Goal: Task Accomplishment & Management: Manage account settings

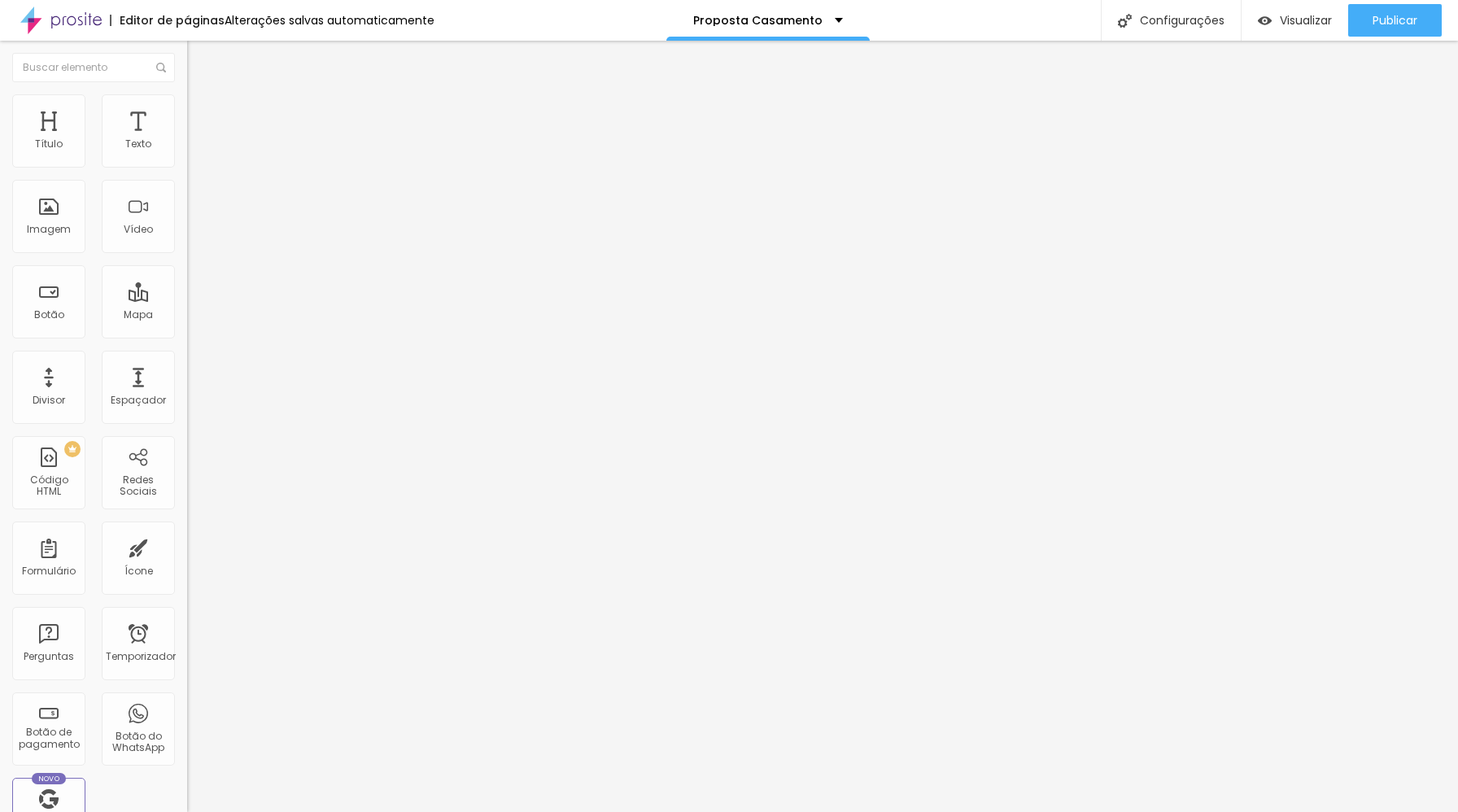
click at [197, 140] on font "Trocar imagem" at bounding box center [236, 133] width 79 height 14
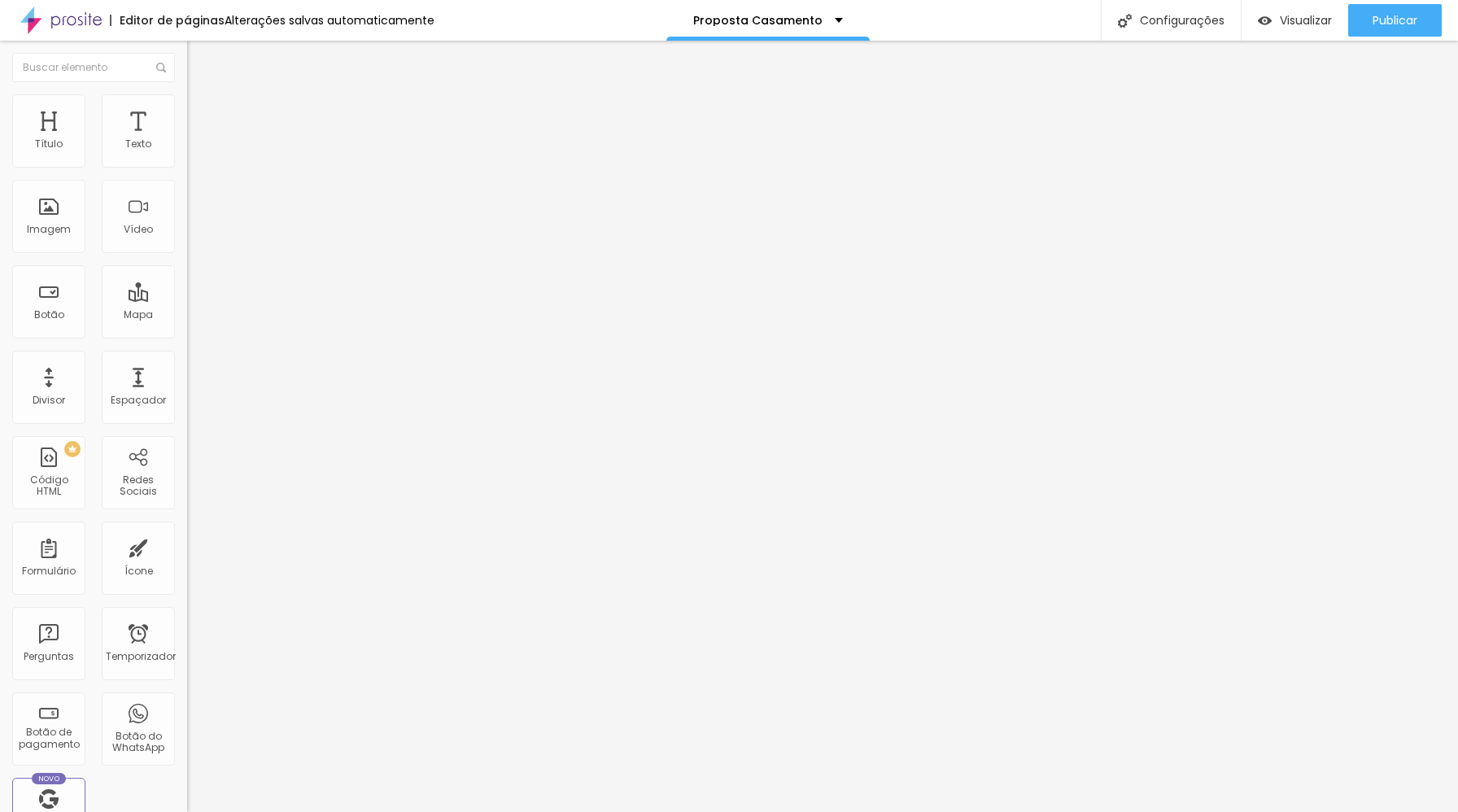
click at [187, 107] on li "Avançado" at bounding box center [280, 102] width 187 height 17
click at [202, 96] on font "Conteúdo" at bounding box center [227, 89] width 50 height 14
type input "94"
type input "149"
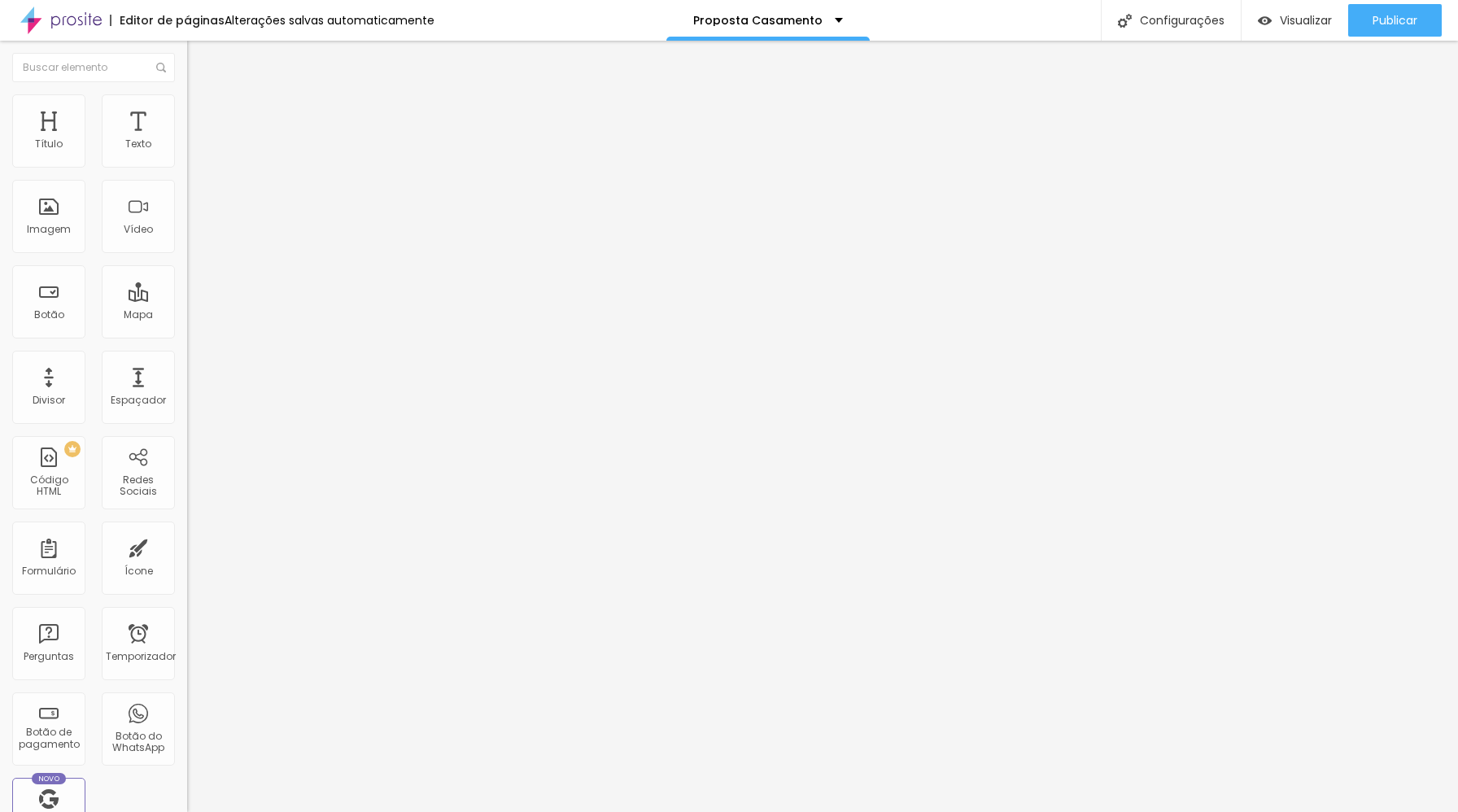
type input "149"
type input "162"
type input "168"
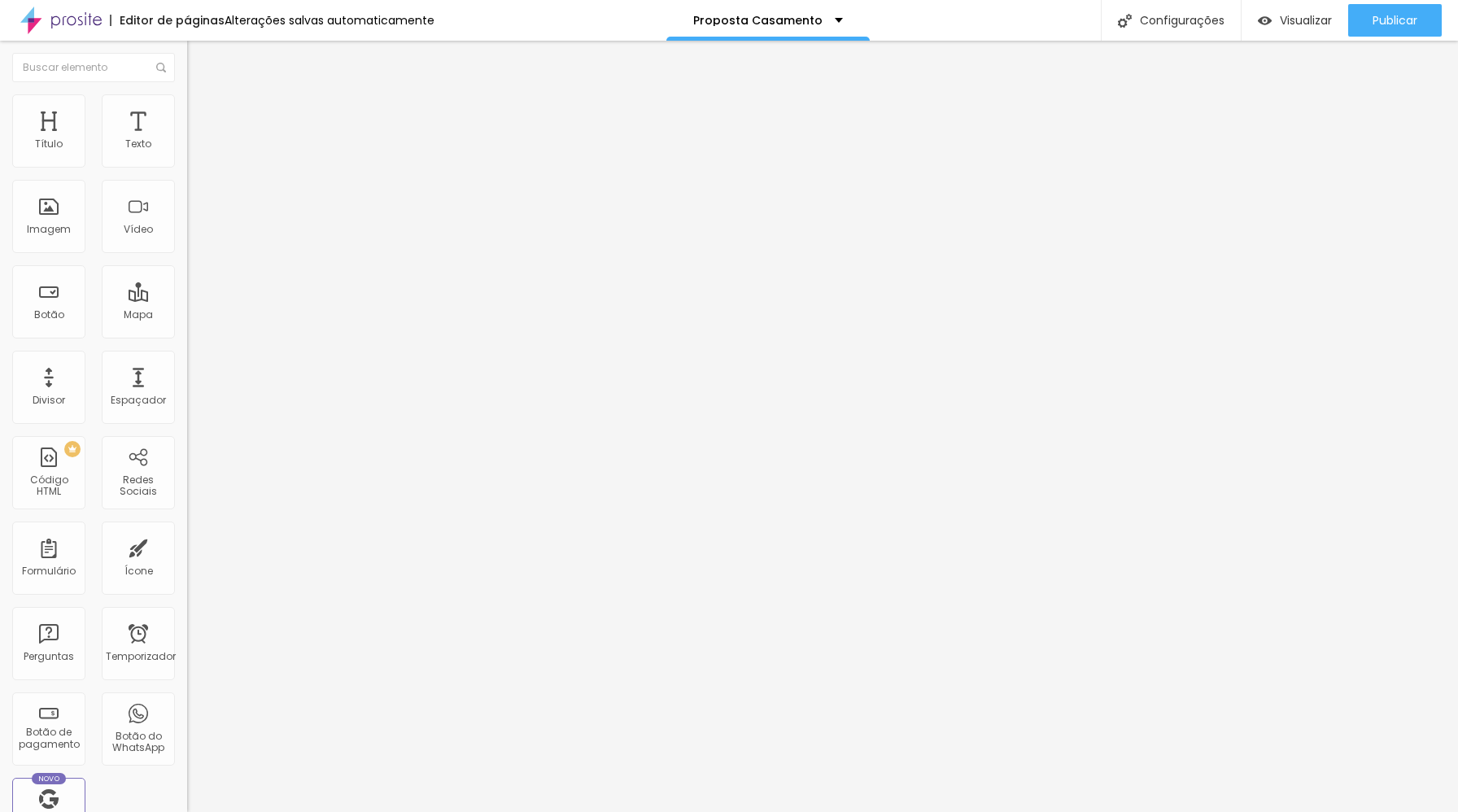
type input "170"
type input "169"
type input "165"
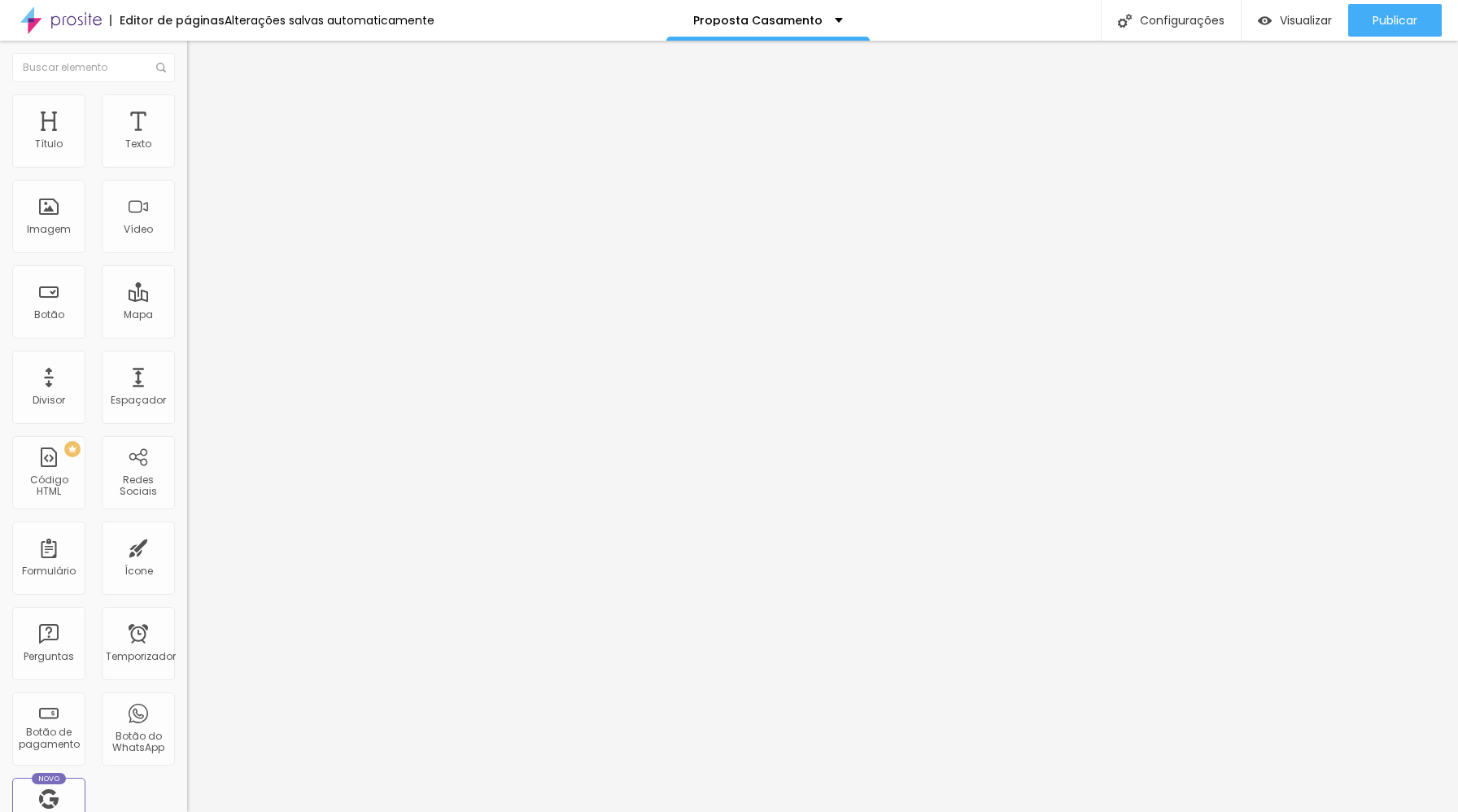
type input "165"
type input "125"
type input "111"
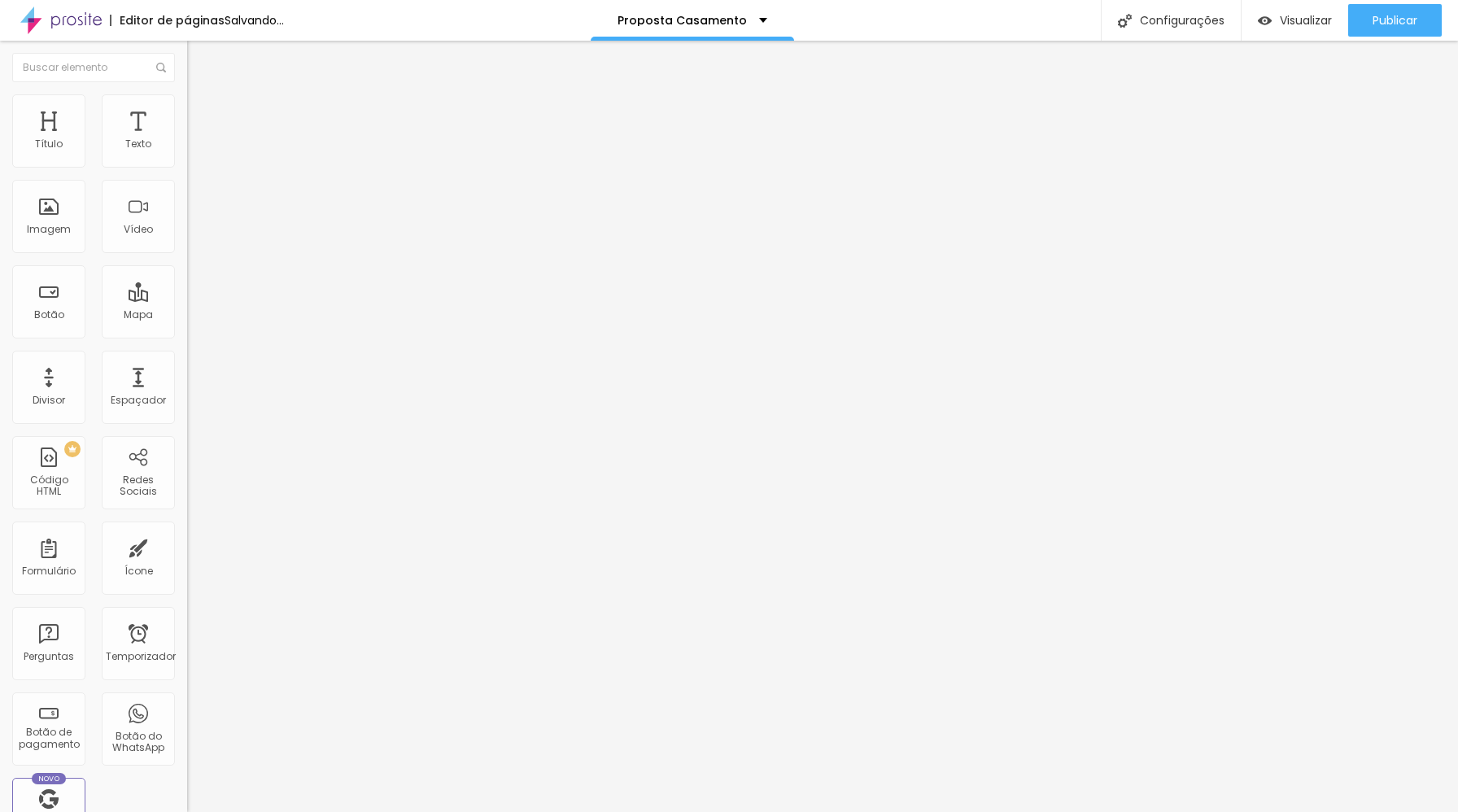
type input "90"
type input "86"
type input "78"
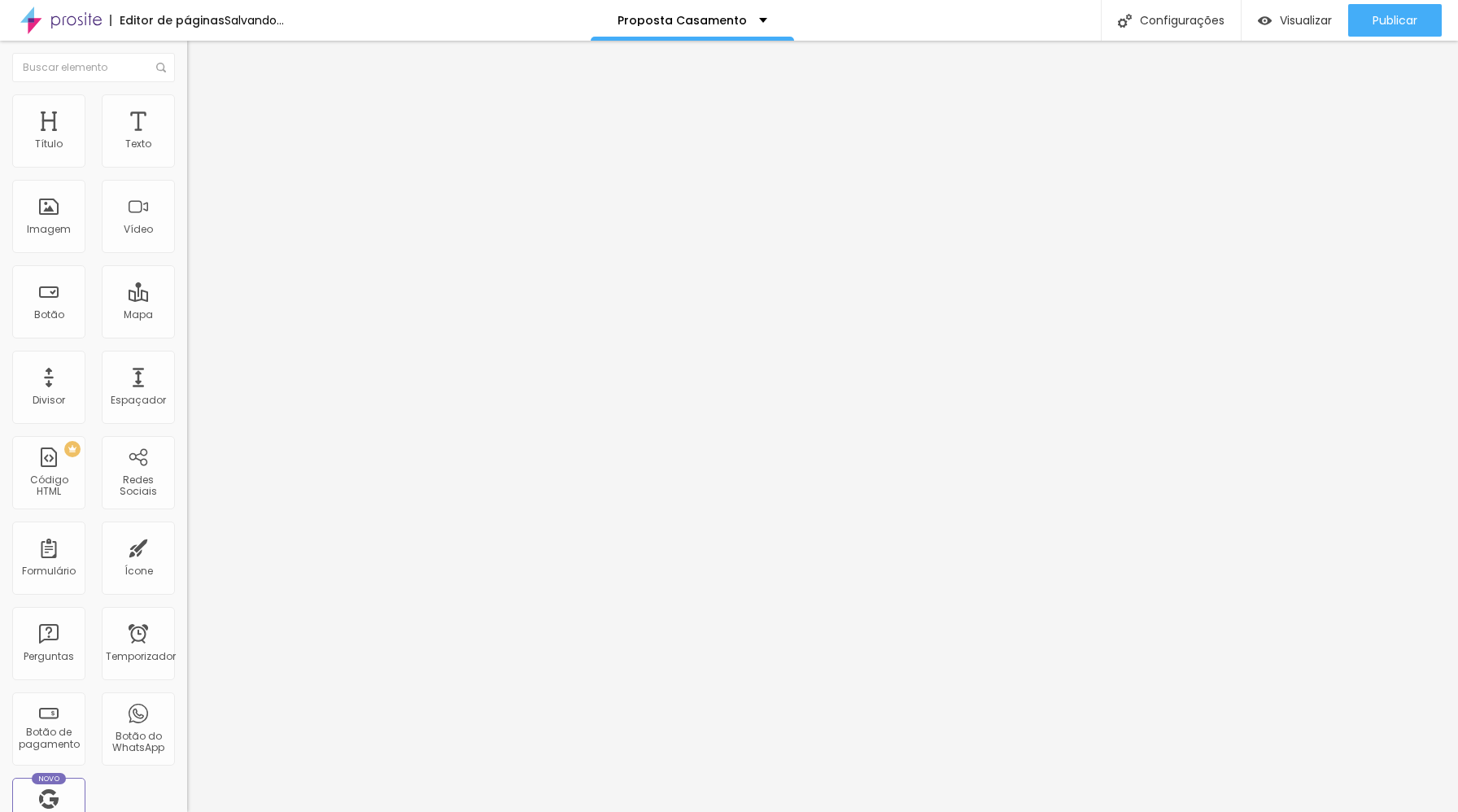
type input "78"
type input "69"
type input "57"
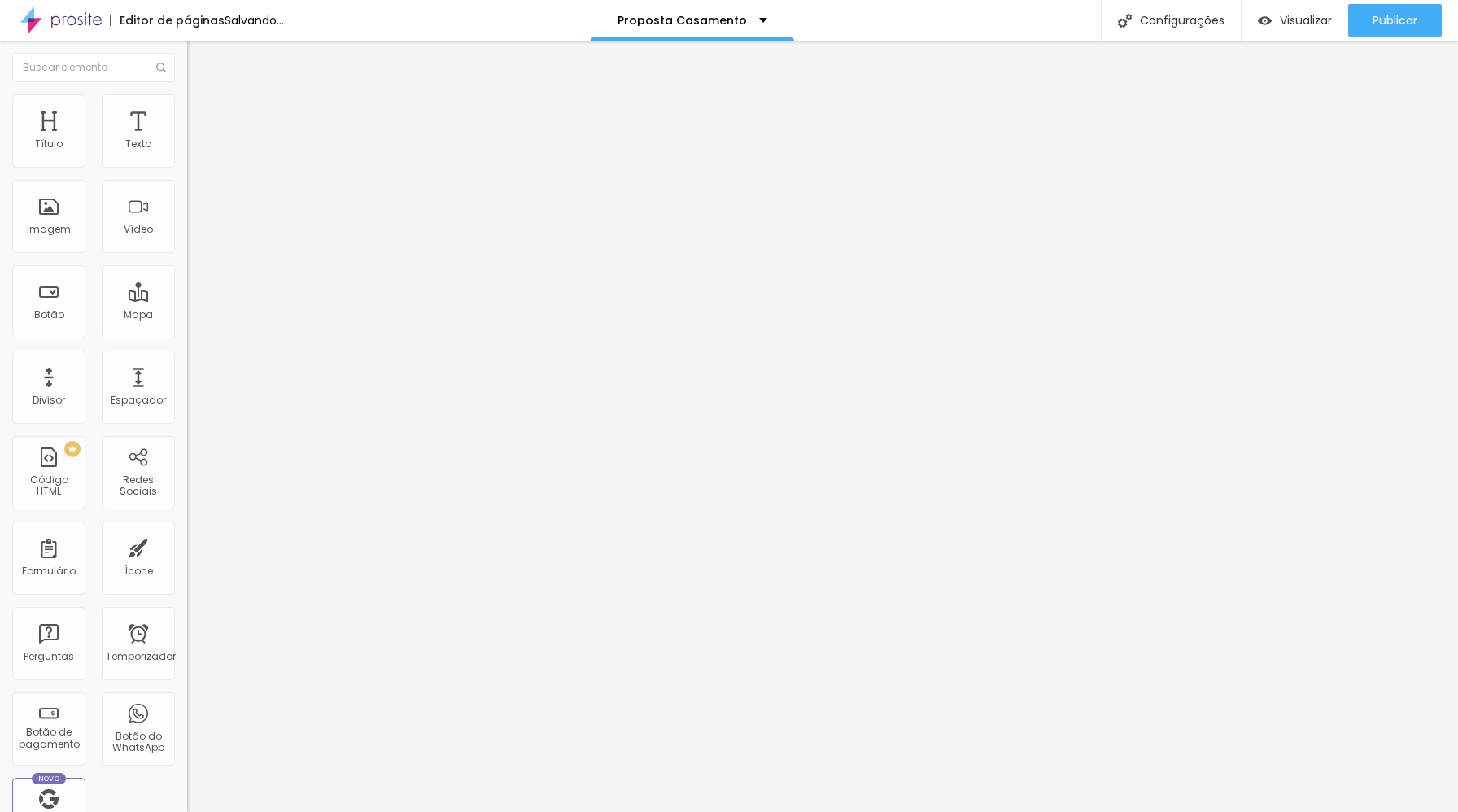
type input "47"
type input "46"
type input "45"
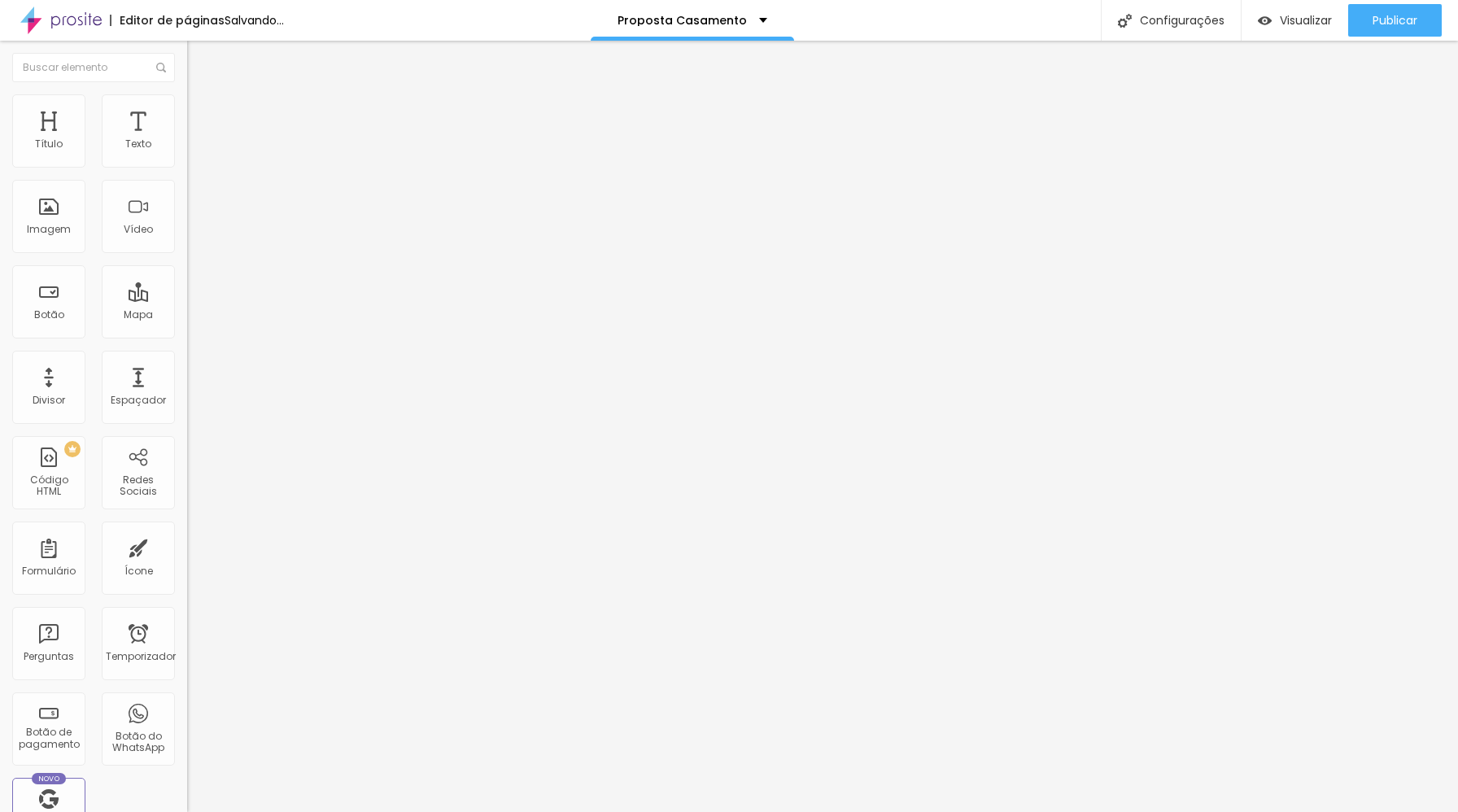
type input "45"
type input "40"
type input "38"
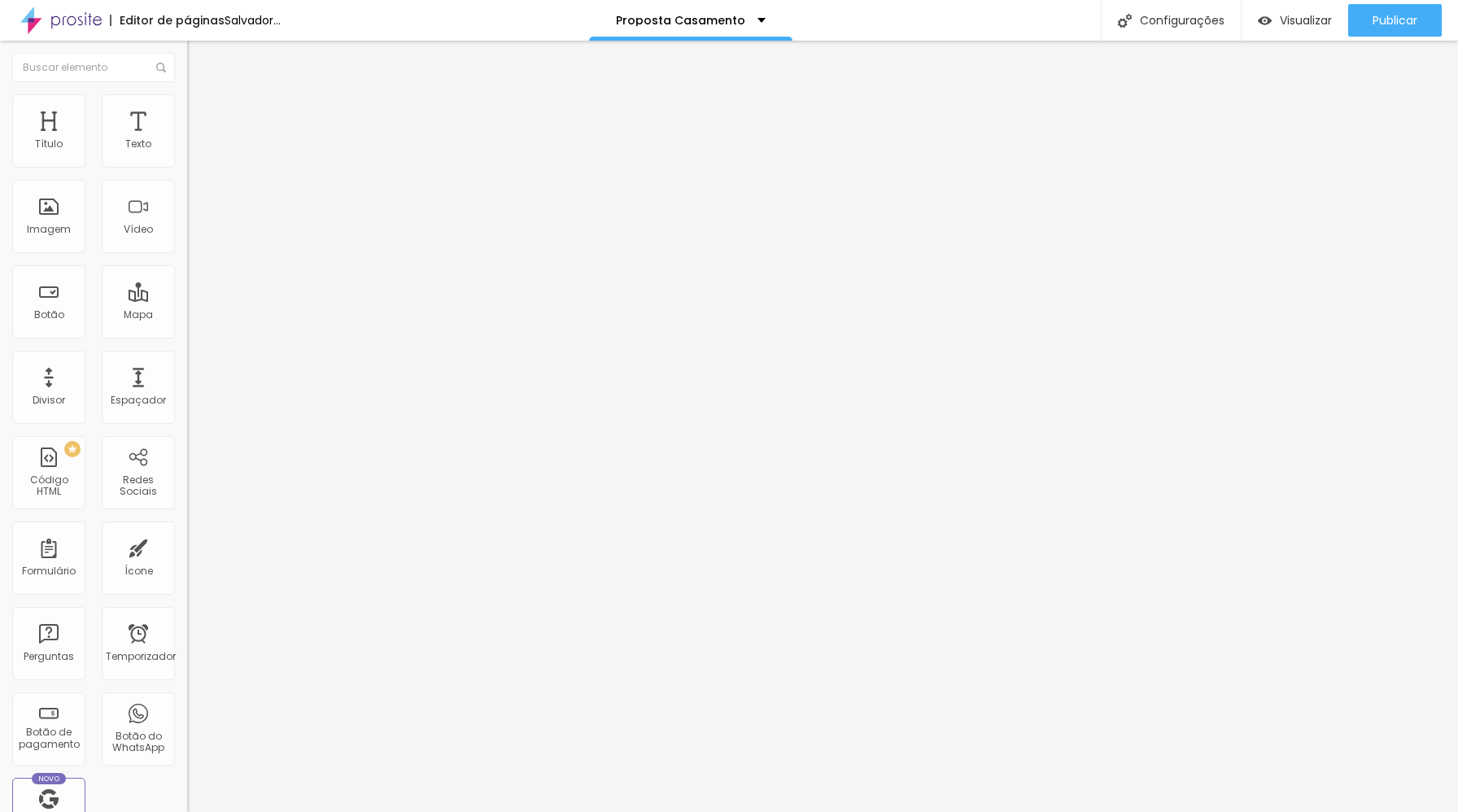
type input "36"
click at [187, 300] on input "range" at bounding box center [239, 306] width 105 height 13
click at [187, 323] on div "Editar nulo Conteúdo Avançado 36 px Tamanho" at bounding box center [280, 425] width 187 height 771
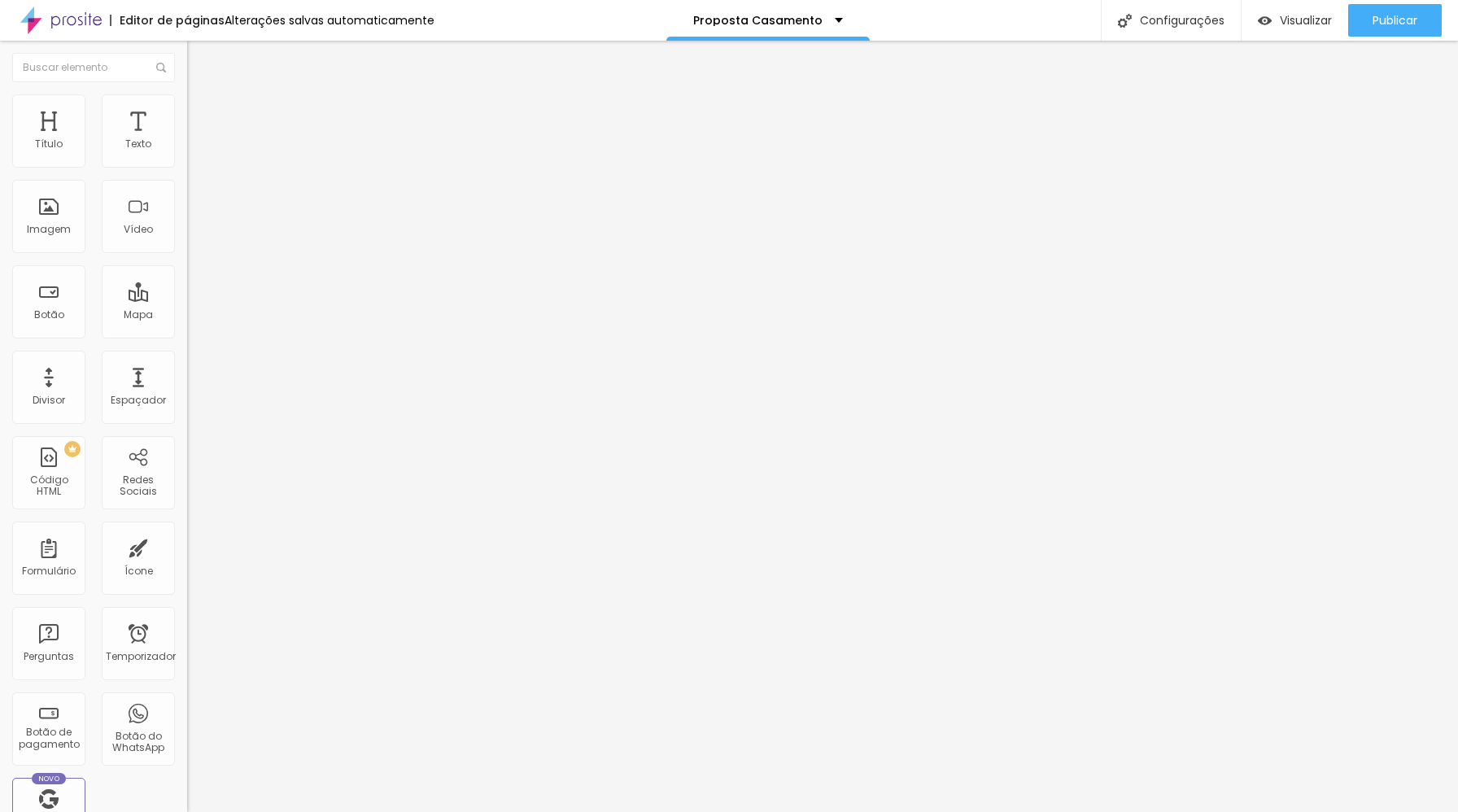
click at [187, 213] on div "Editar nulo Conteúdo Avançado 36 px Tamanho" at bounding box center [280, 425] width 187 height 771
click at [199, 59] on img "button" at bounding box center [206, 59] width 13 height 13
click at [187, 111] on li "Avançado" at bounding box center [280, 102] width 187 height 17
click at [202, 96] on font "Estilo" at bounding box center [214, 89] width 25 height 14
click at [187, 586] on div "Editar nulo Estilo Avançado Tamanho Título 1 H1 Título 2 H2 Título 3 H3 Título …" at bounding box center [280, 425] width 187 height 771
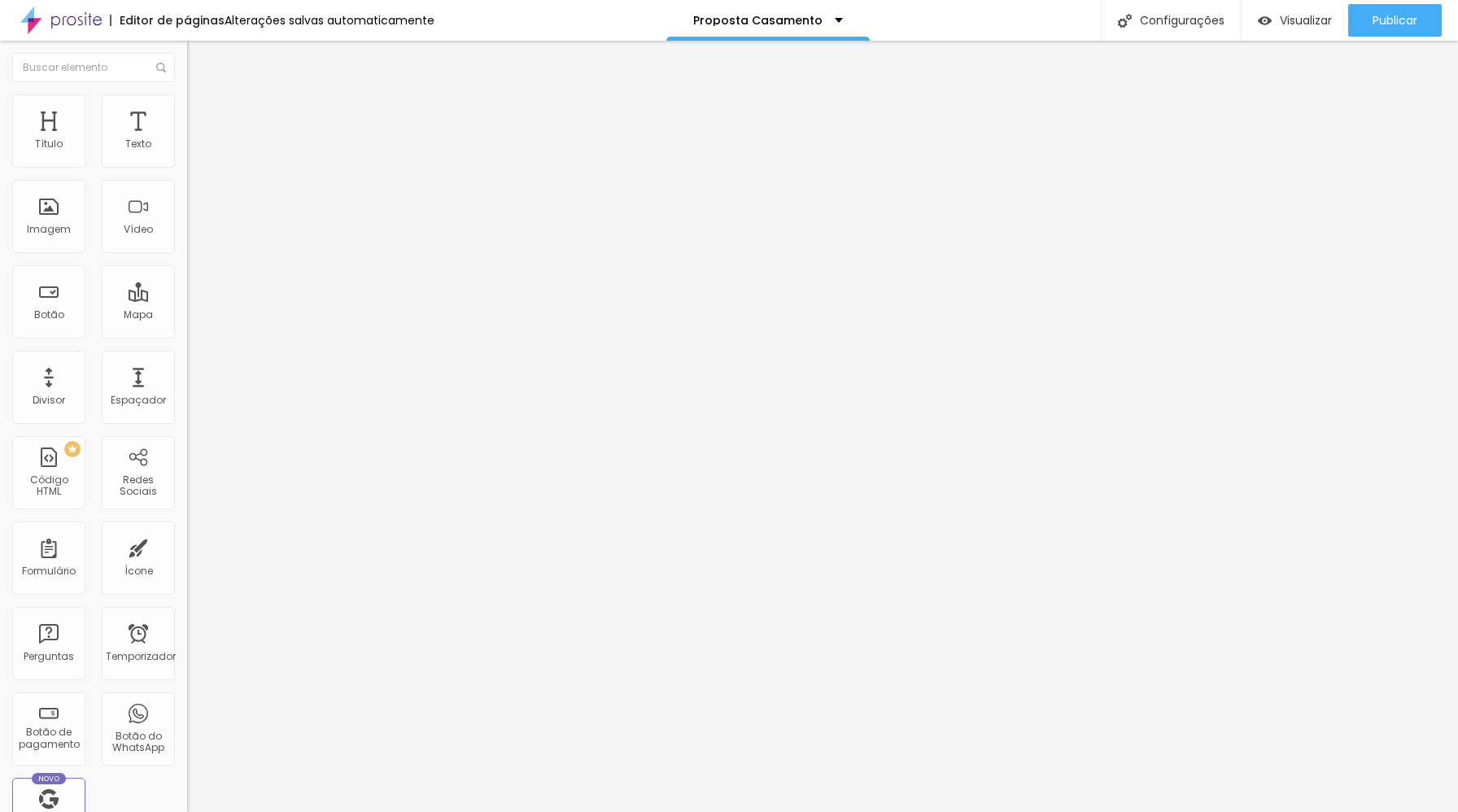
click at [199, 61] on img "button" at bounding box center [206, 59] width 13 height 13
click at [187, 94] on li "Avançado" at bounding box center [280, 102] width 187 height 17
type input "10"
type input "16"
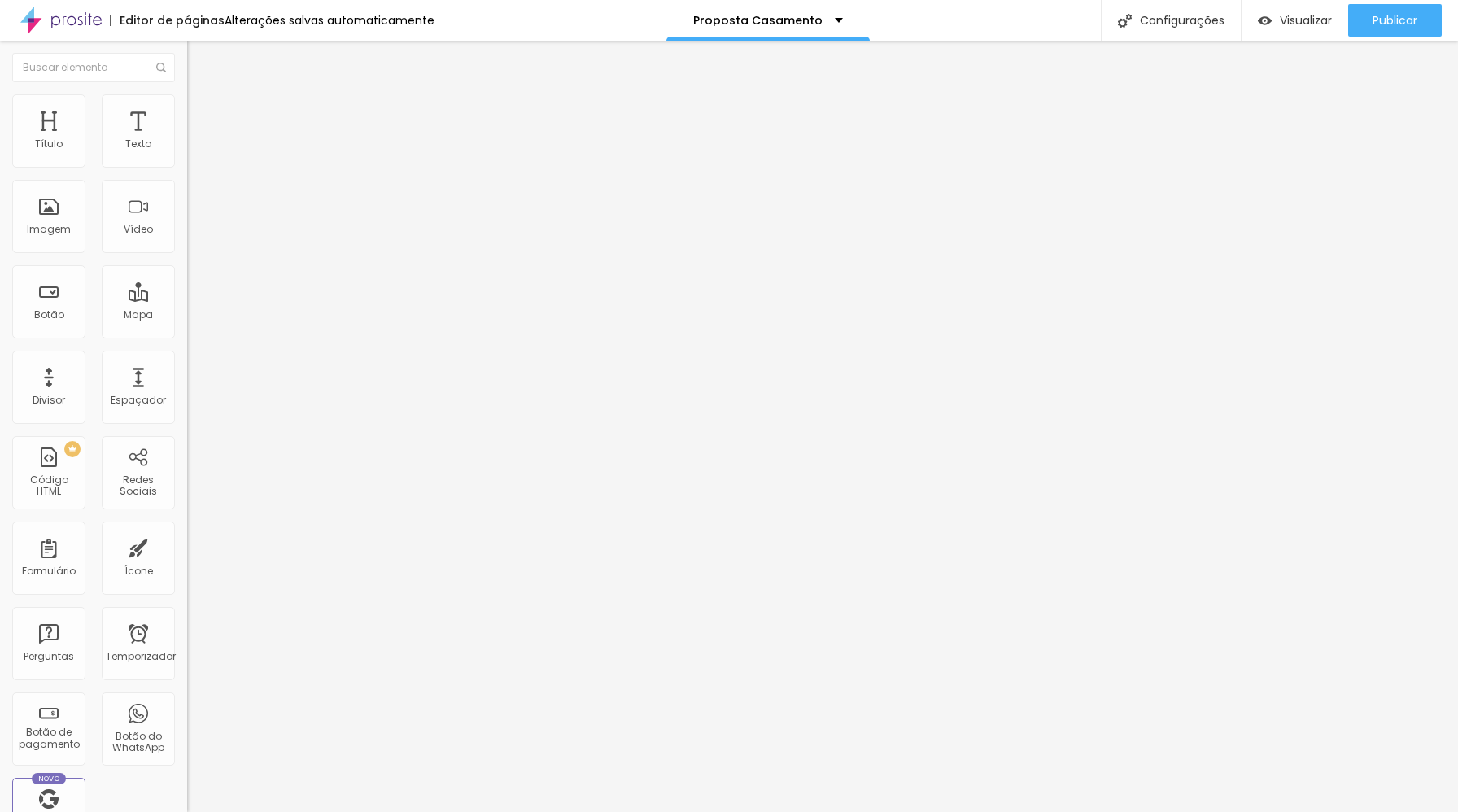
type input "17"
type input "9"
type input "18"
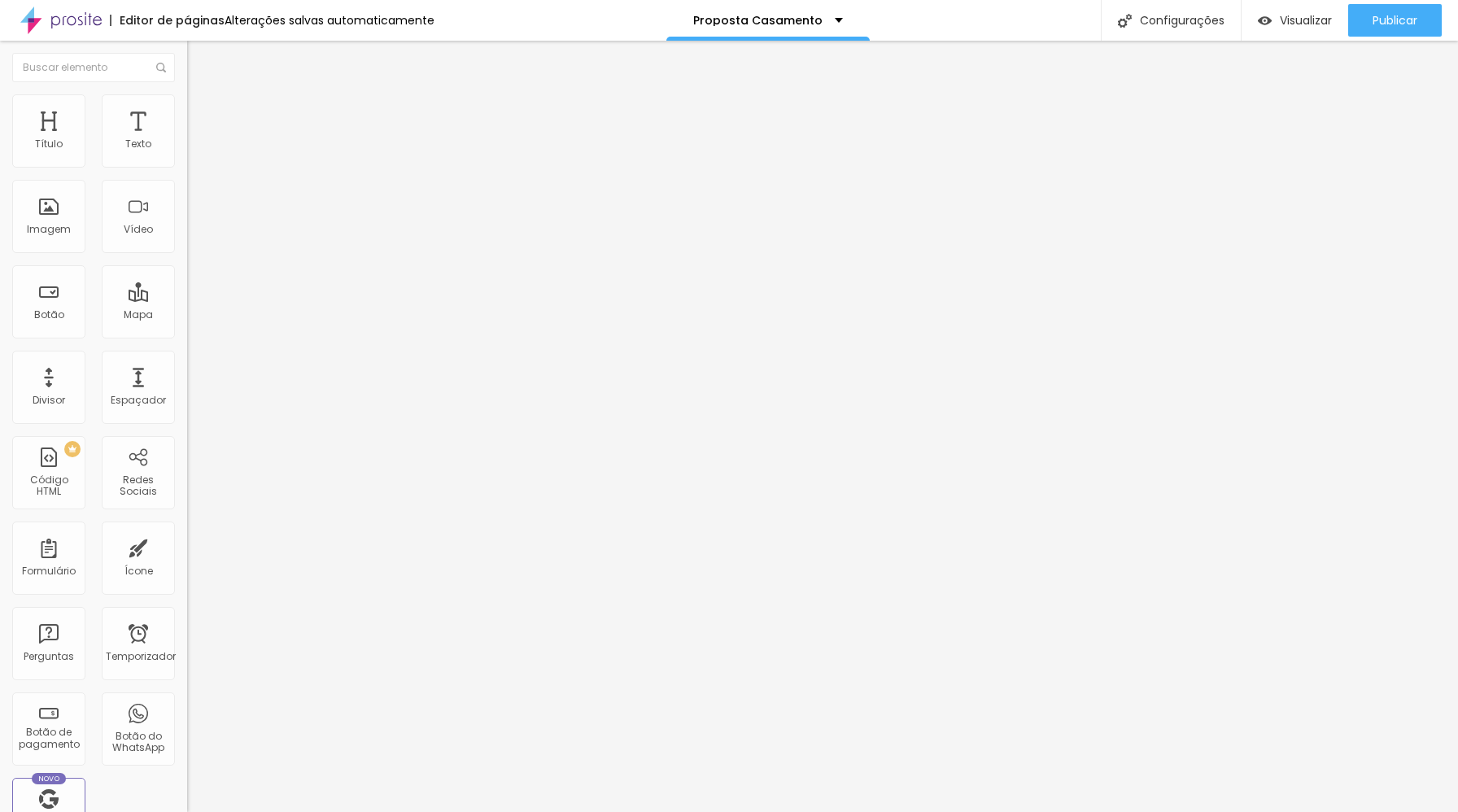
type input "18"
type input "21"
drag, startPoint x: 47, startPoint y: 161, endPoint x: 59, endPoint y: 160, distance: 12.0
type input "21"
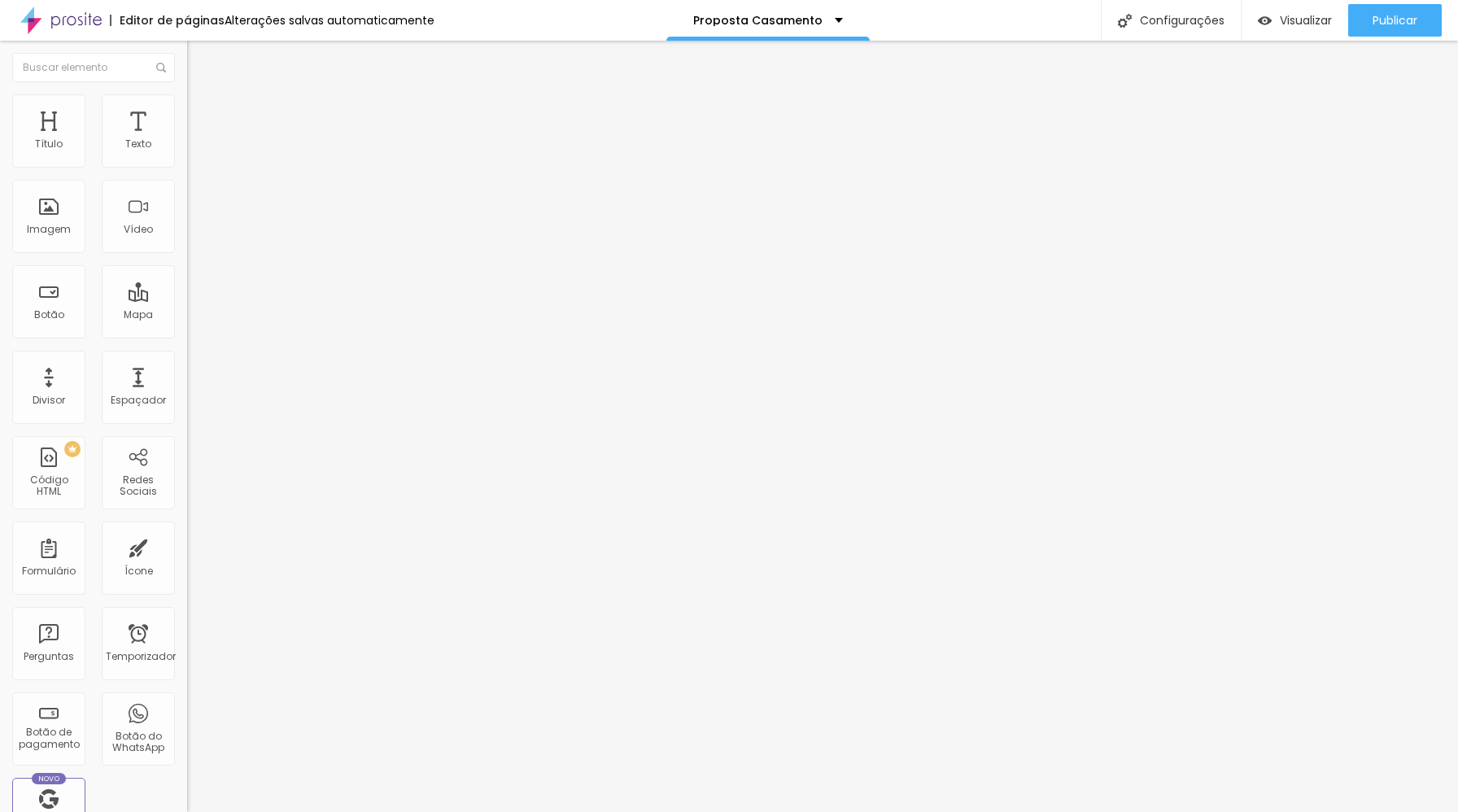
click at [187, 300] on input "range" at bounding box center [239, 306] width 105 height 13
click at [202, 96] on font "Estilo" at bounding box center [214, 89] width 25 height 14
click at [193, 236] on icon "button" at bounding box center [198, 230] width 10 height 10
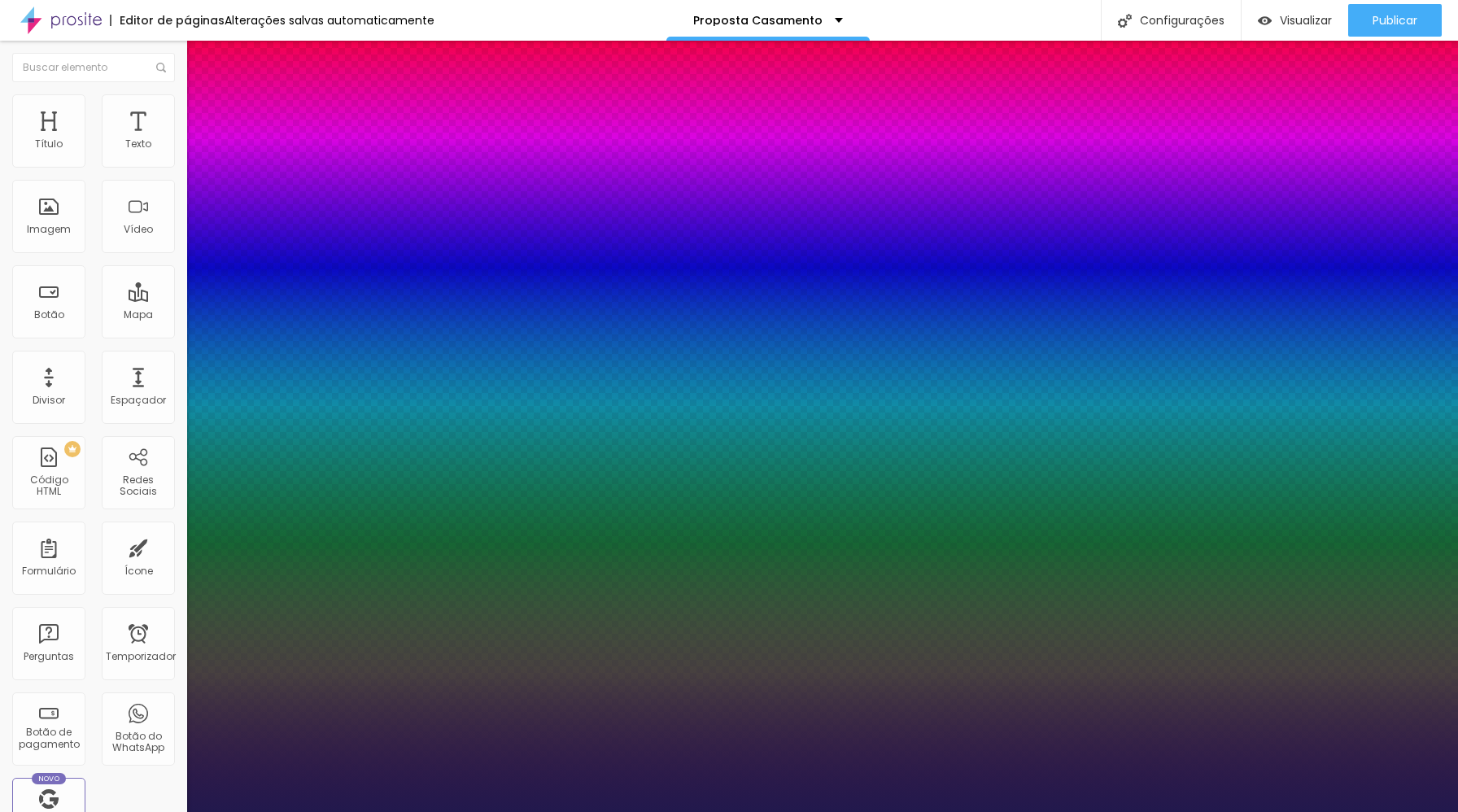
type input "1"
type input "17"
type input "1"
type input "21"
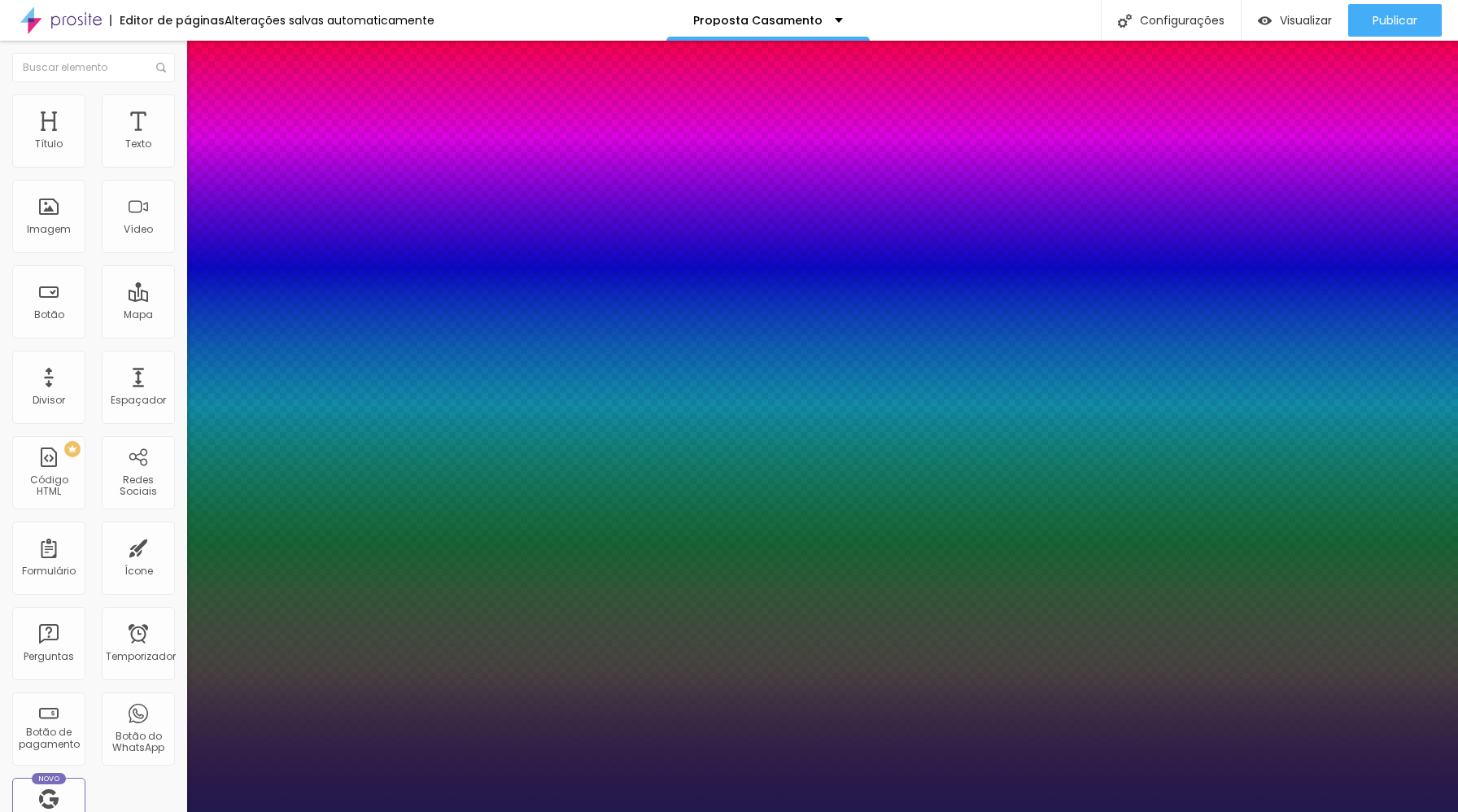
type input "21"
type input "1"
type input "25"
type input "1"
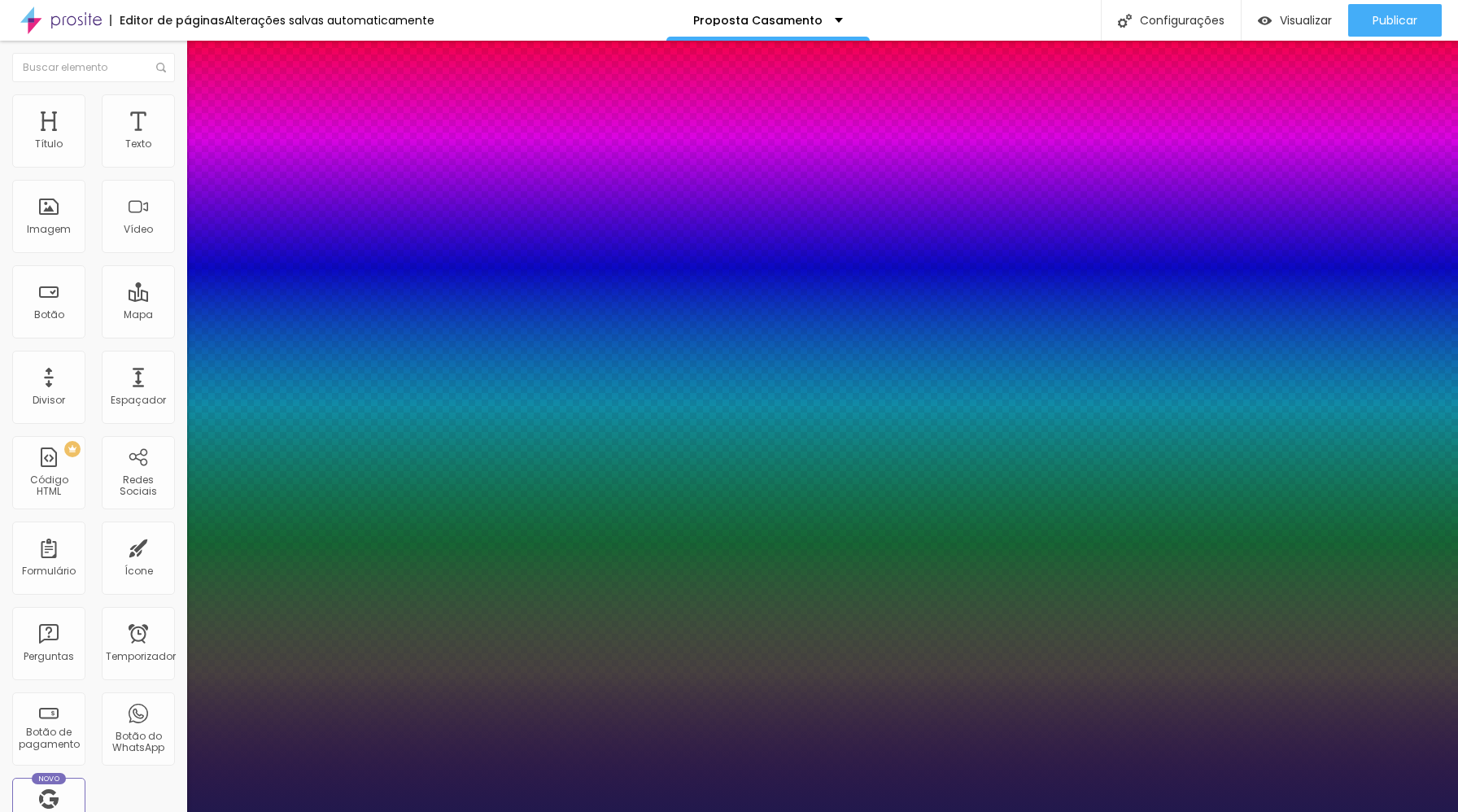
type input "27"
type input "1"
type input "30"
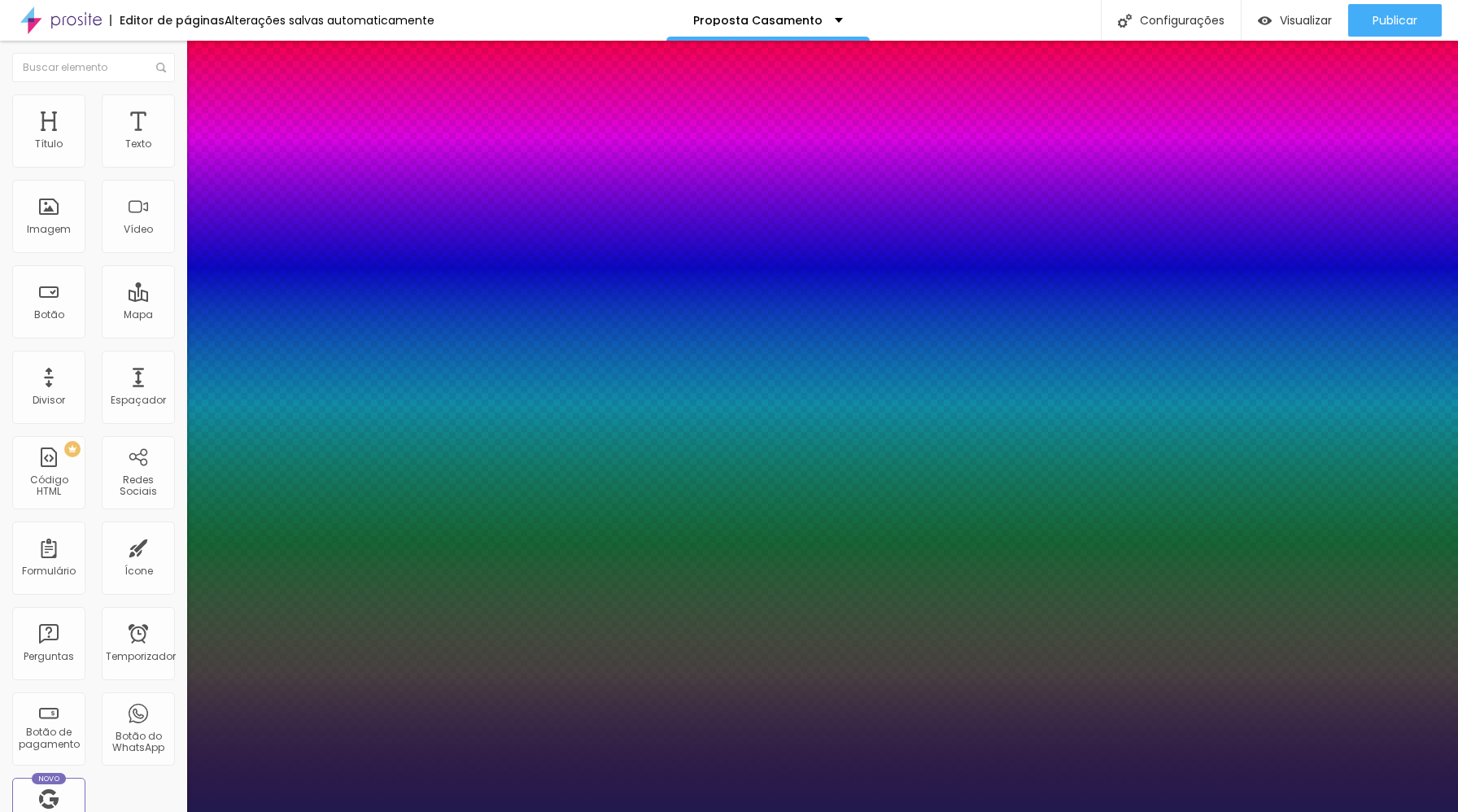
type input "1"
type input "31"
type input "1"
type input "33"
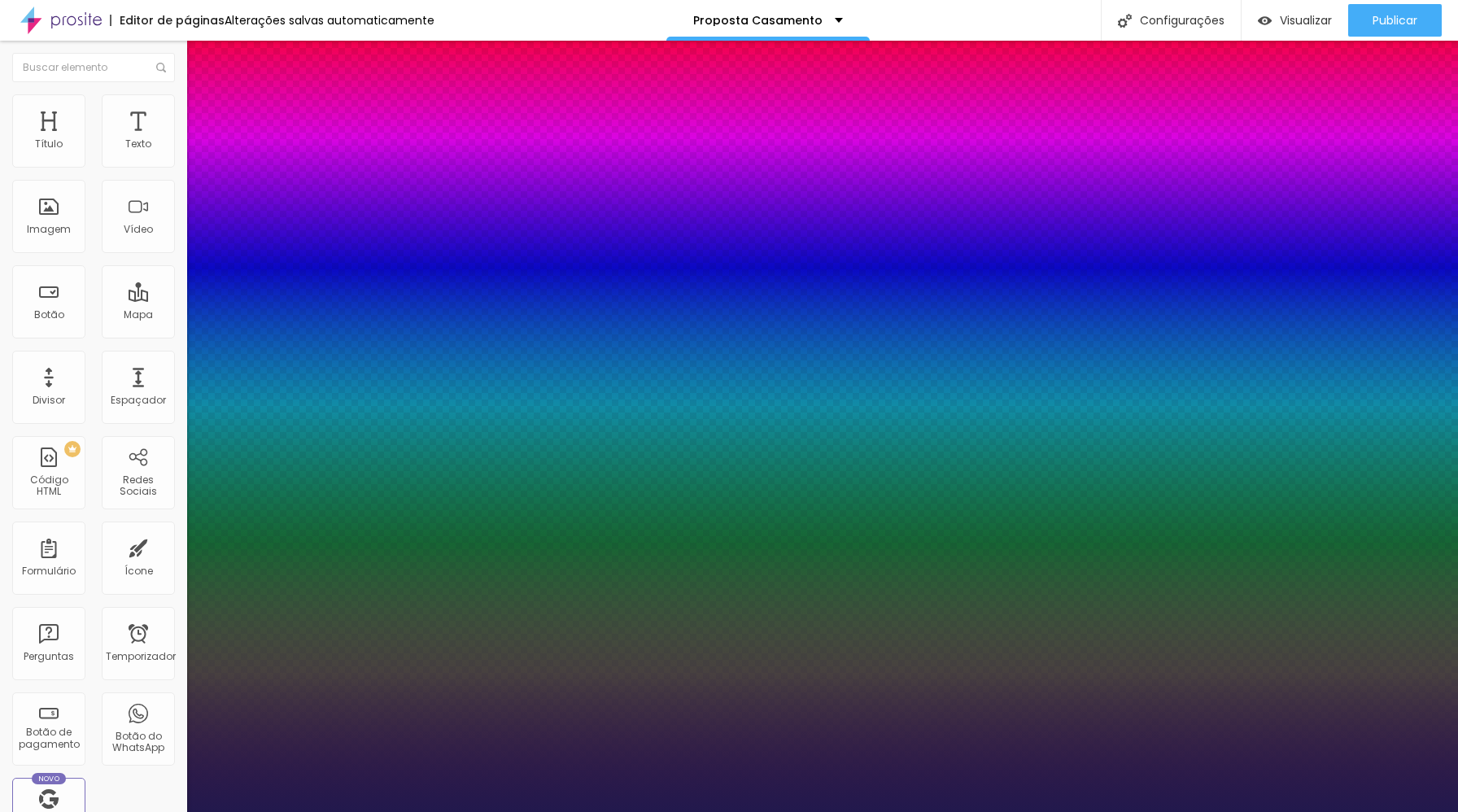
type input "33"
type input "1"
type input "36"
type input "1"
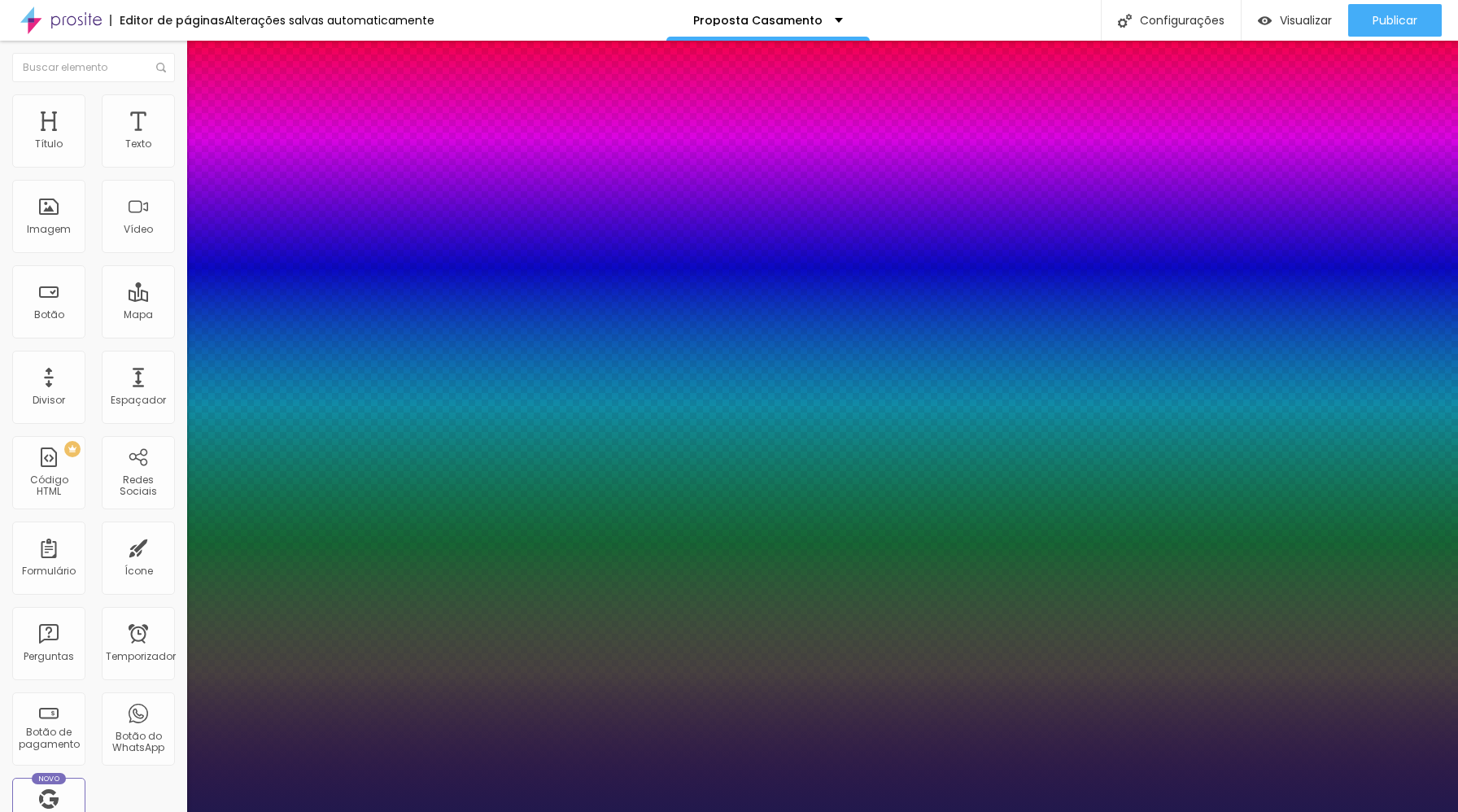
type input "35"
type input "1"
type input "32"
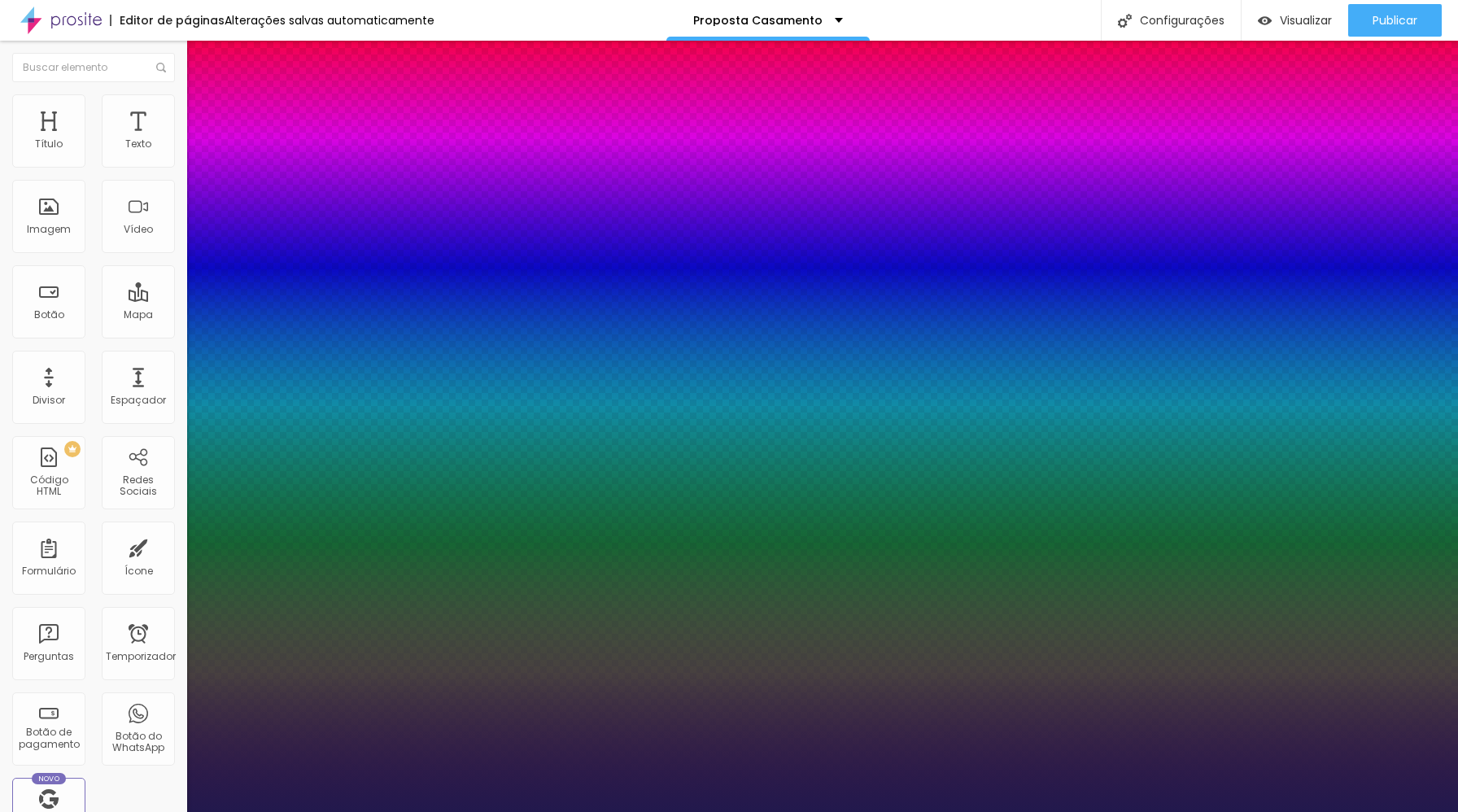
type input "1"
type input "31"
type input "1"
type input "30"
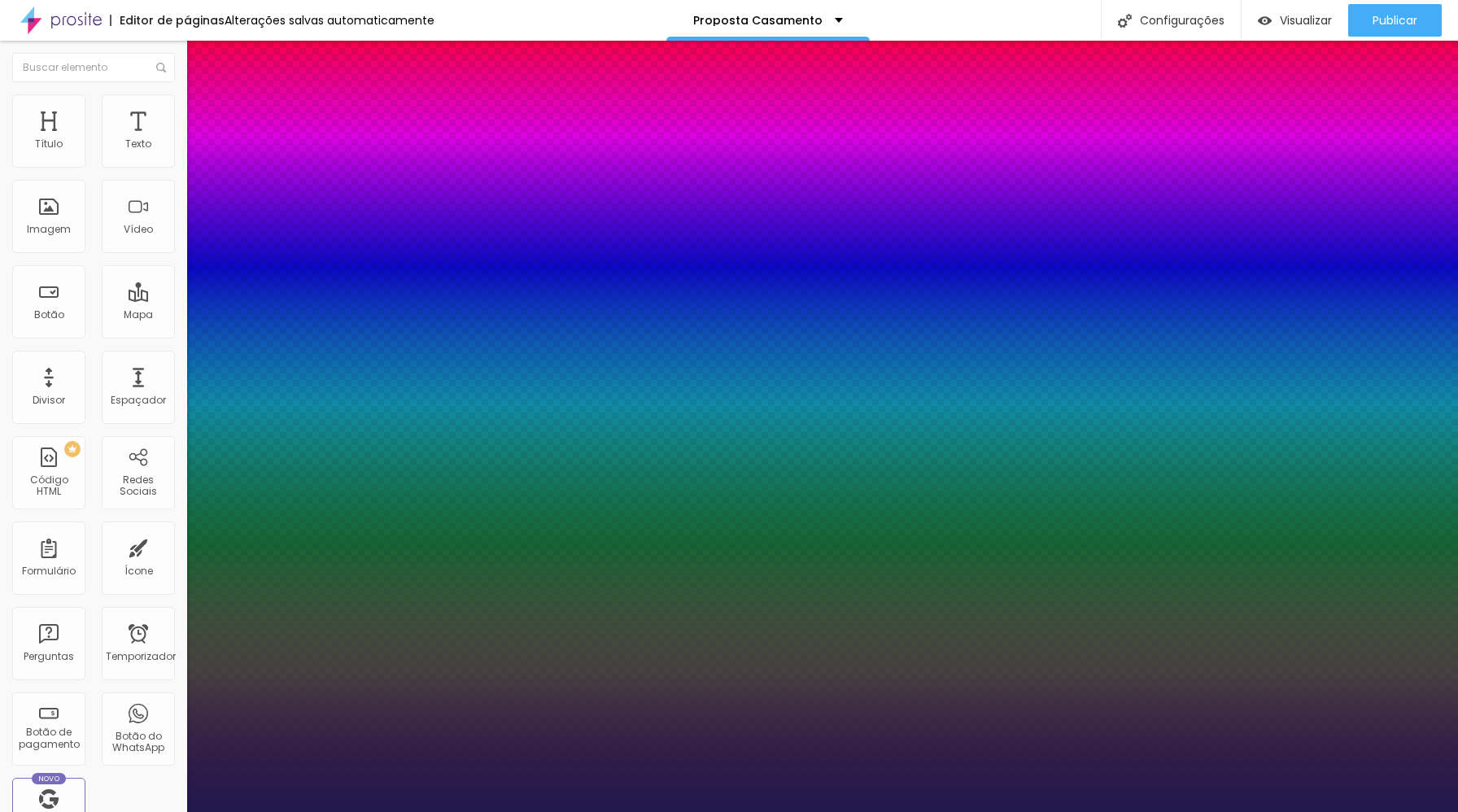
type input "30"
type input "1"
type input "29"
type input "1"
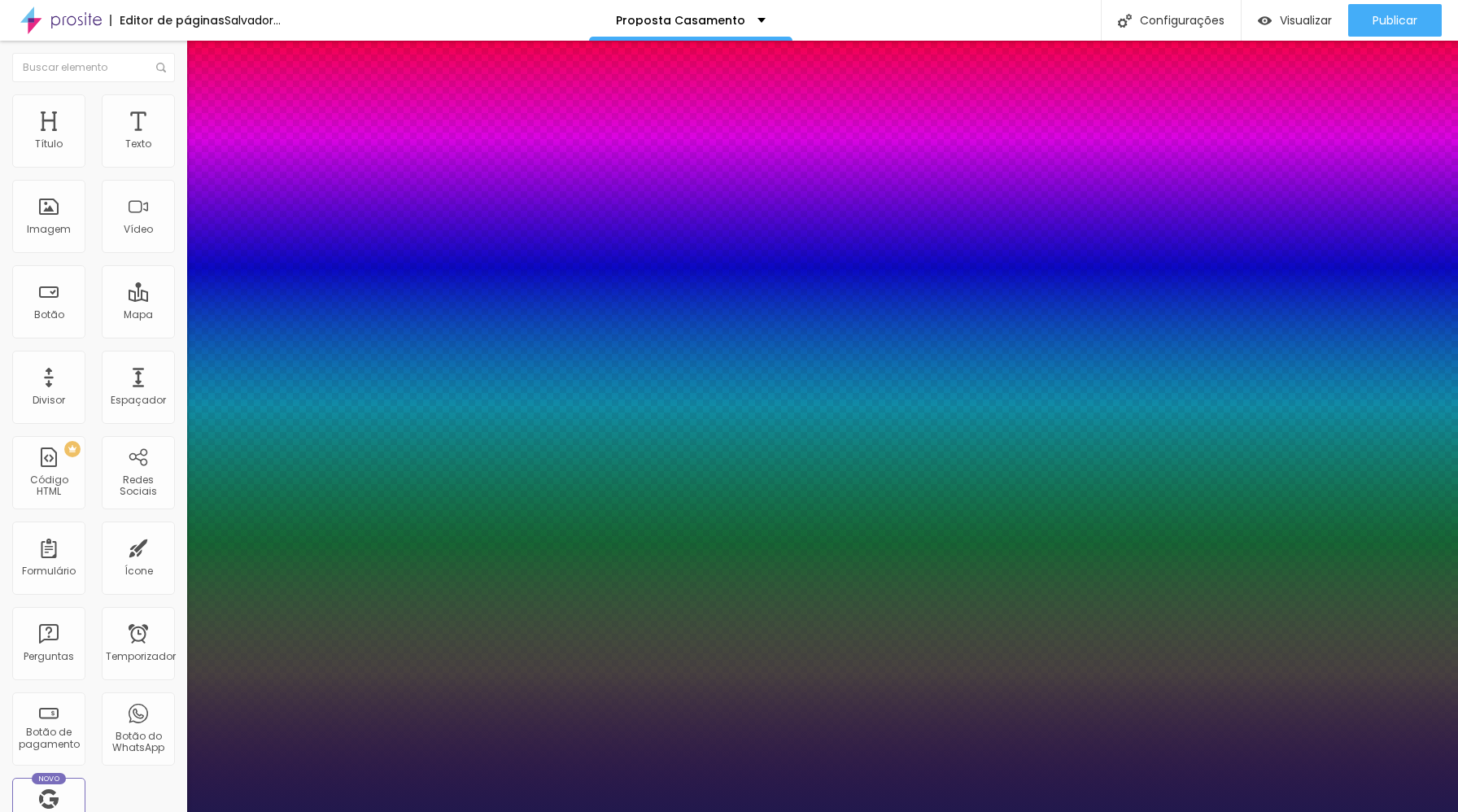
drag, startPoint x: 219, startPoint y: 458, endPoint x: 236, endPoint y: 460, distance: 17.1
type input "29"
type input "1"
click at [118, 811] on div at bounding box center [729, 812] width 1458 height 0
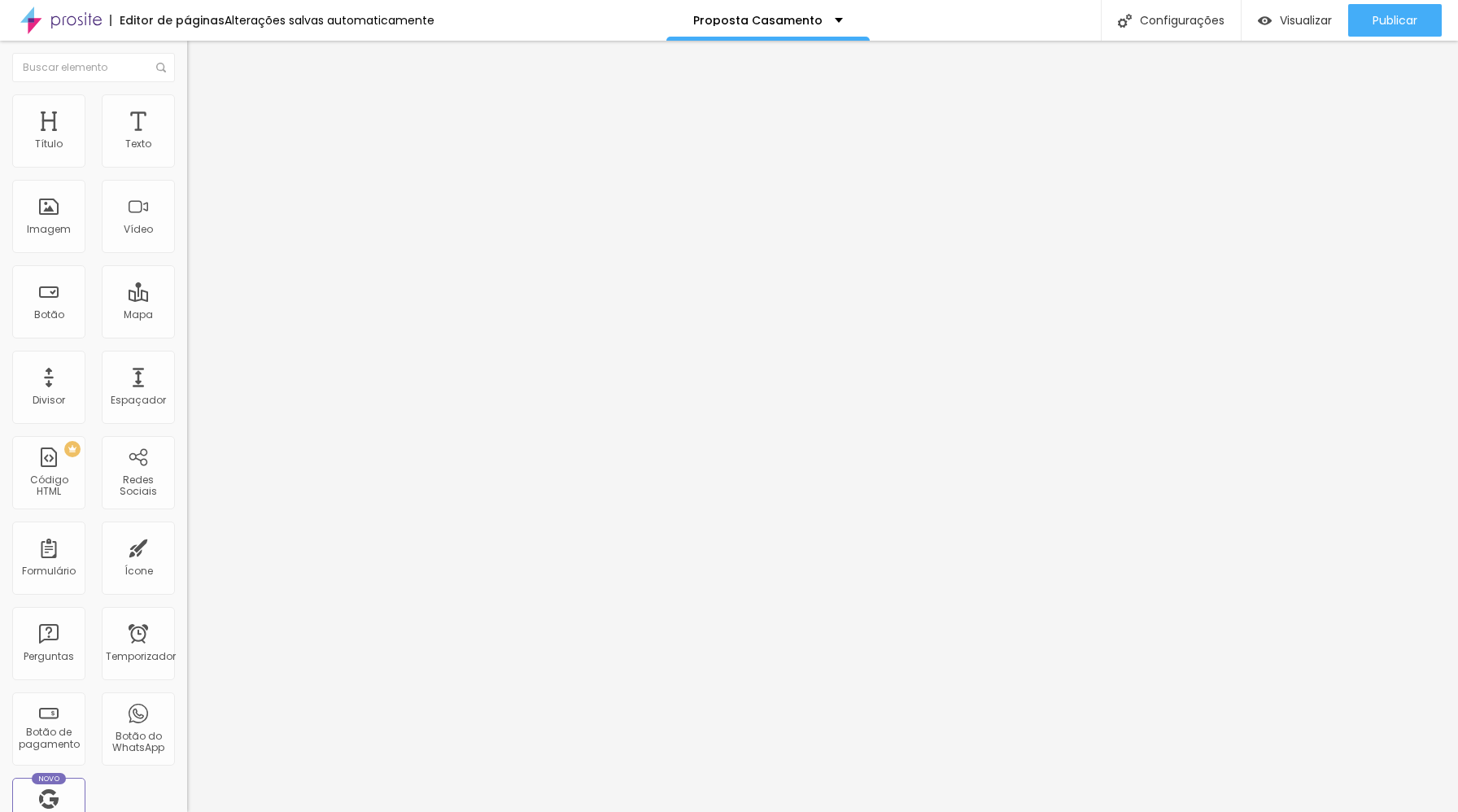
click at [187, 427] on div "Editar nulo Estilo Avançado Tipografia Voltar ao padrão Sombra DESATIVADO Volta…" at bounding box center [280, 425] width 187 height 771
click at [199, 60] on img "button" at bounding box center [206, 59] width 13 height 13
click at [187, 153] on input "(55)11973-4792" at bounding box center [285, 144] width 195 height 17
type input "5"
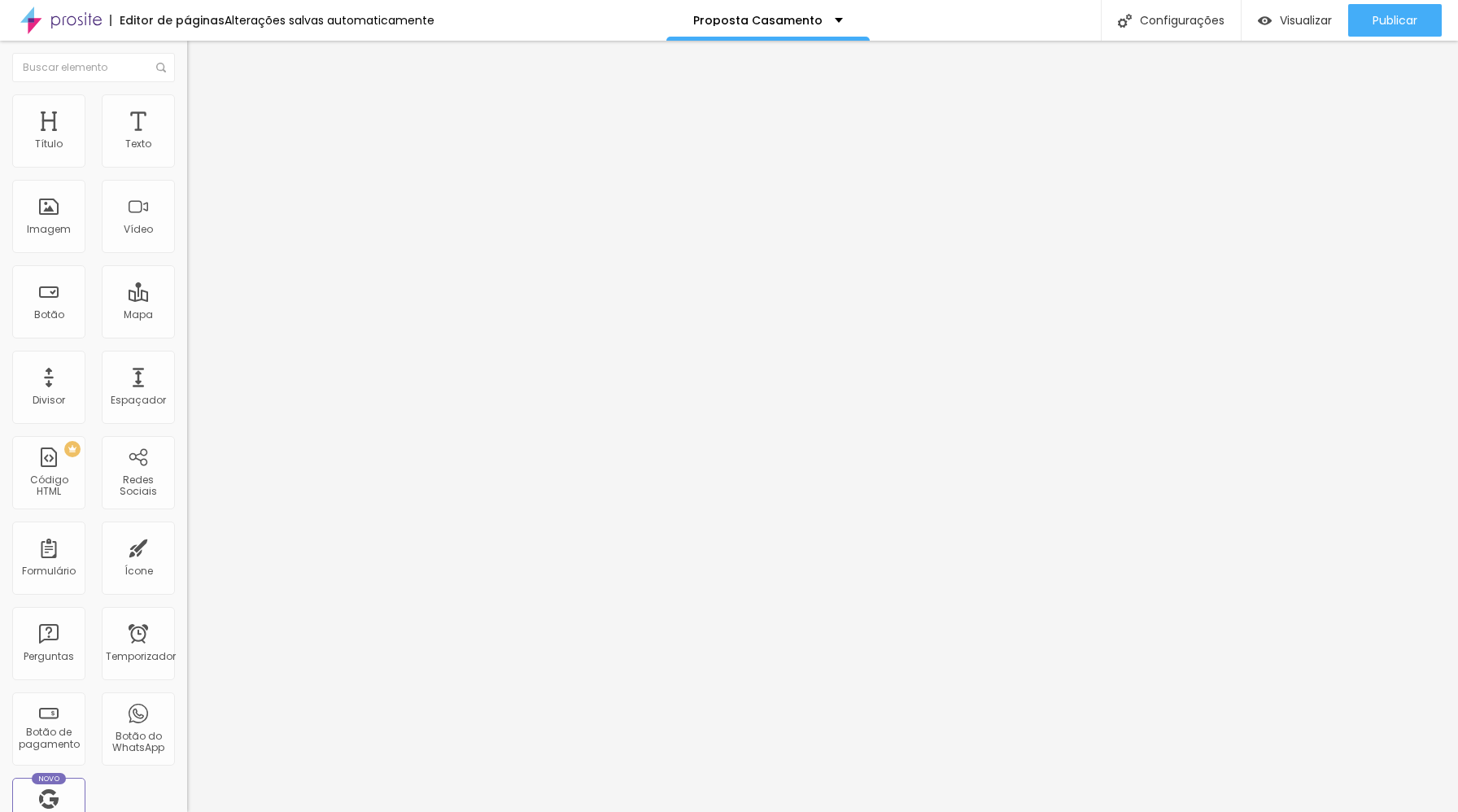
type input "(11)97347-9242"
click at [1298, 37] on div "Pré-visualização Clique para visualizar esta página antes de publicar." at bounding box center [1257, 77] width 179 height 82
click at [1298, 25] on font "Visualizar" at bounding box center [1305, 20] width 52 height 17
click at [187, 111] on li "Avançado" at bounding box center [280, 119] width 187 height 17
click at [187, 111] on img at bounding box center [194, 118] width 15 height 15
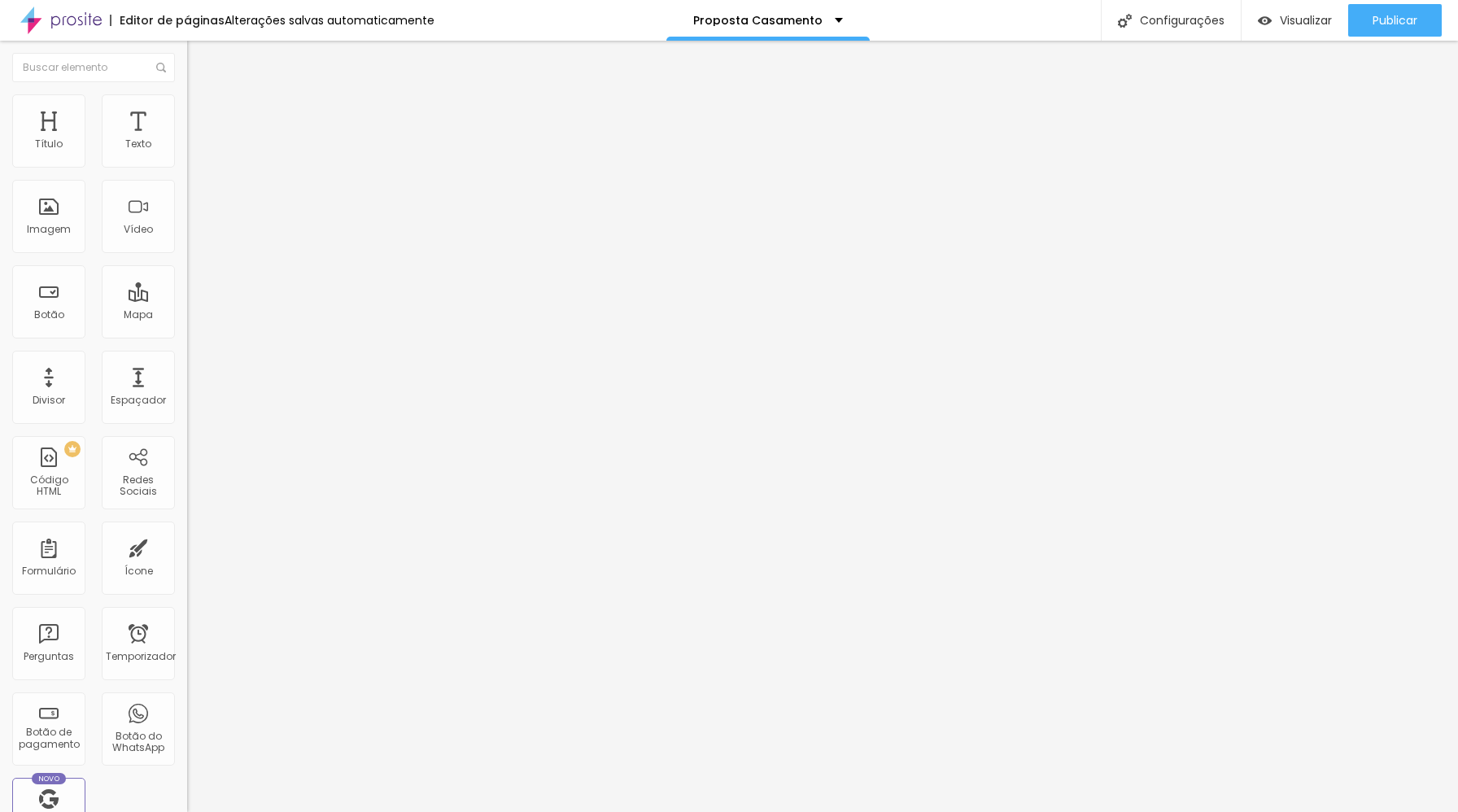
click at [187, 94] on li "Conteúdo" at bounding box center [280, 86] width 187 height 17
click at [187, 106] on li "Estilo" at bounding box center [280, 102] width 187 height 17
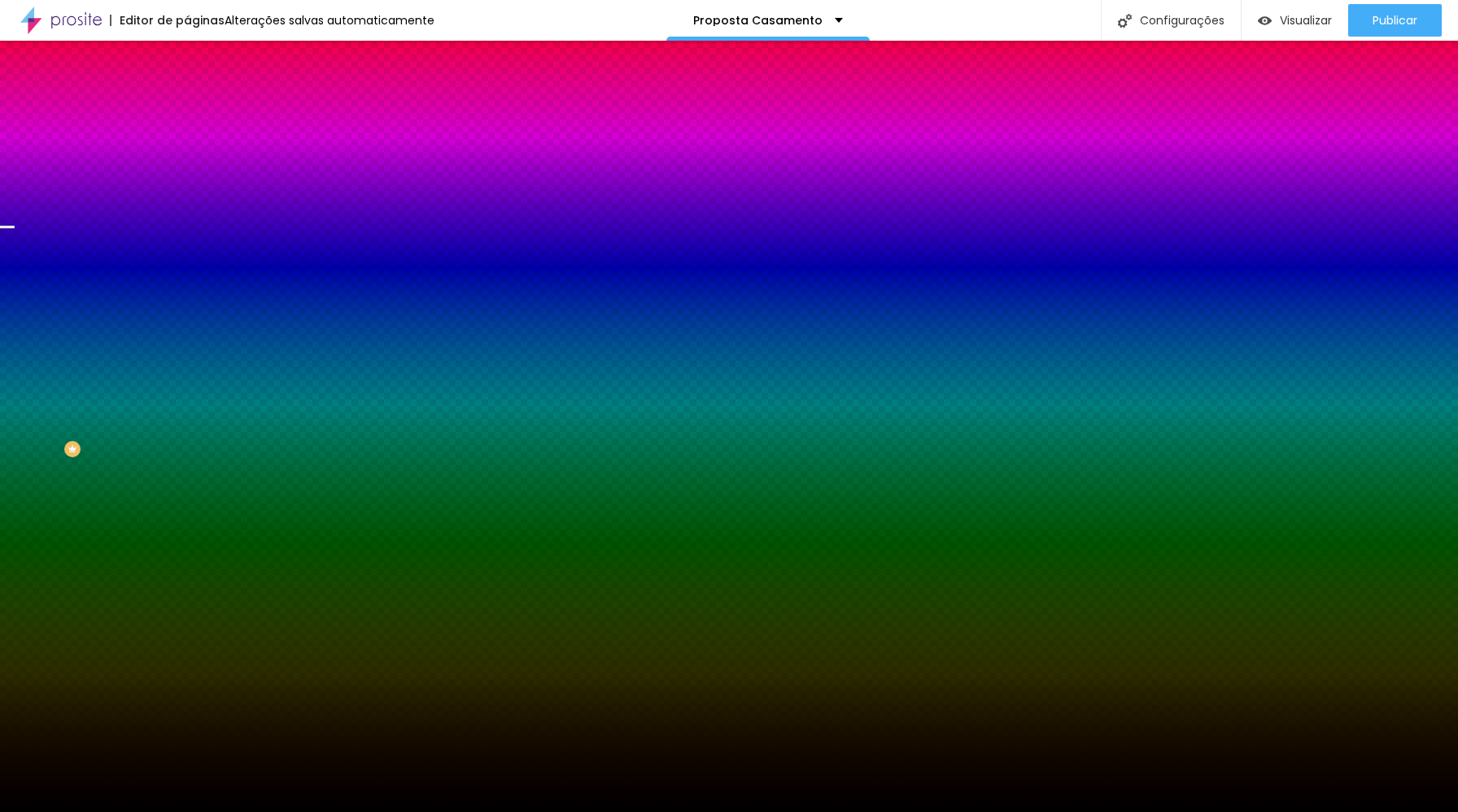
click at [197, 149] on font "Trocar imagem" at bounding box center [236, 143] width 79 height 14
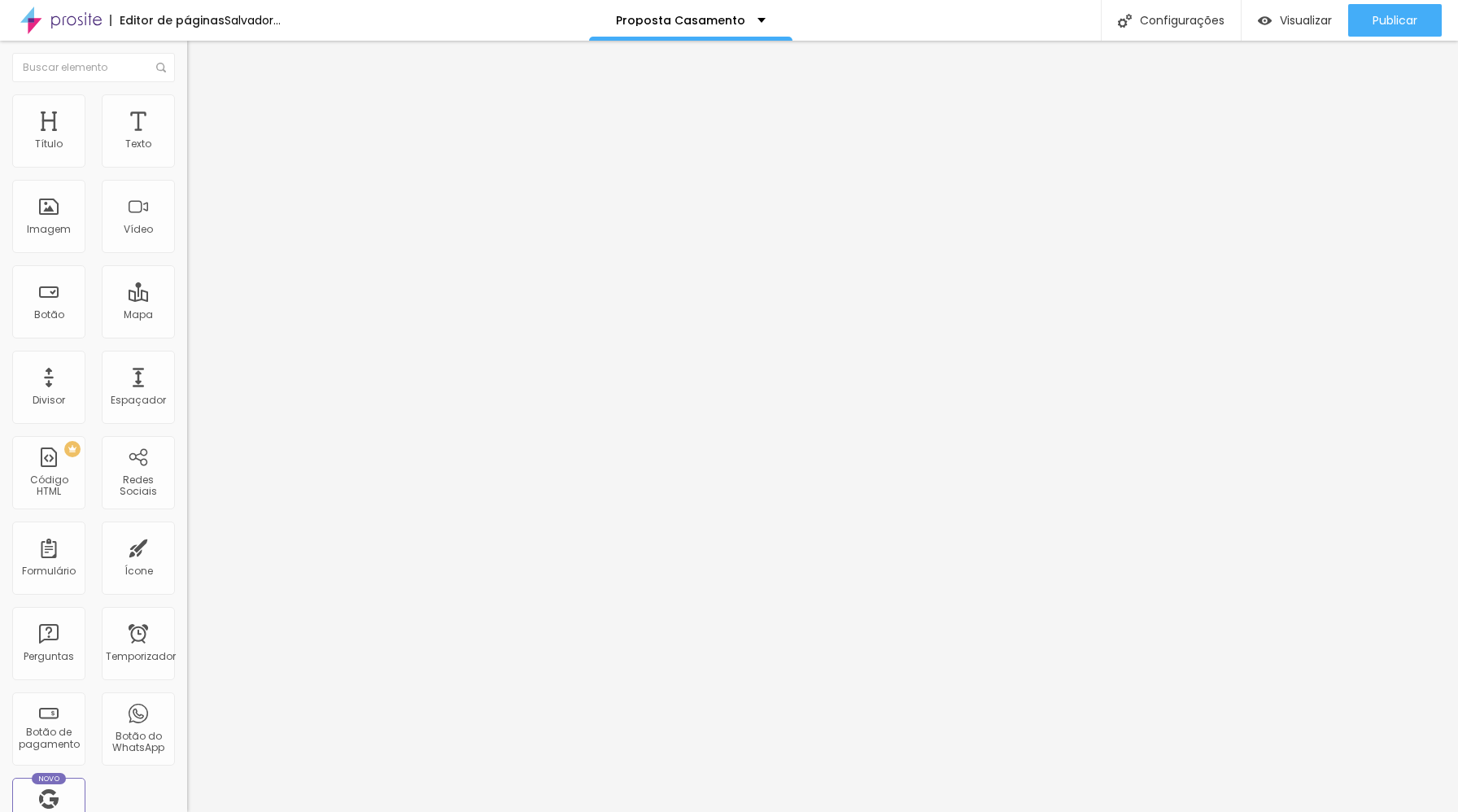
click at [197, 140] on font "Trocar imagem" at bounding box center [236, 133] width 79 height 14
click at [187, 140] on span "Trocar imagem" at bounding box center [231, 133] width 89 height 14
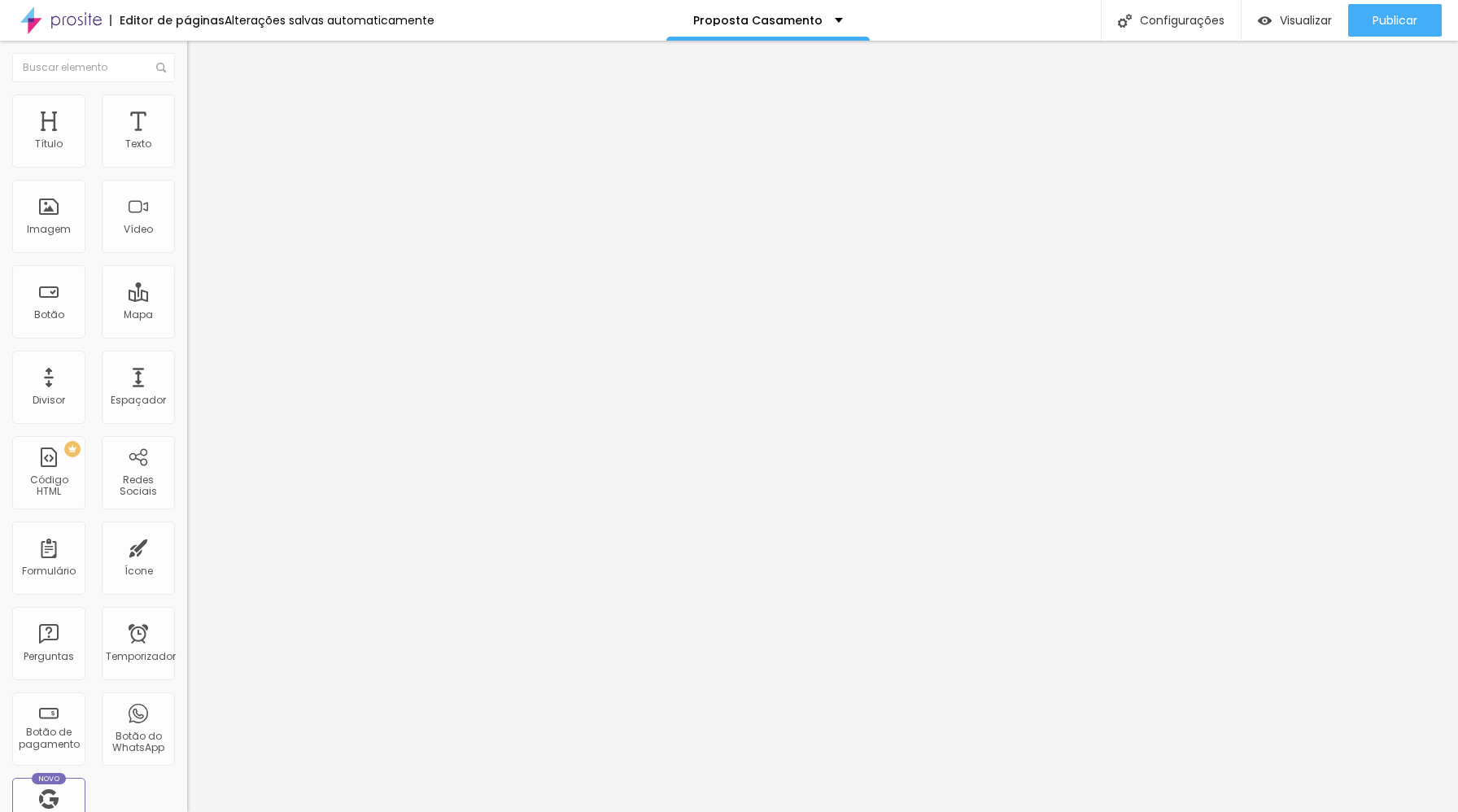
click at [197, 140] on font "Trocar imagem" at bounding box center [236, 133] width 79 height 14
click at [1295, 20] on font "Visualizar" at bounding box center [1305, 20] width 52 height 17
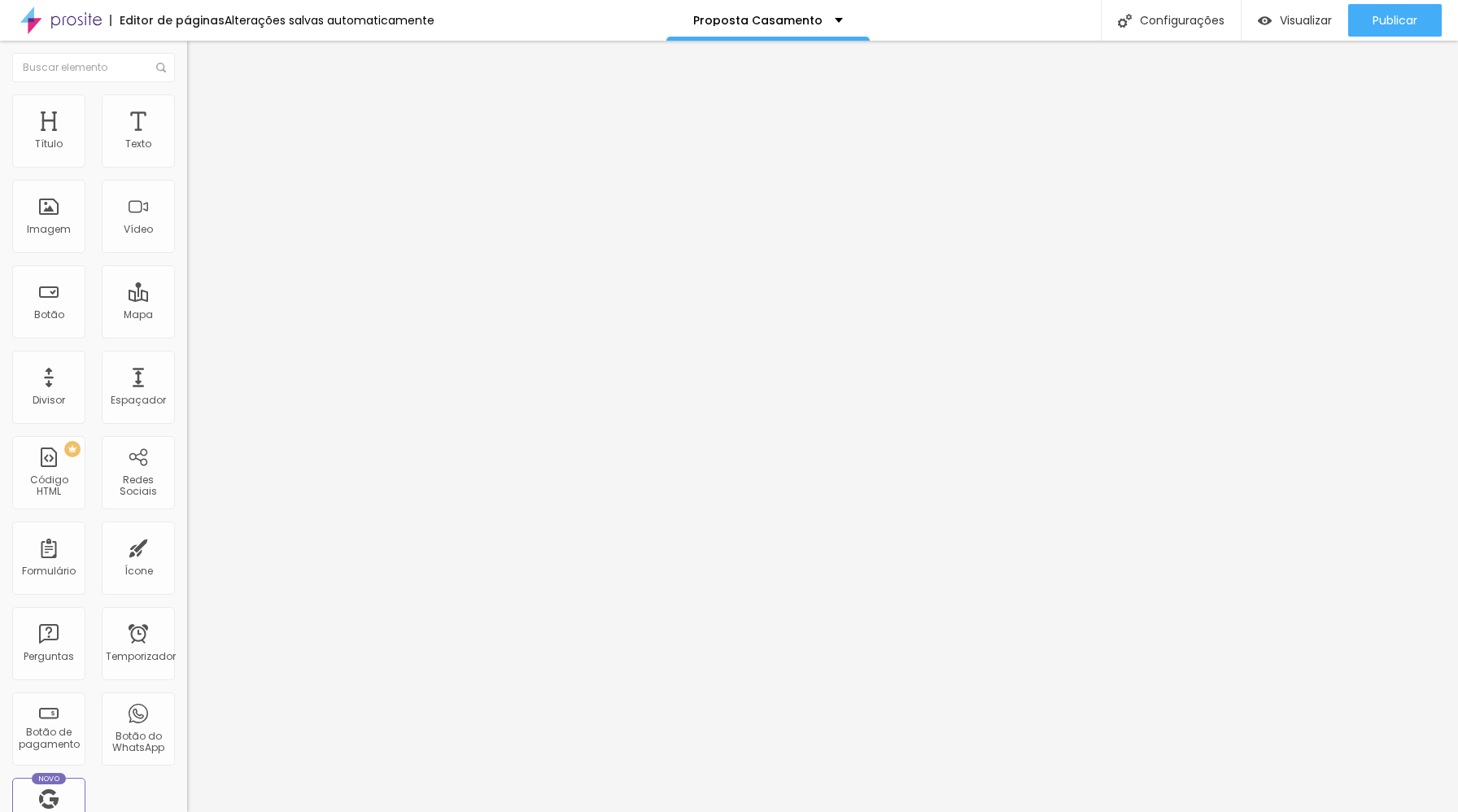
click at [187, 55] on button "Editar nulo" at bounding box center [280, 59] width 187 height 38
click at [67, 218] on div "Imagem" at bounding box center [48, 216] width 73 height 73
click at [197, 140] on font "Adicionar imagem" at bounding box center [244, 133] width 95 height 14
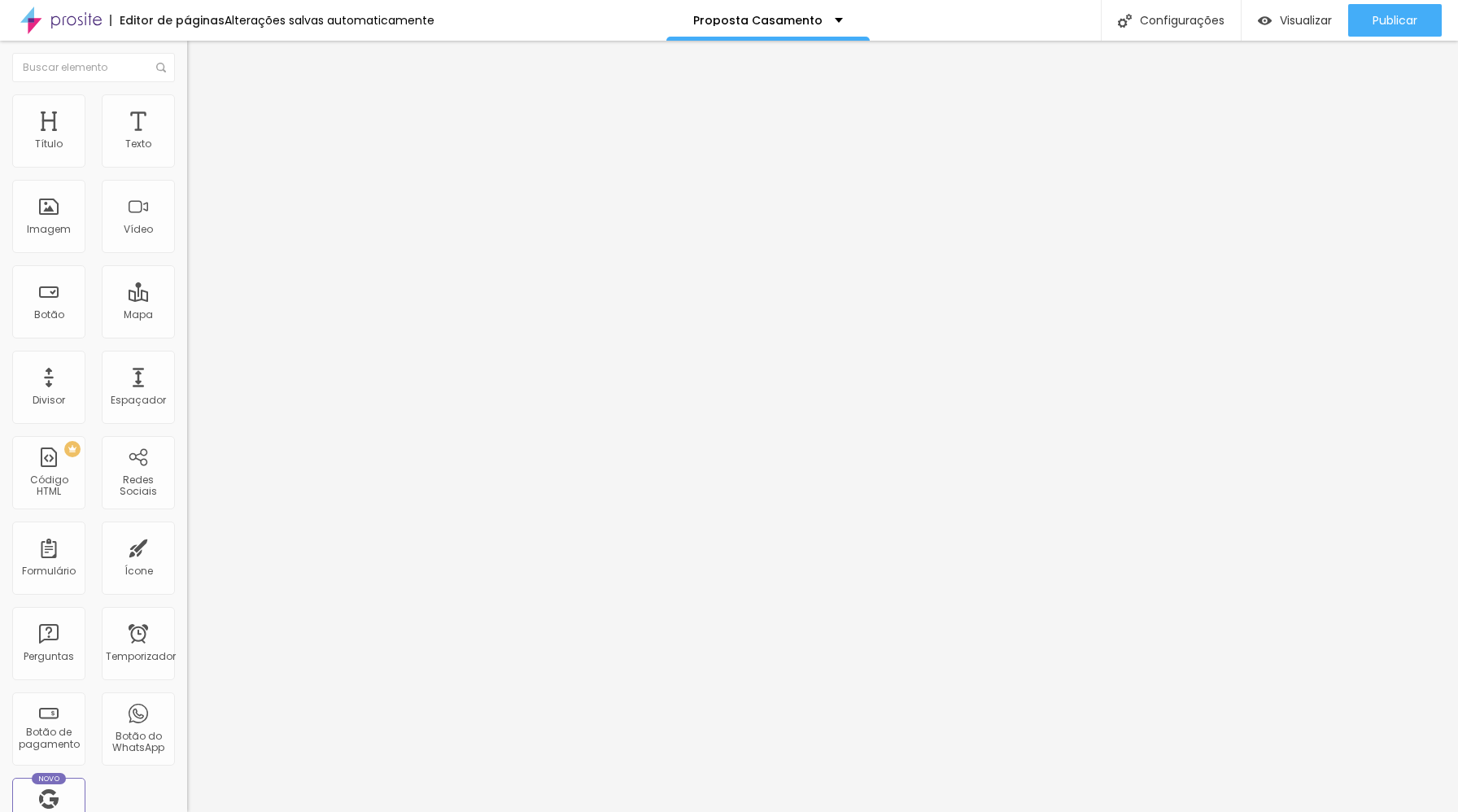
click at [287, 811] on div at bounding box center [729, 822] width 1458 height 0
click at [197, 140] on font "Adicionar imagem" at bounding box center [244, 133] width 95 height 14
click at [279, 811] on div "Subindo 0/0 arquivos" at bounding box center [729, 816] width 1458 height 10
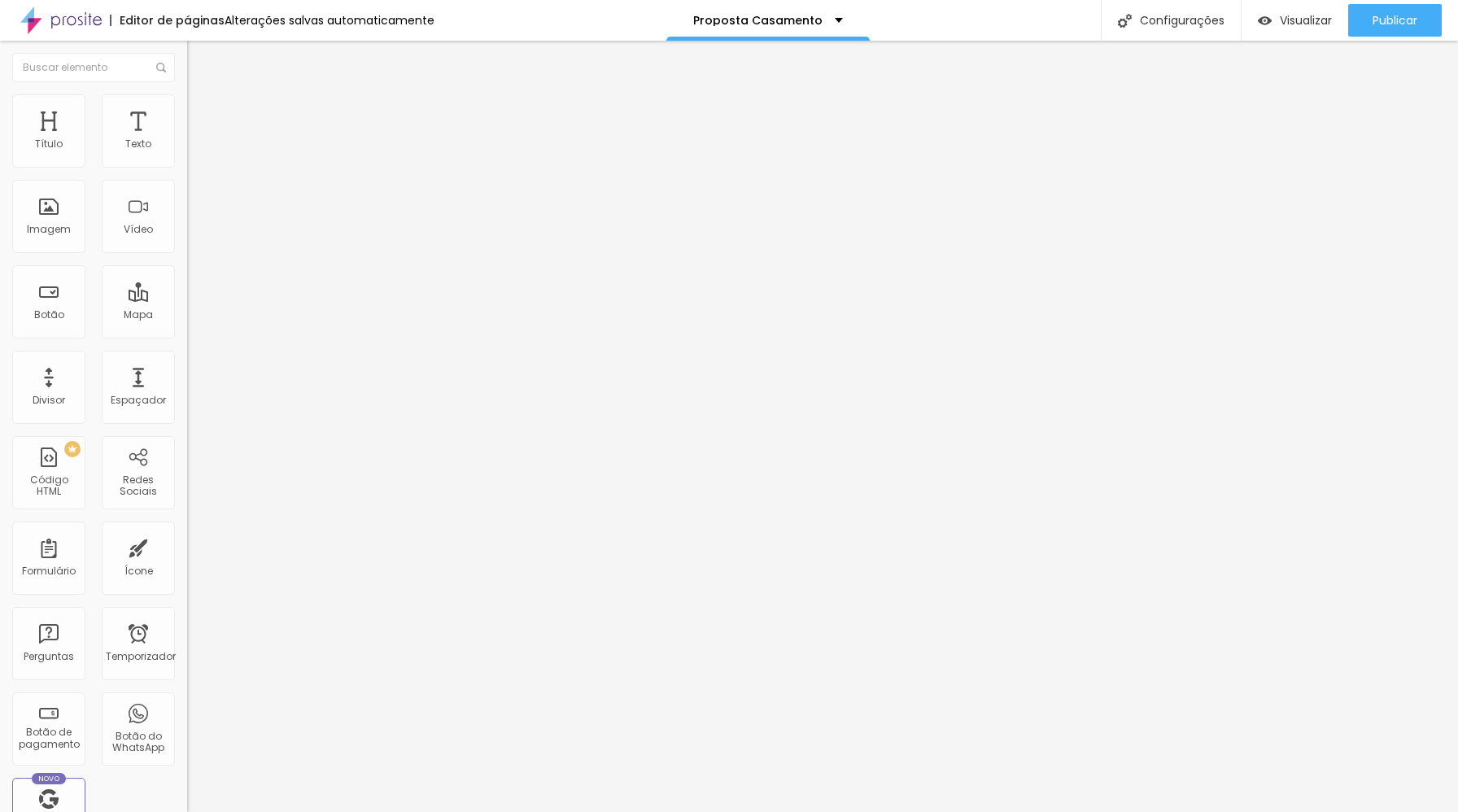
click at [197, 140] on font "Adicionar imagem" at bounding box center [244, 133] width 95 height 14
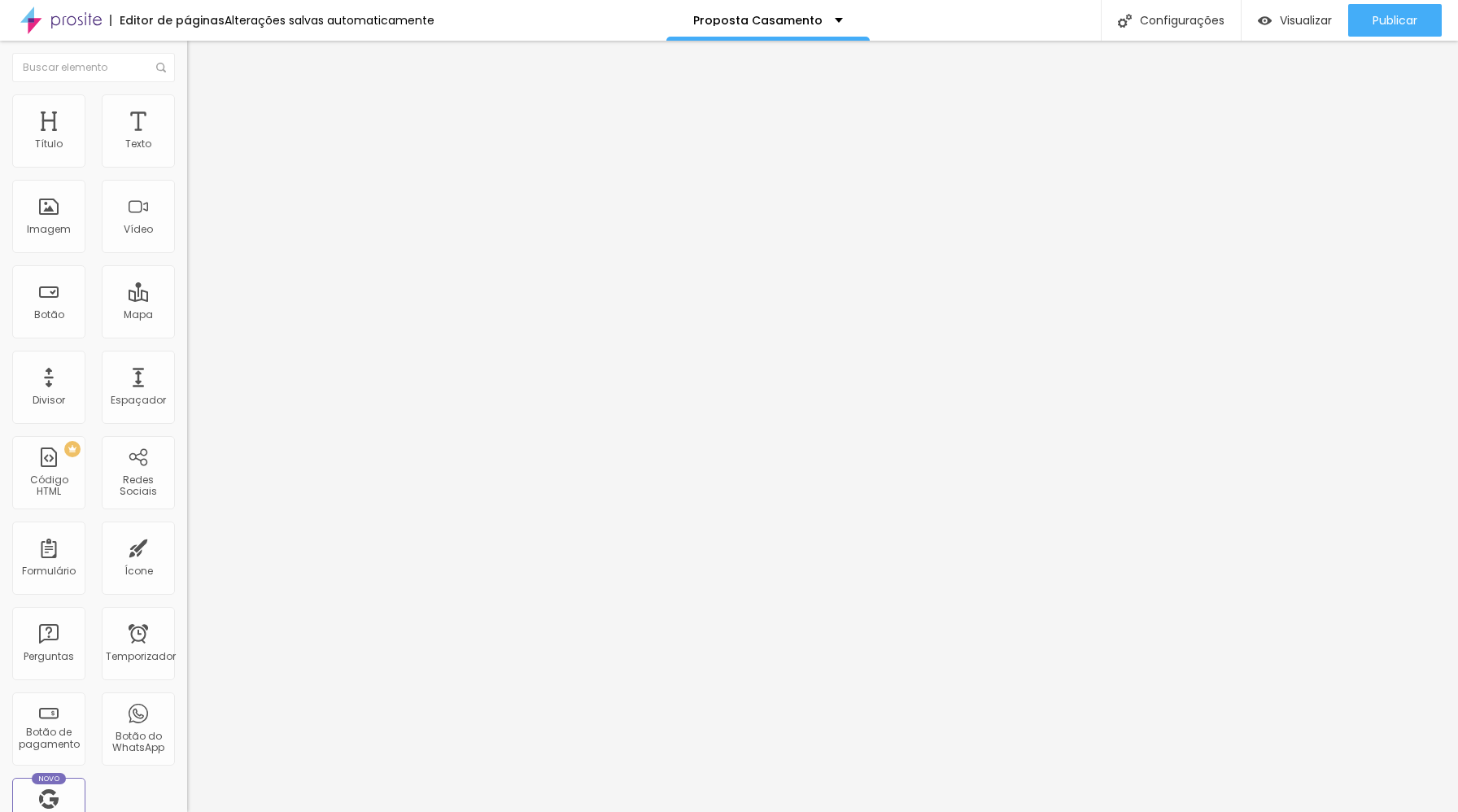
click at [187, 140] on span "Adicionar imagem" at bounding box center [239, 133] width 105 height 14
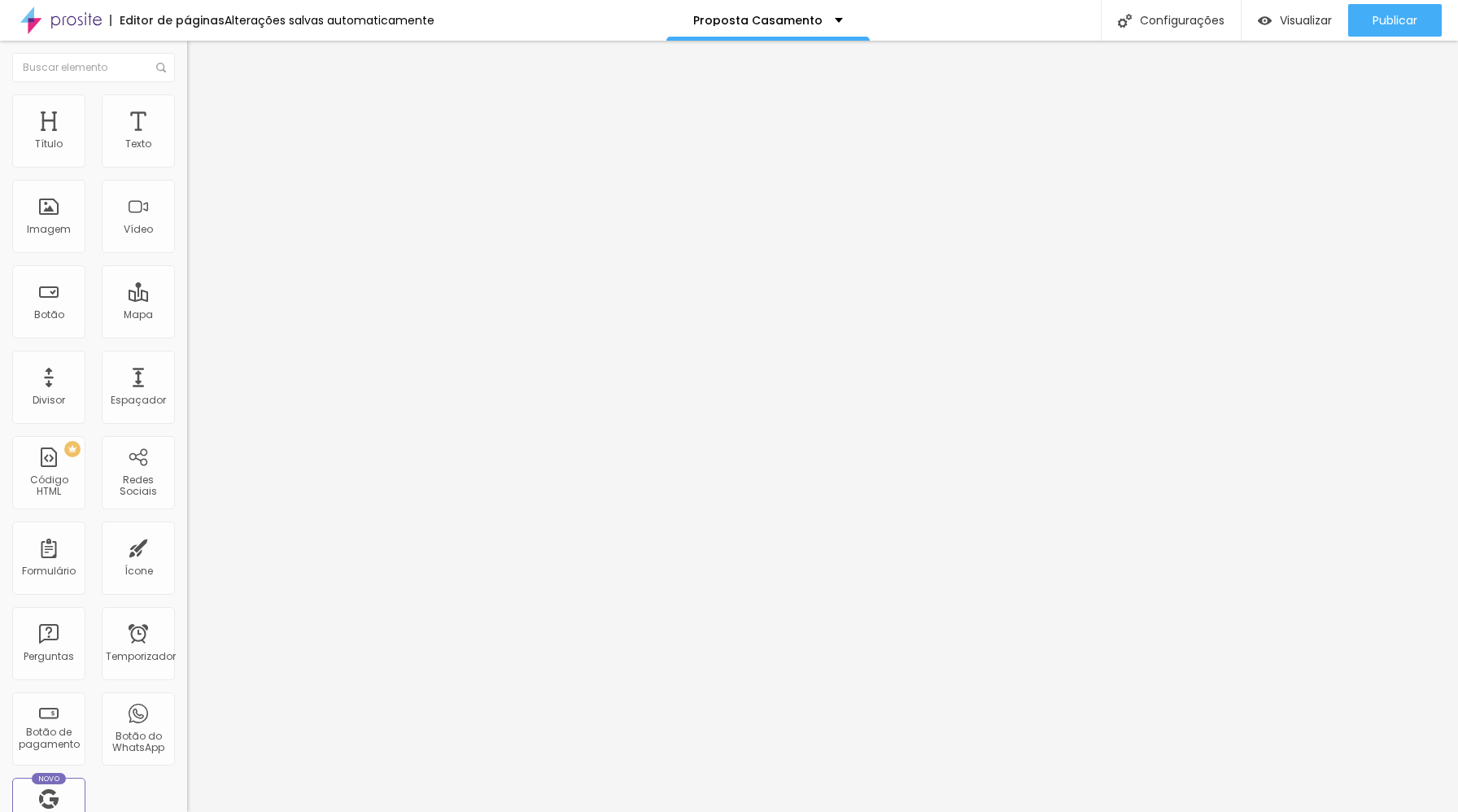
click at [197, 140] on font "Adicionar imagem" at bounding box center [244, 133] width 95 height 14
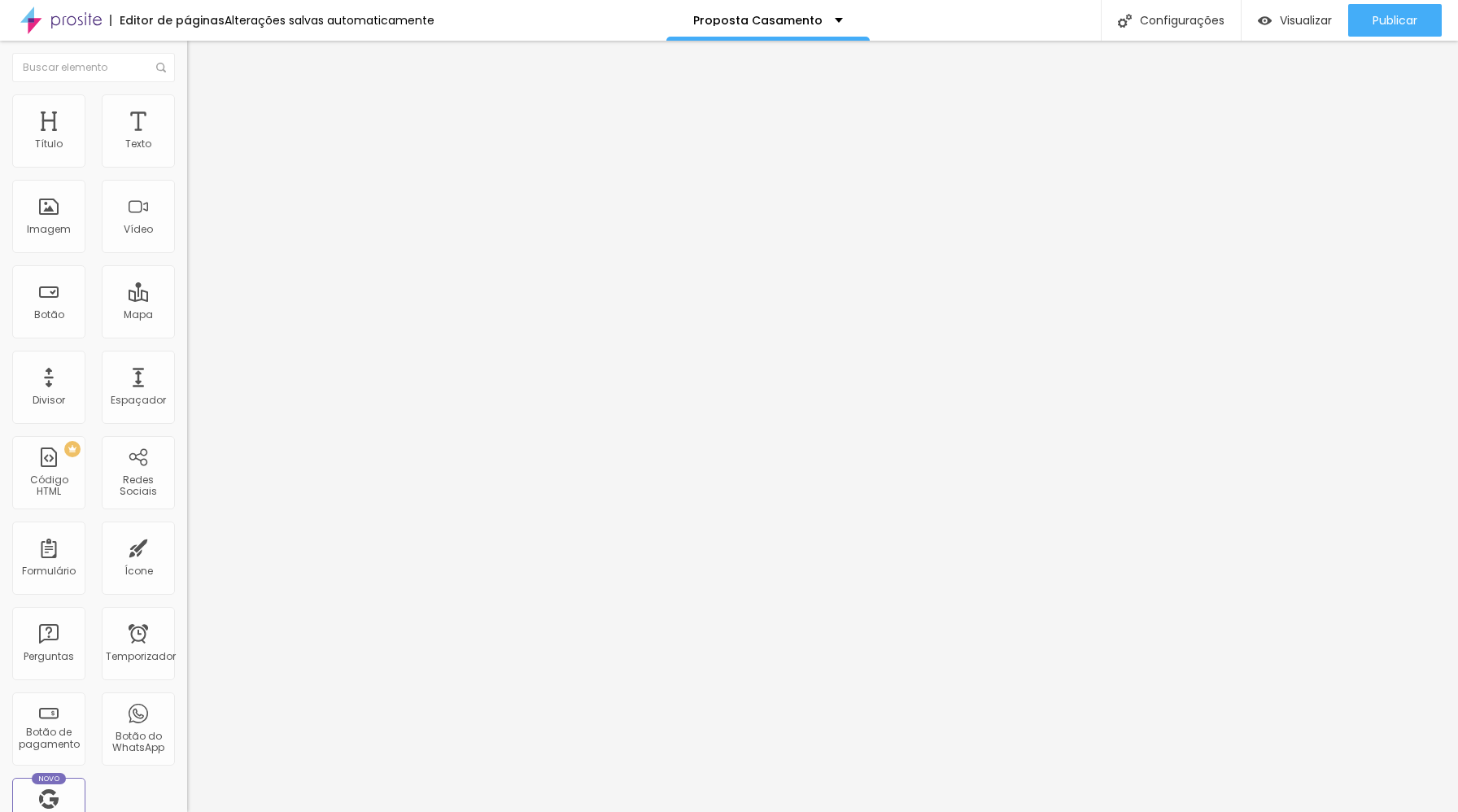
click at [197, 140] on font "Adicionar imagem" at bounding box center [244, 133] width 95 height 14
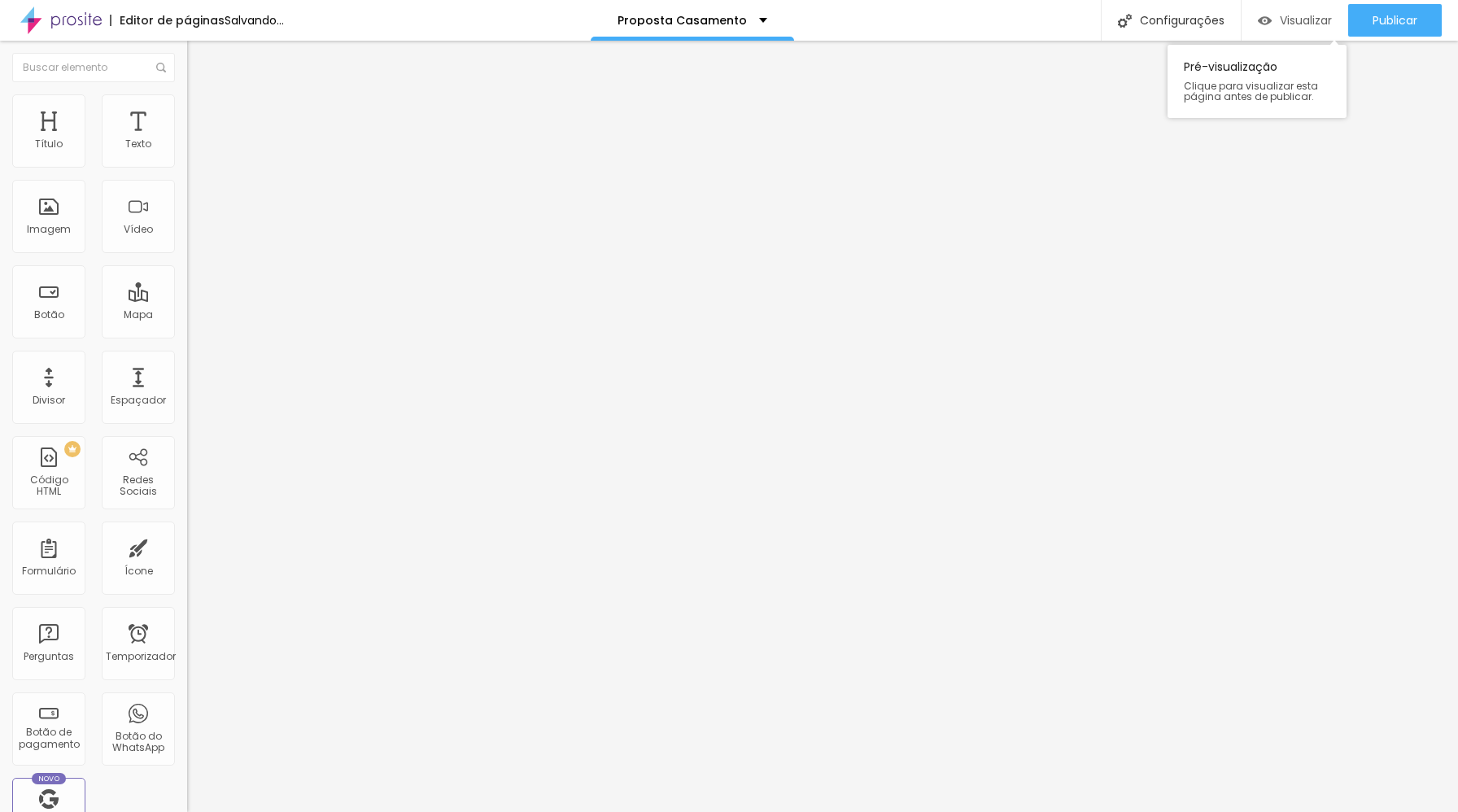
click at [1309, 27] on font "Visualizar" at bounding box center [1305, 20] width 52 height 17
click at [197, 140] on font "Trocar imagem" at bounding box center [236, 133] width 79 height 14
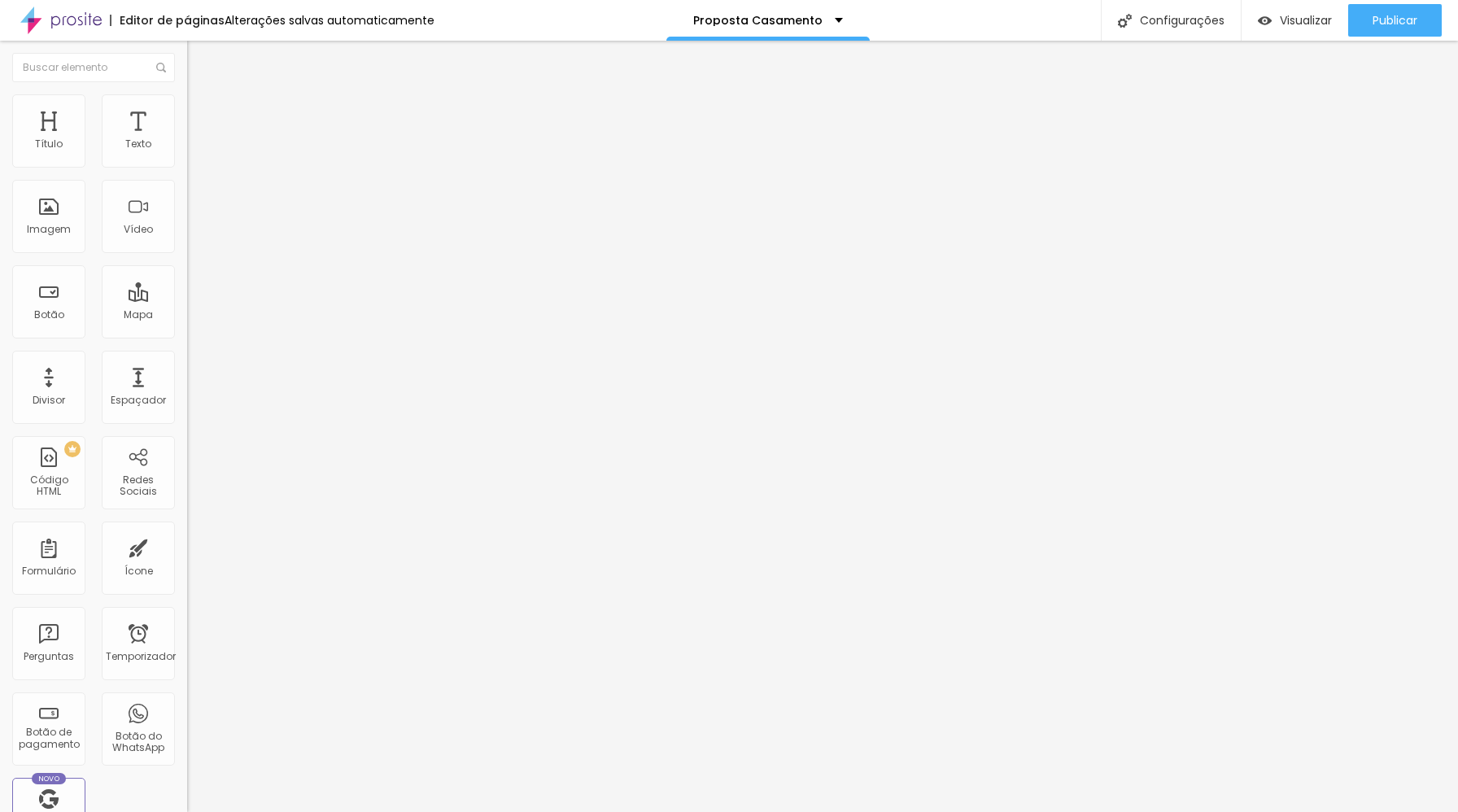
click at [197, 140] on font "Adicionar imagem" at bounding box center [244, 133] width 95 height 14
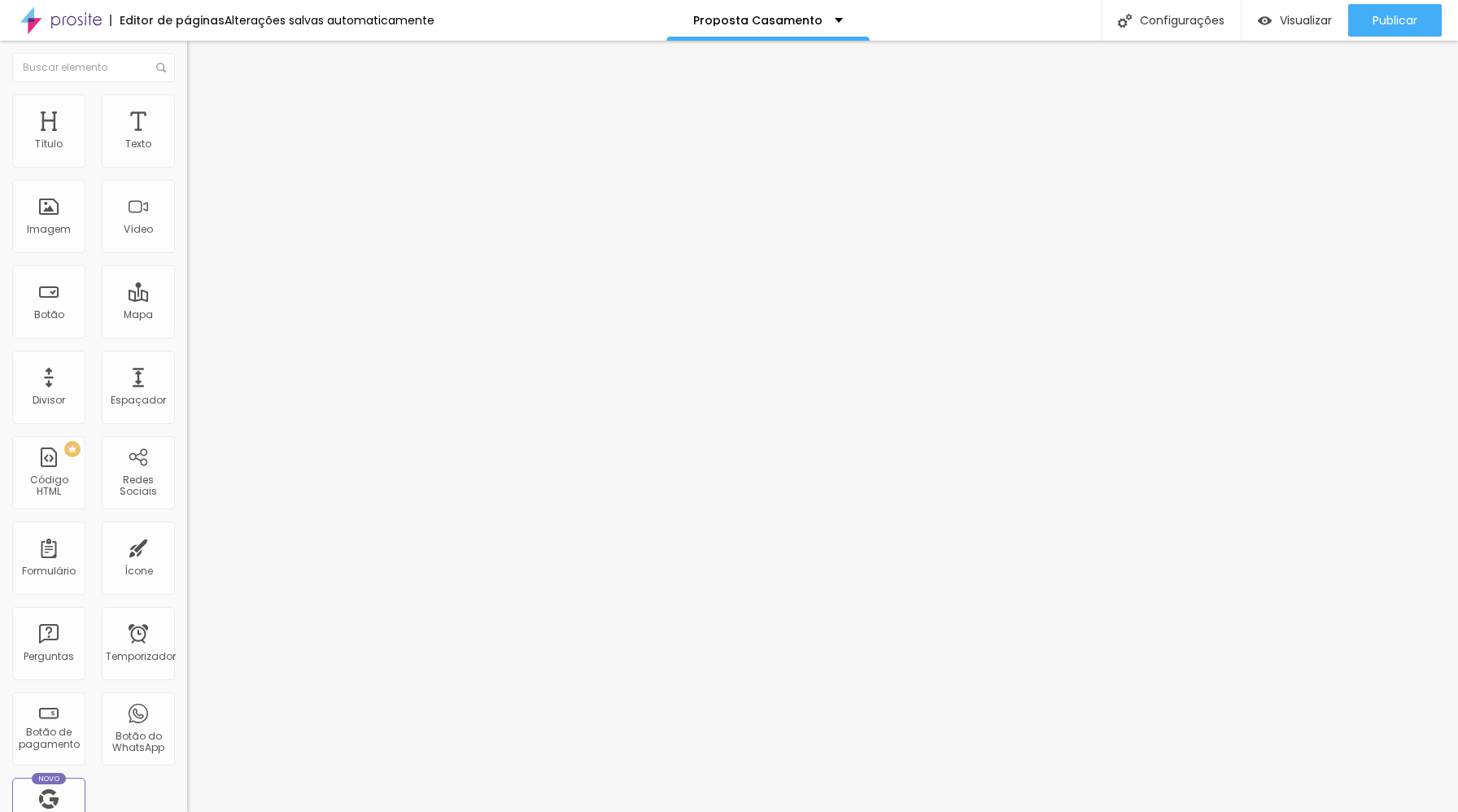
click at [187, 140] on span "Adicionar imagem" at bounding box center [239, 133] width 105 height 14
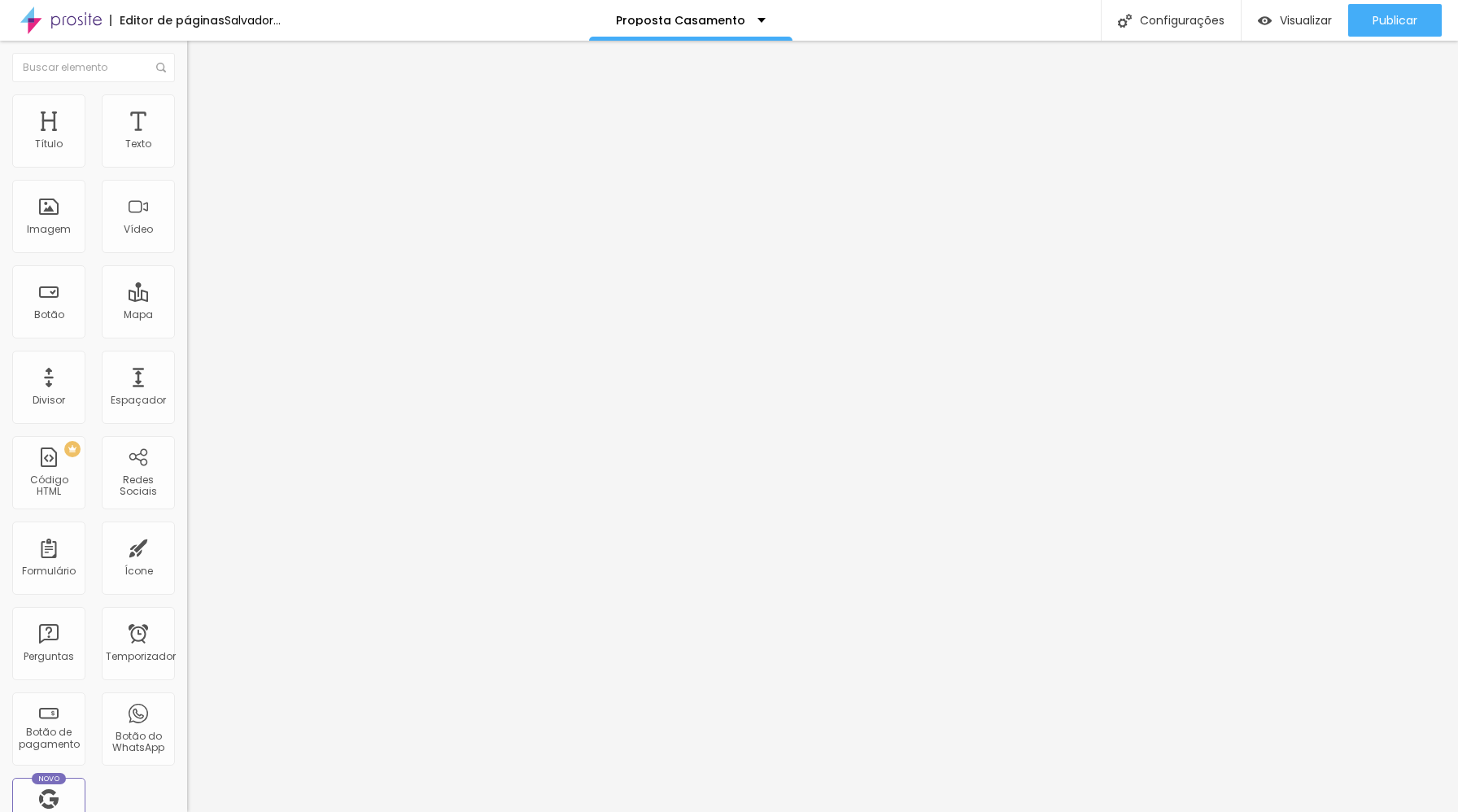
scroll to position [0, 0]
click at [197, 140] on font "Adicionar imagem" at bounding box center [244, 133] width 95 height 14
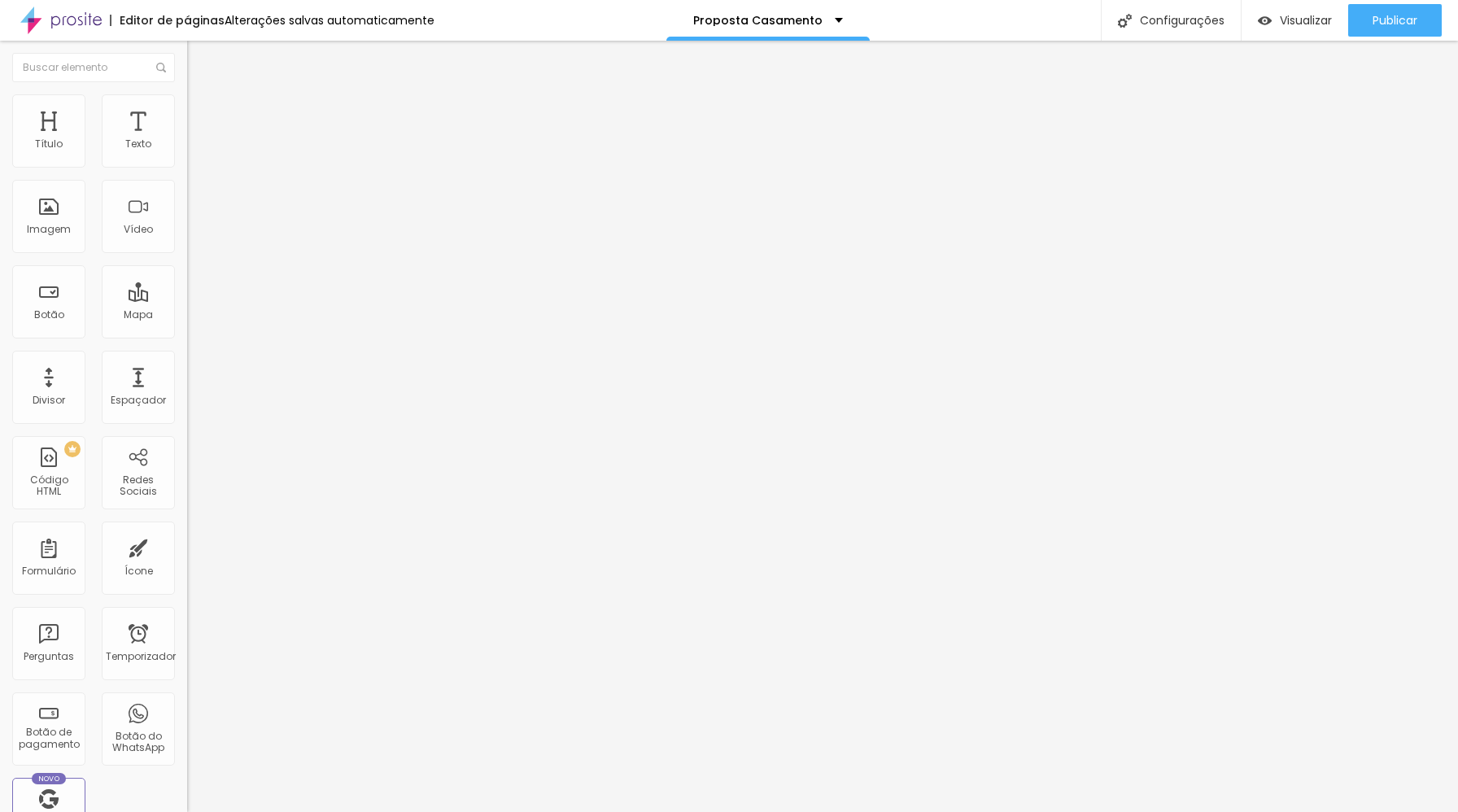
click at [187, 140] on span "Adicionar imagem" at bounding box center [239, 133] width 105 height 14
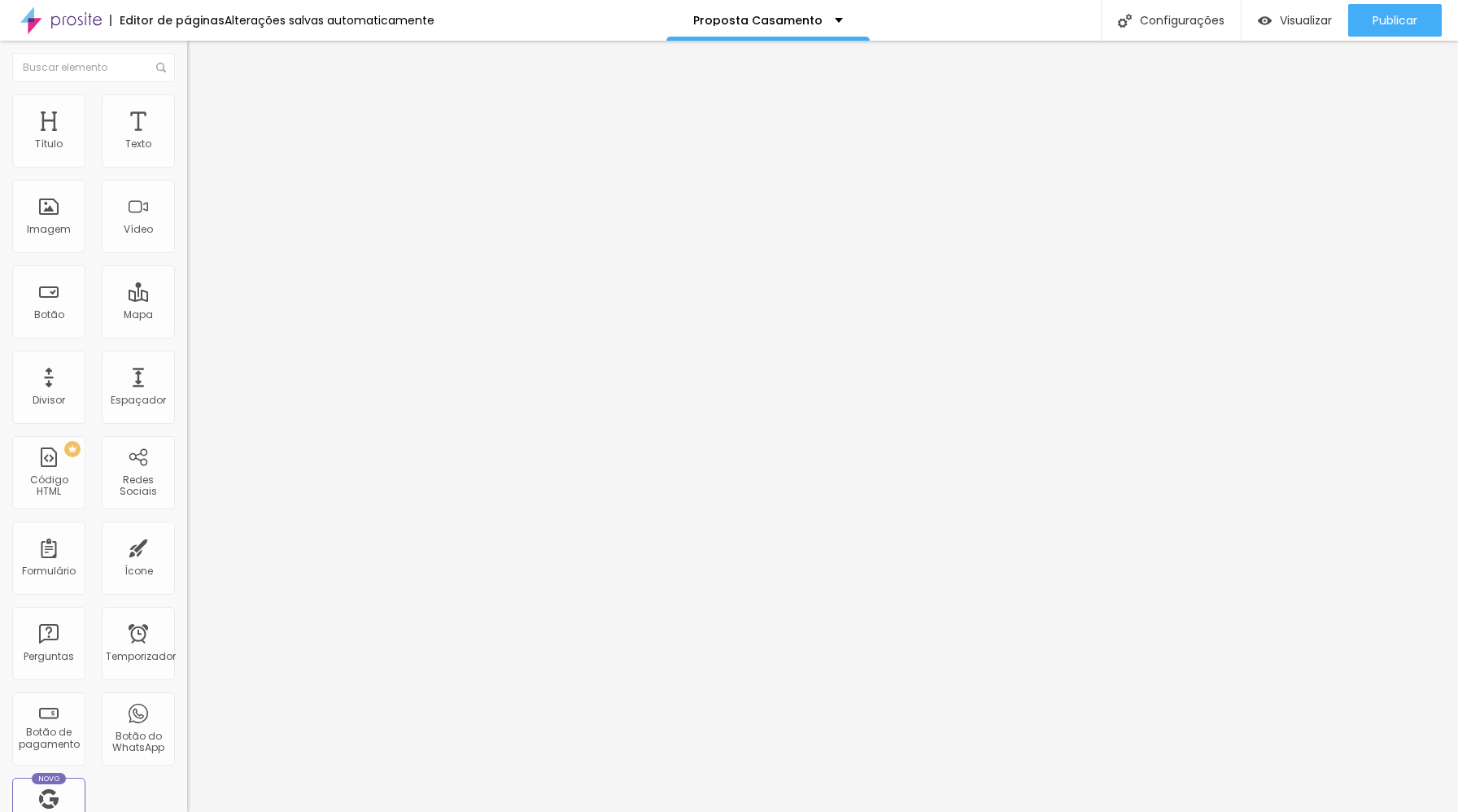
click at [197, 140] on font "Adicionar imagem" at bounding box center [244, 133] width 95 height 14
click at [187, 138] on div "Adicionar imagem" at bounding box center [280, 132] width 187 height 11
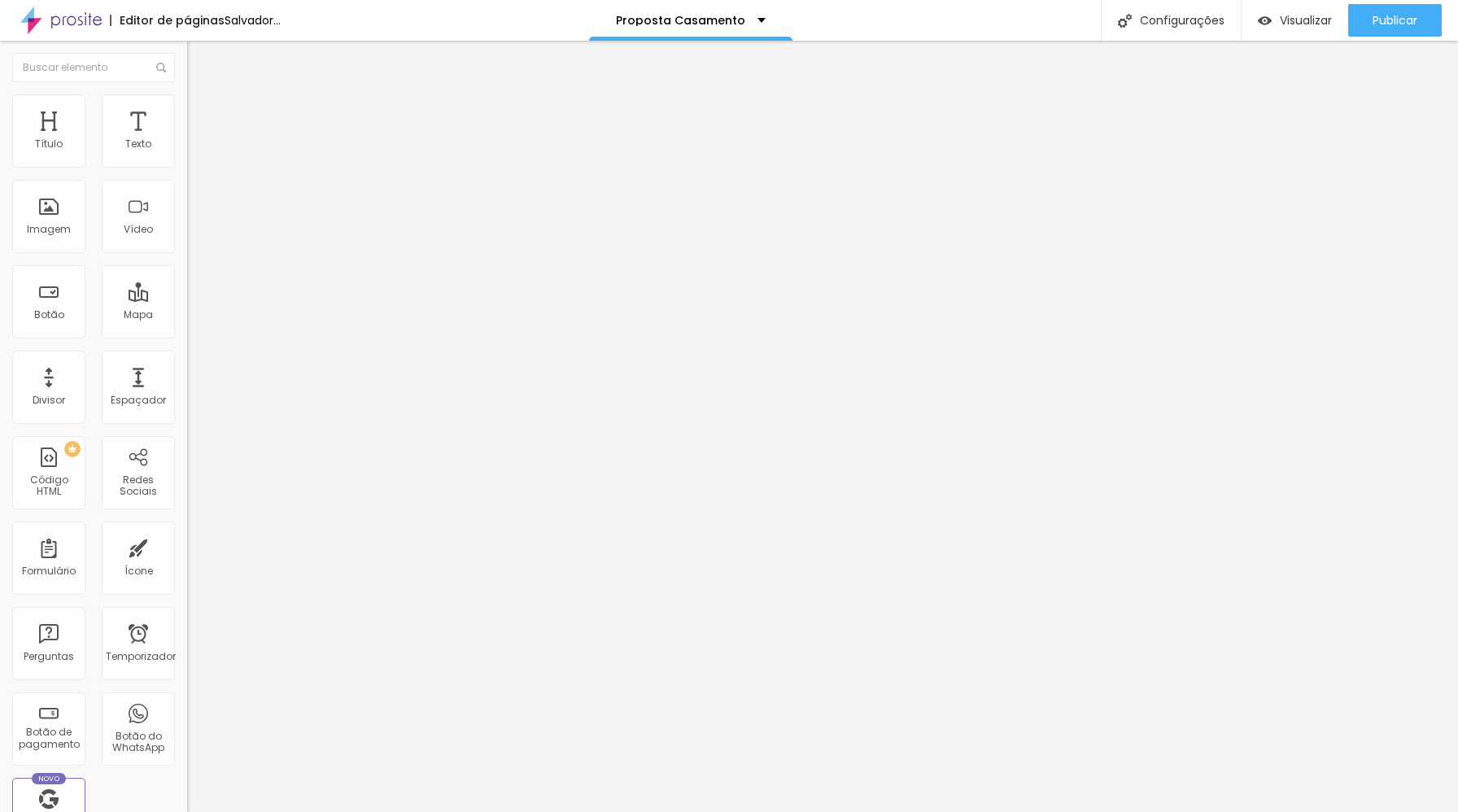
click at [197, 140] on font "Adicionar imagem" at bounding box center [244, 133] width 95 height 14
click at [1309, 14] on font "Visualizar" at bounding box center [1305, 20] width 52 height 17
click at [197, 140] on font "Trocar imagem" at bounding box center [236, 133] width 79 height 14
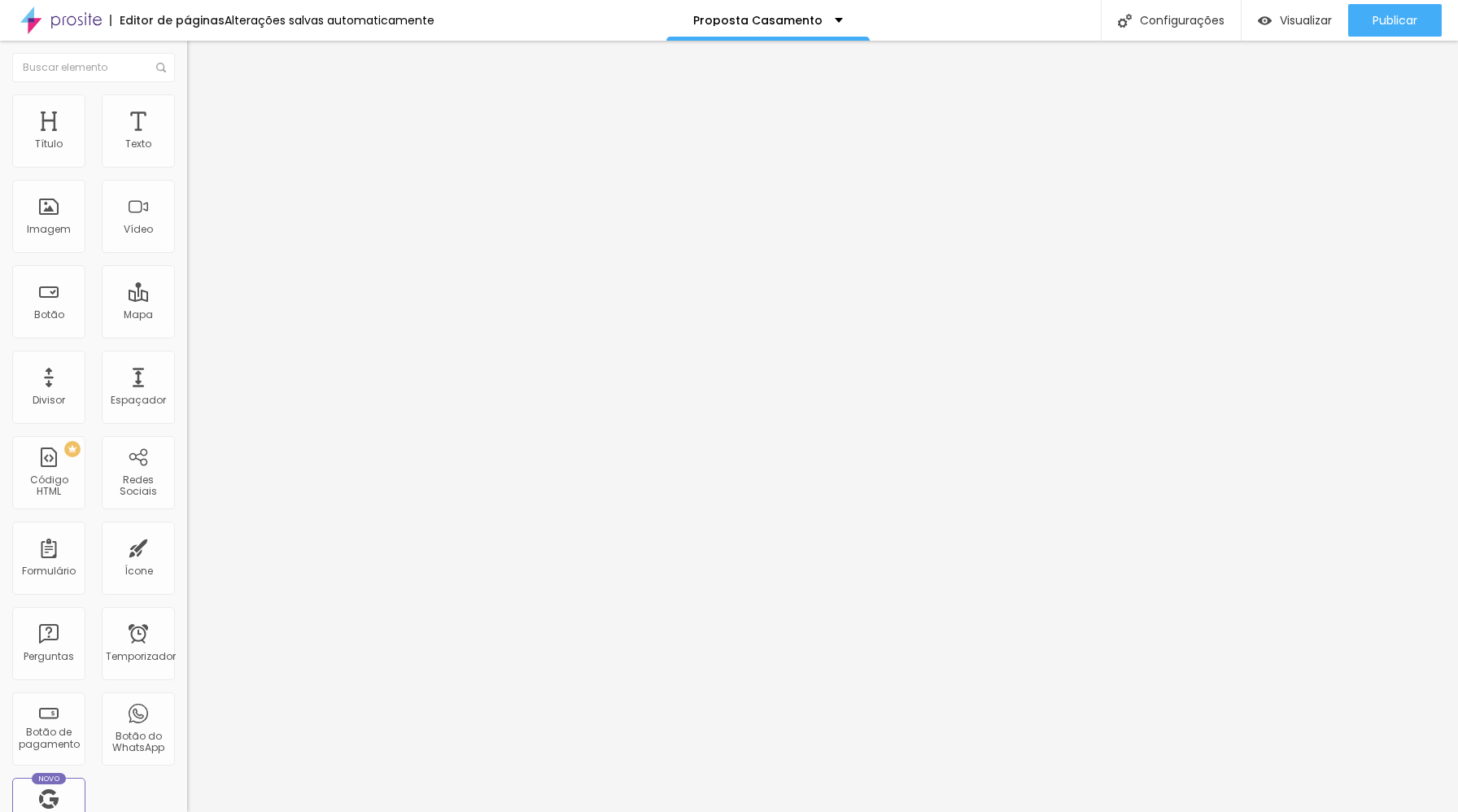
scroll to position [156, 0]
click at [197, 140] on font "Trocar imagem" at bounding box center [236, 133] width 79 height 14
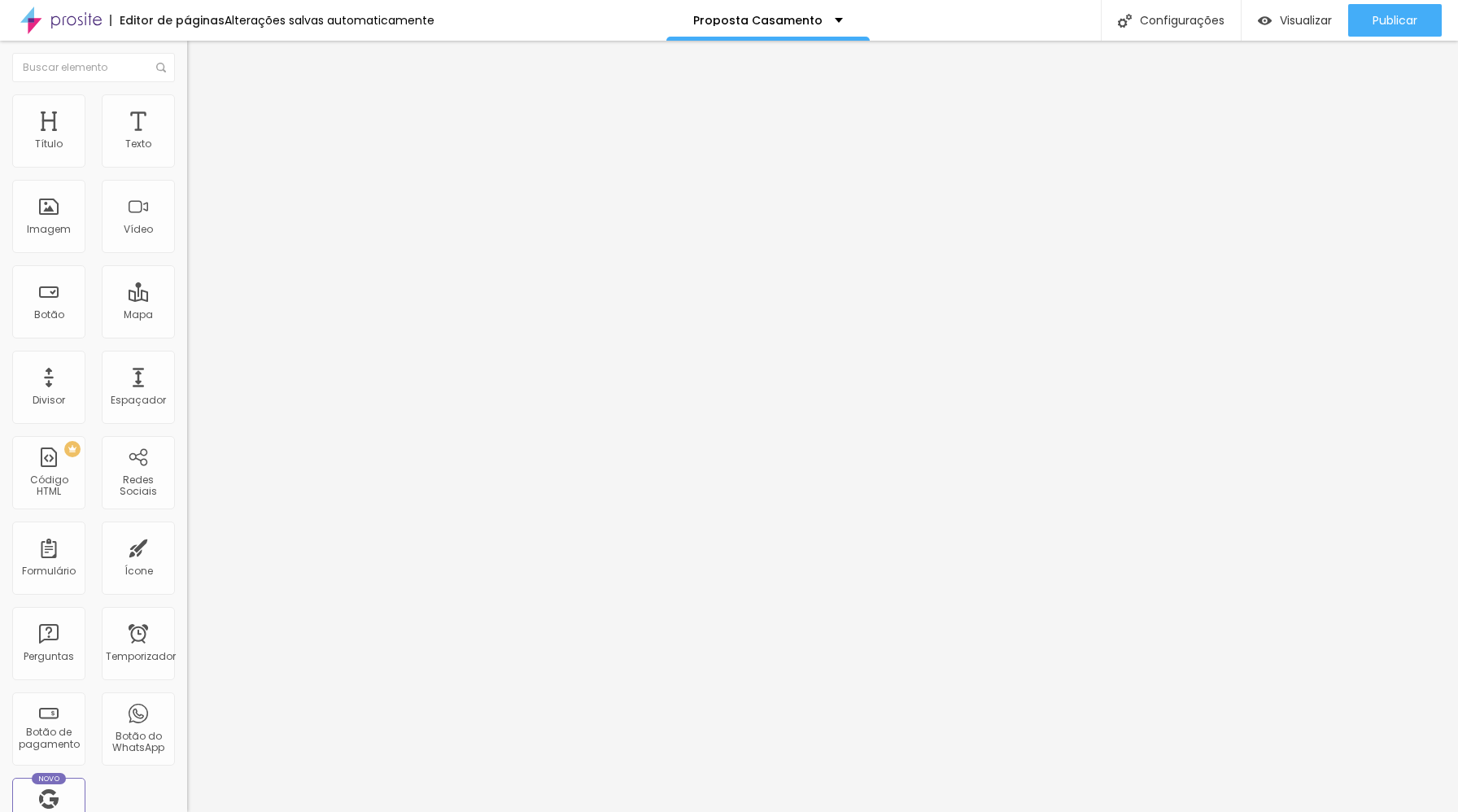
click at [197, 140] on font "Trocar imagem" at bounding box center [236, 133] width 79 height 14
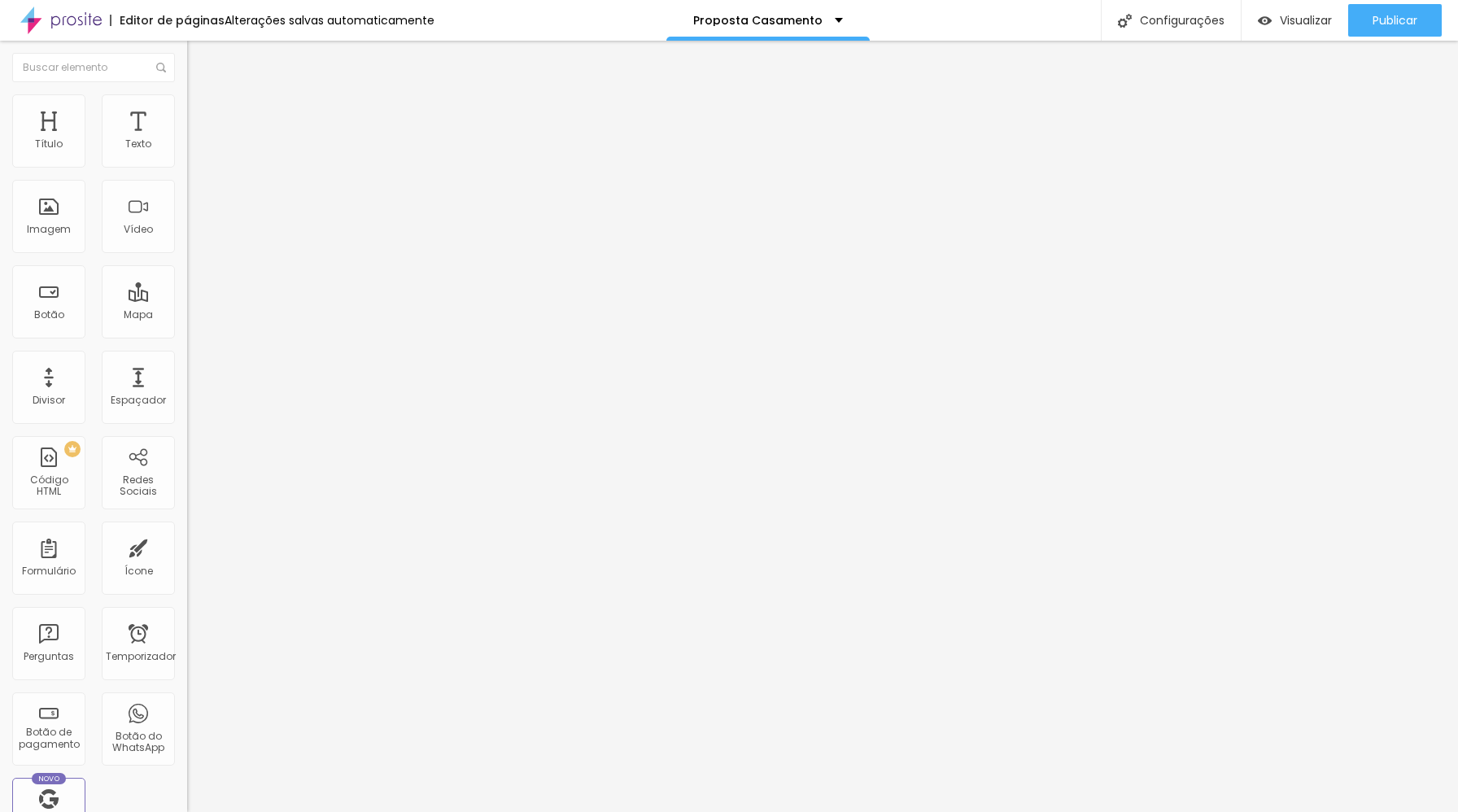
click at [197, 140] on font "Trocar imagem" at bounding box center [236, 133] width 79 height 14
drag, startPoint x: 1315, startPoint y: 747, endPoint x: 1311, endPoint y: 606, distance: 141.1
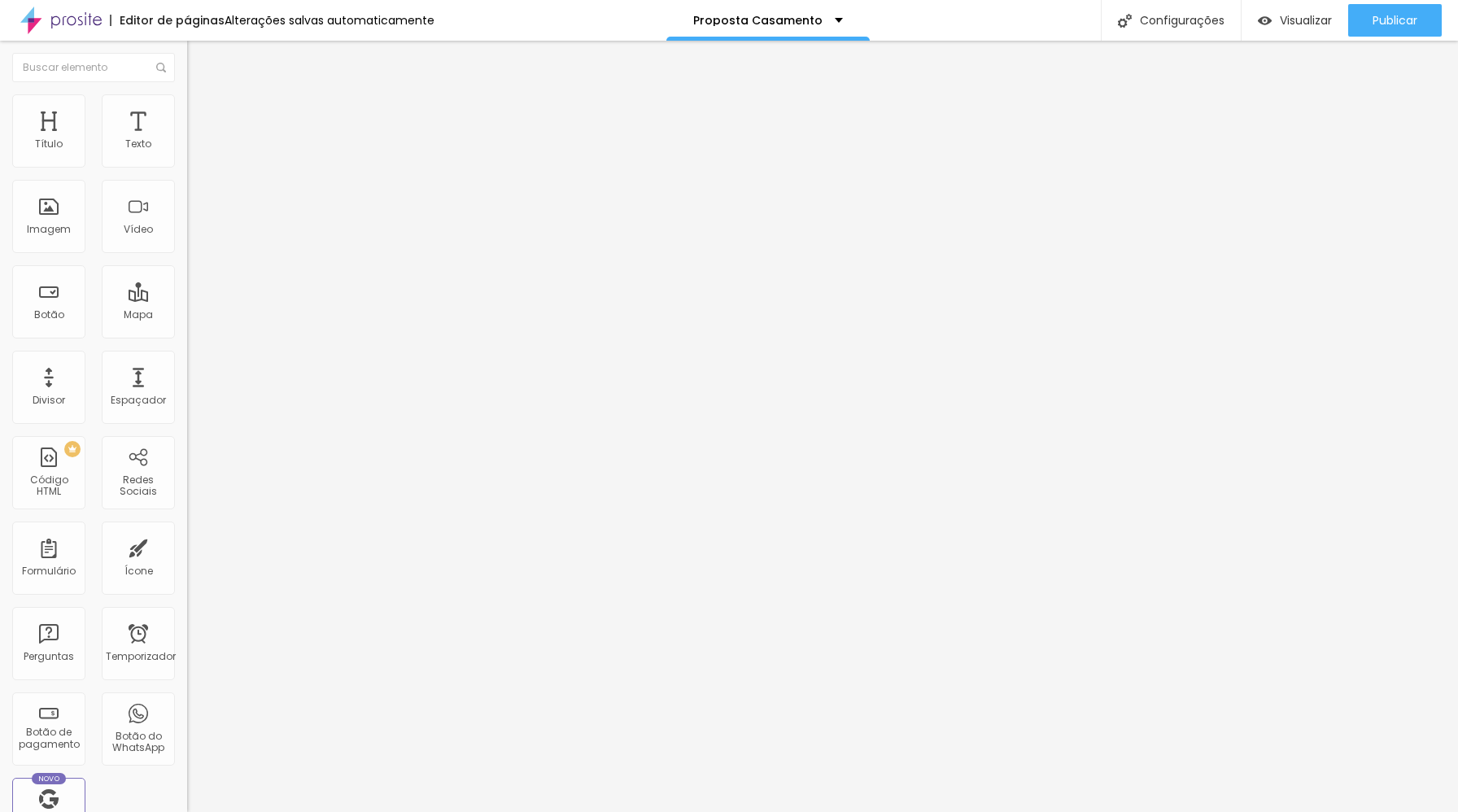
click at [187, 111] on li "Avançado" at bounding box center [280, 119] width 187 height 17
click at [187, 94] on li "Conteúdo" at bounding box center [280, 86] width 187 height 17
click at [187, 49] on button "Editar nulo" at bounding box center [280, 59] width 187 height 38
click at [199, 60] on img "button" at bounding box center [206, 59] width 13 height 13
click at [58, 208] on div "Imagem" at bounding box center [48, 216] width 73 height 73
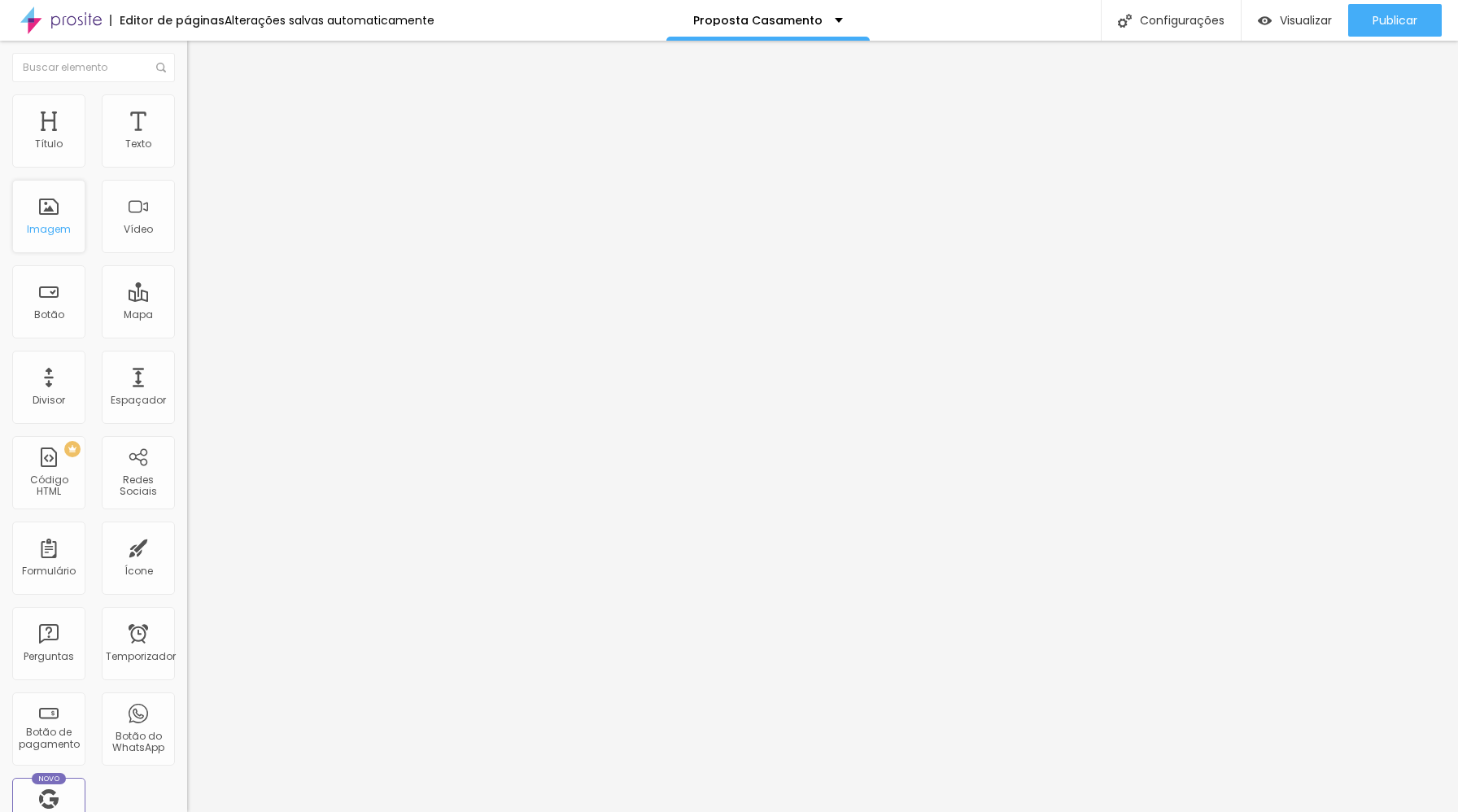
click at [25, 207] on div "Imagem" at bounding box center [48, 216] width 73 height 73
click at [197, 140] on font "Adicionar imagem" at bounding box center [244, 133] width 95 height 14
click at [187, 138] on div "Adicionar imagem" at bounding box center [280, 132] width 187 height 11
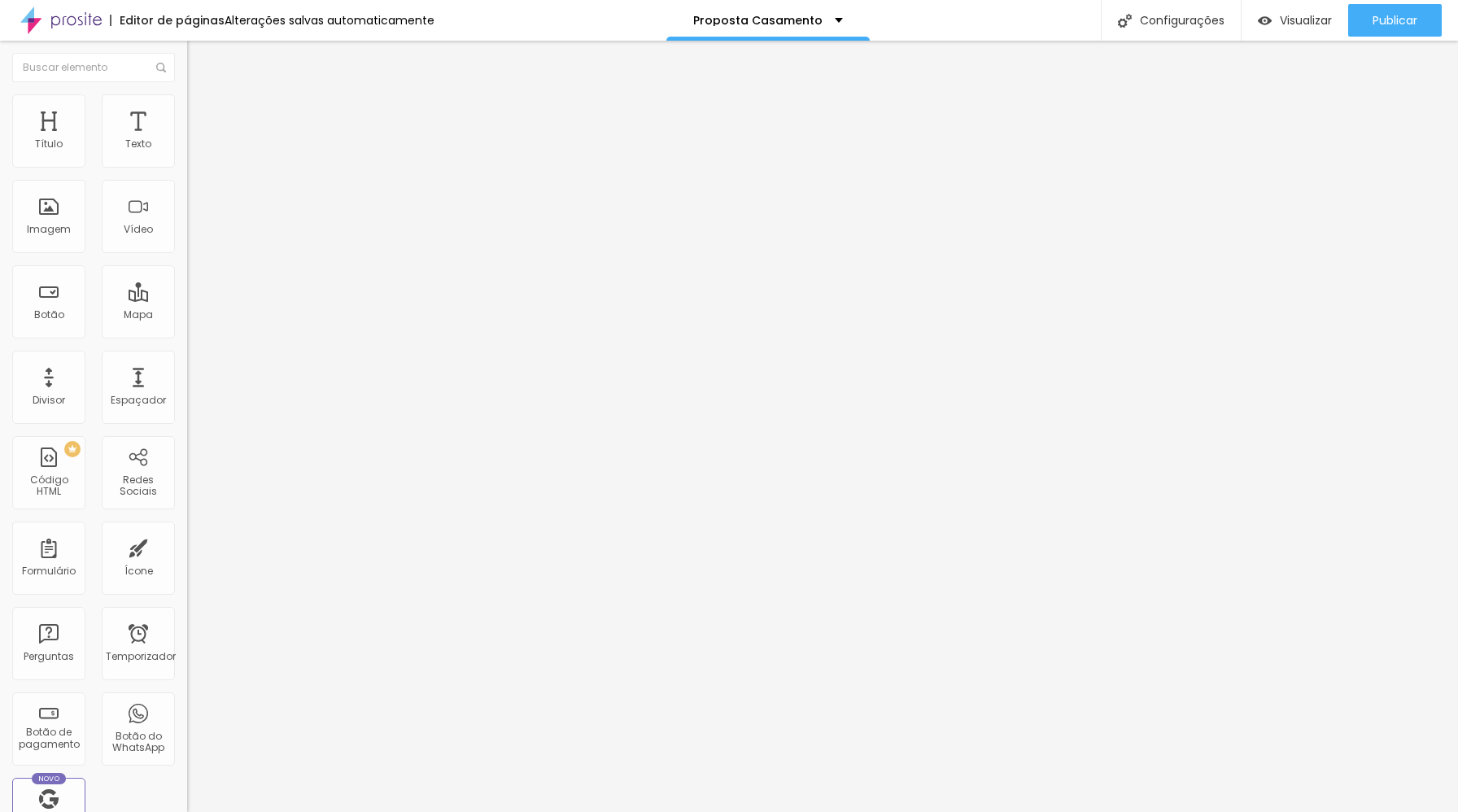
click at [197, 140] on font "Adicionar imagem" at bounding box center [244, 133] width 95 height 14
click at [52, 217] on div "Imagem" at bounding box center [48, 216] width 73 height 73
click at [197, 140] on font "Adicionar imagem" at bounding box center [244, 133] width 95 height 14
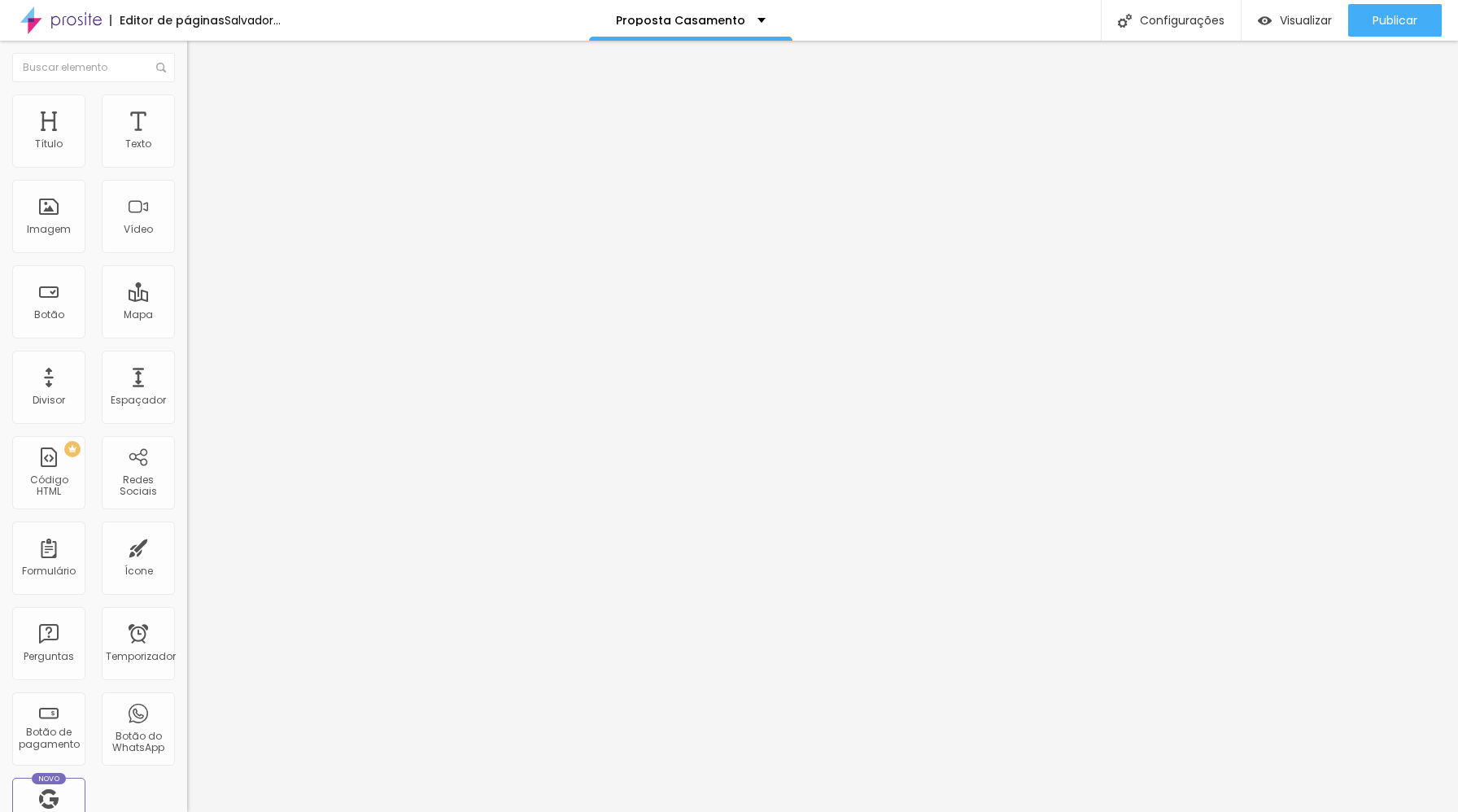
click at [187, 68] on button "Editar nulo" at bounding box center [280, 59] width 187 height 38
click at [197, 140] on font "Trocar imagem" at bounding box center [236, 133] width 79 height 14
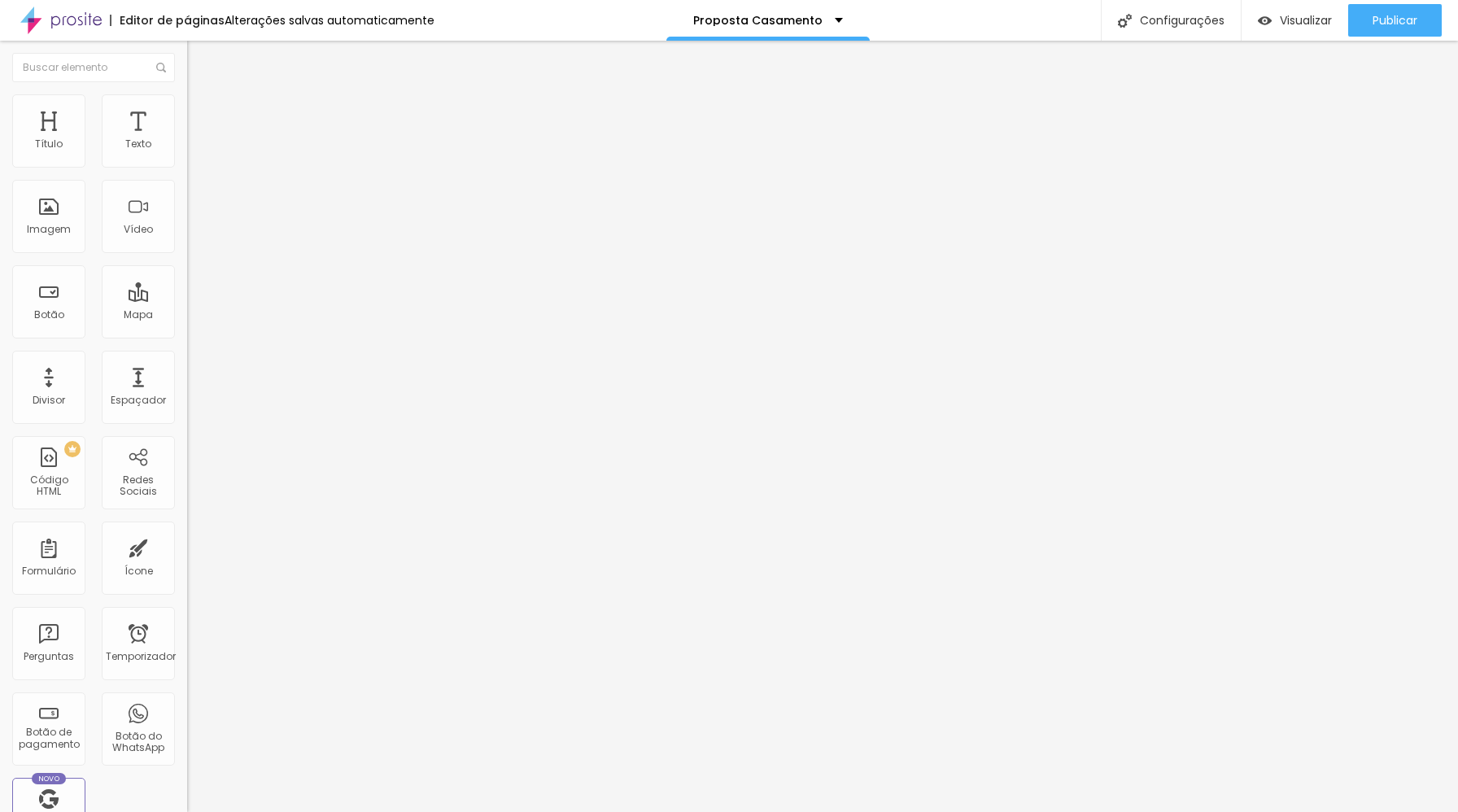
click at [197, 140] on font "Adicionar imagem" at bounding box center [244, 133] width 95 height 14
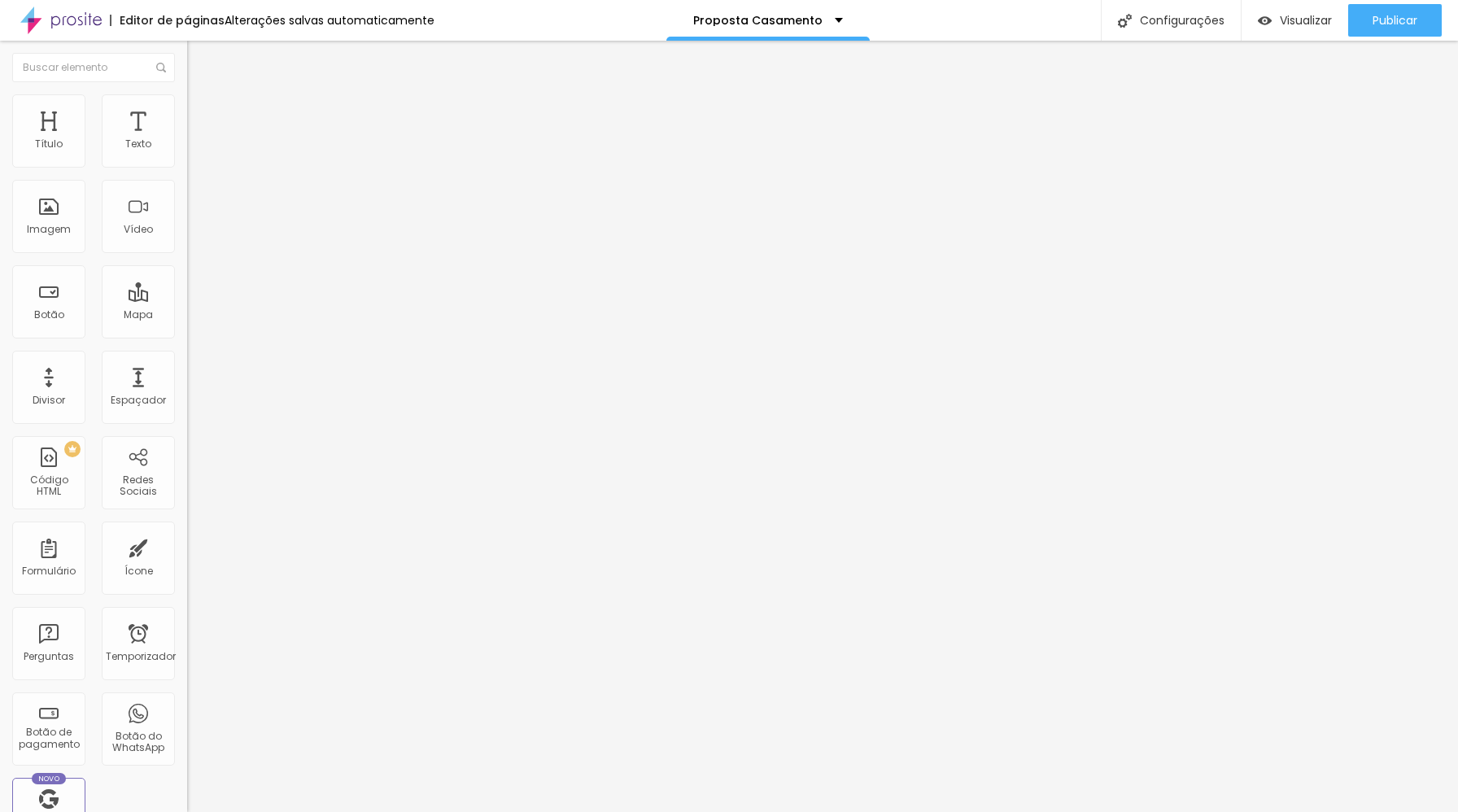
click at [197, 140] on font "Trocar imagem" at bounding box center [236, 133] width 79 height 14
click at [1309, 24] on font "Visualizar" at bounding box center [1305, 20] width 52 height 17
click at [187, 55] on button "Editar nulo" at bounding box center [280, 59] width 187 height 38
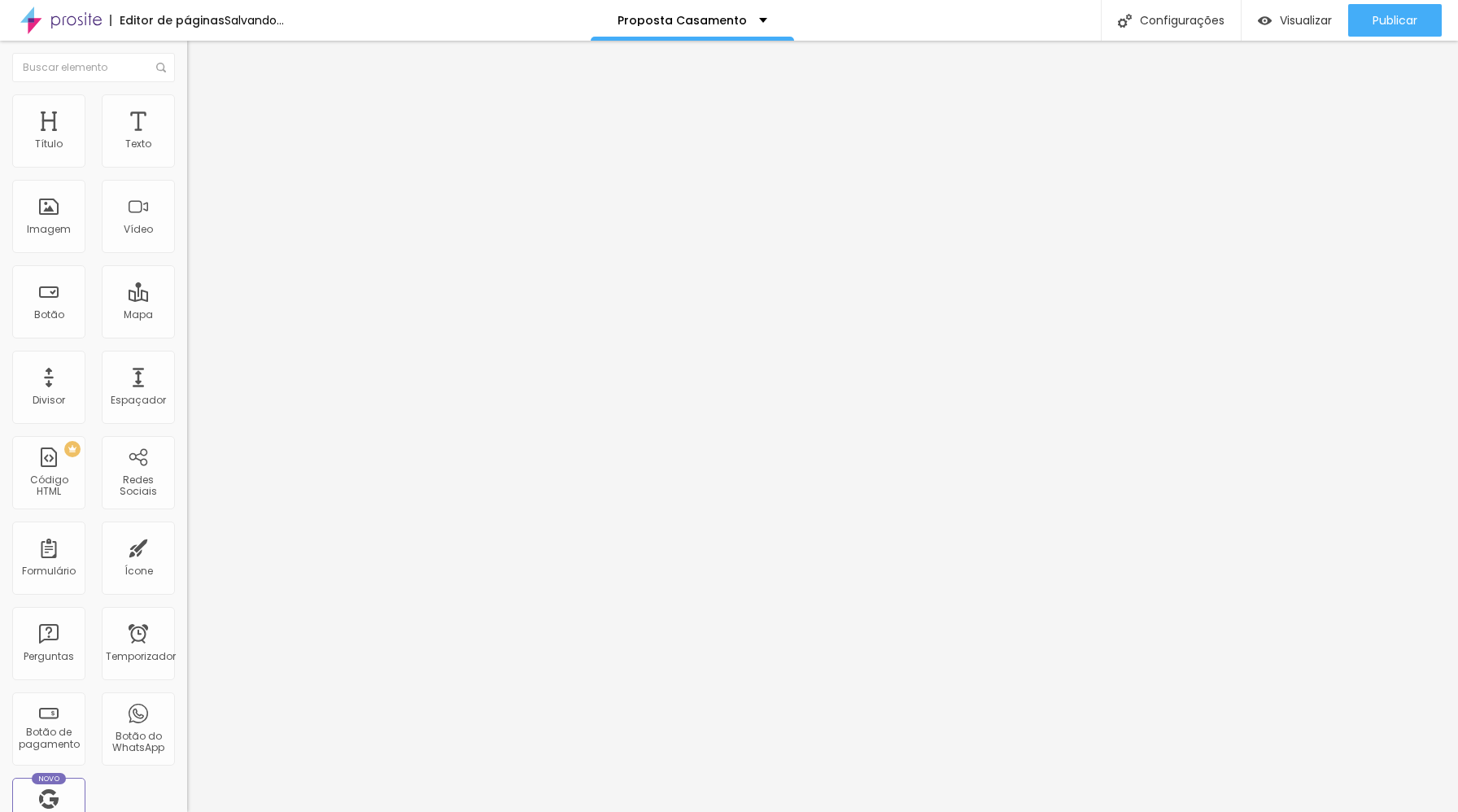
click at [197, 140] on font "Adicionar imagem" at bounding box center [244, 133] width 95 height 14
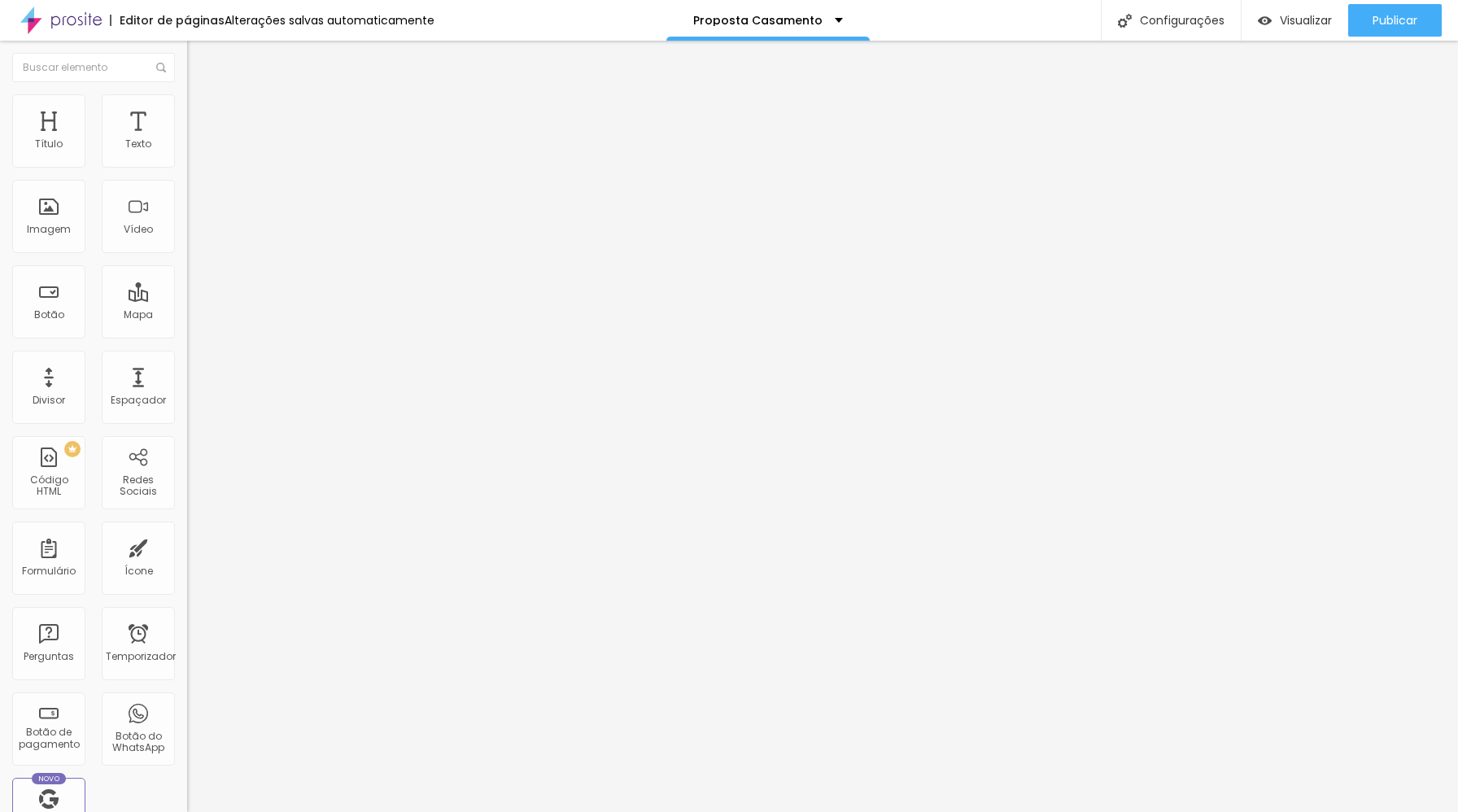
click at [197, 140] on font "Adicionar imagem" at bounding box center [244, 133] width 95 height 14
click at [1306, 28] on div "Visualizar" at bounding box center [1295, 20] width 74 height 33
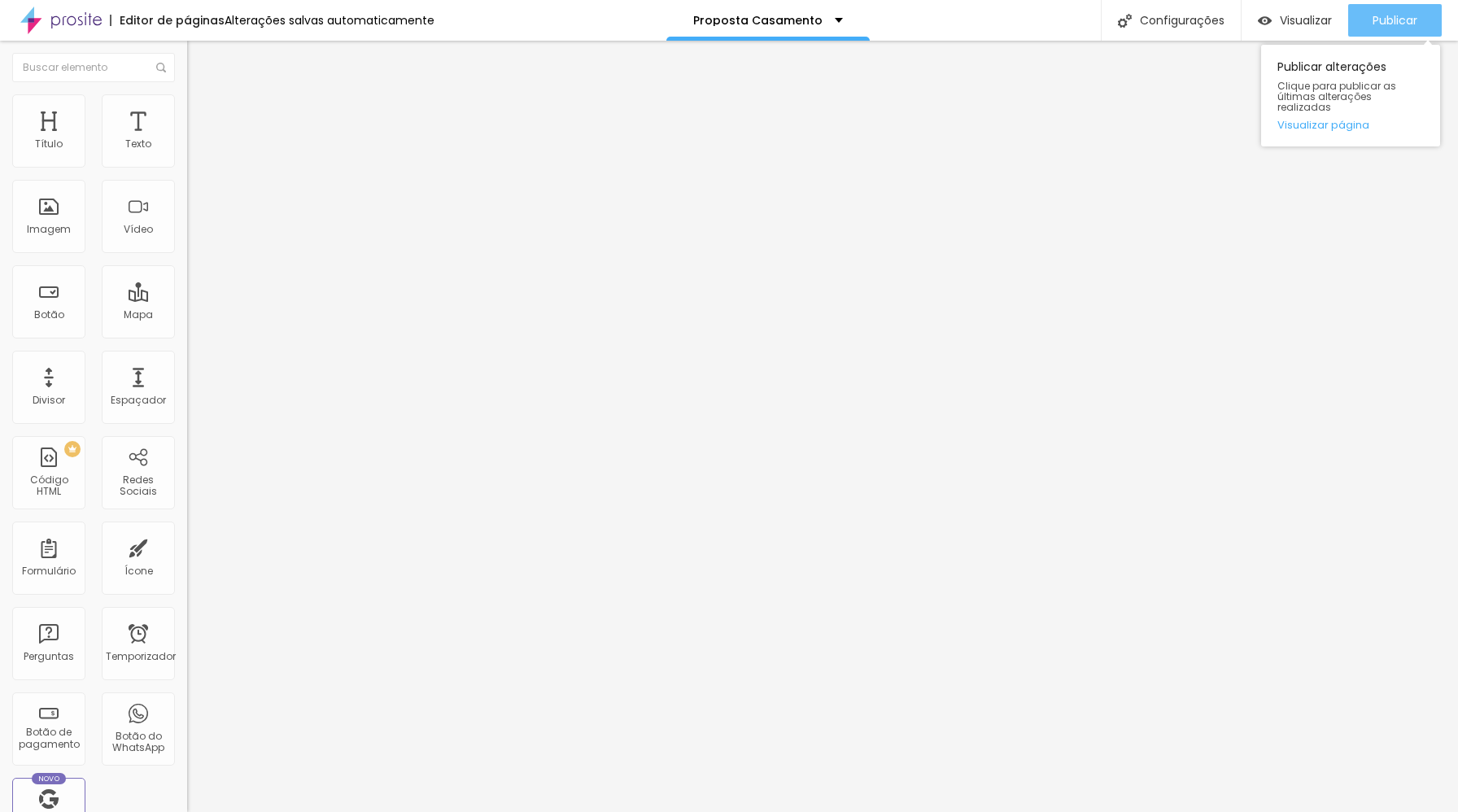
click at [1392, 26] on font "Publicar" at bounding box center [1394, 20] width 45 height 17
click at [1373, 20] on font "Publicar" at bounding box center [1394, 20] width 45 height 17
click at [1402, 25] on font "Publicar" at bounding box center [1394, 20] width 45 height 17
click at [1011, 36] on div "Editor de páginas Alterações salvas automaticamente Proposta Casamento Configur…" at bounding box center [729, 20] width 1458 height 40
click at [1420, 23] on button "Publicar" at bounding box center [1395, 20] width 93 height 33
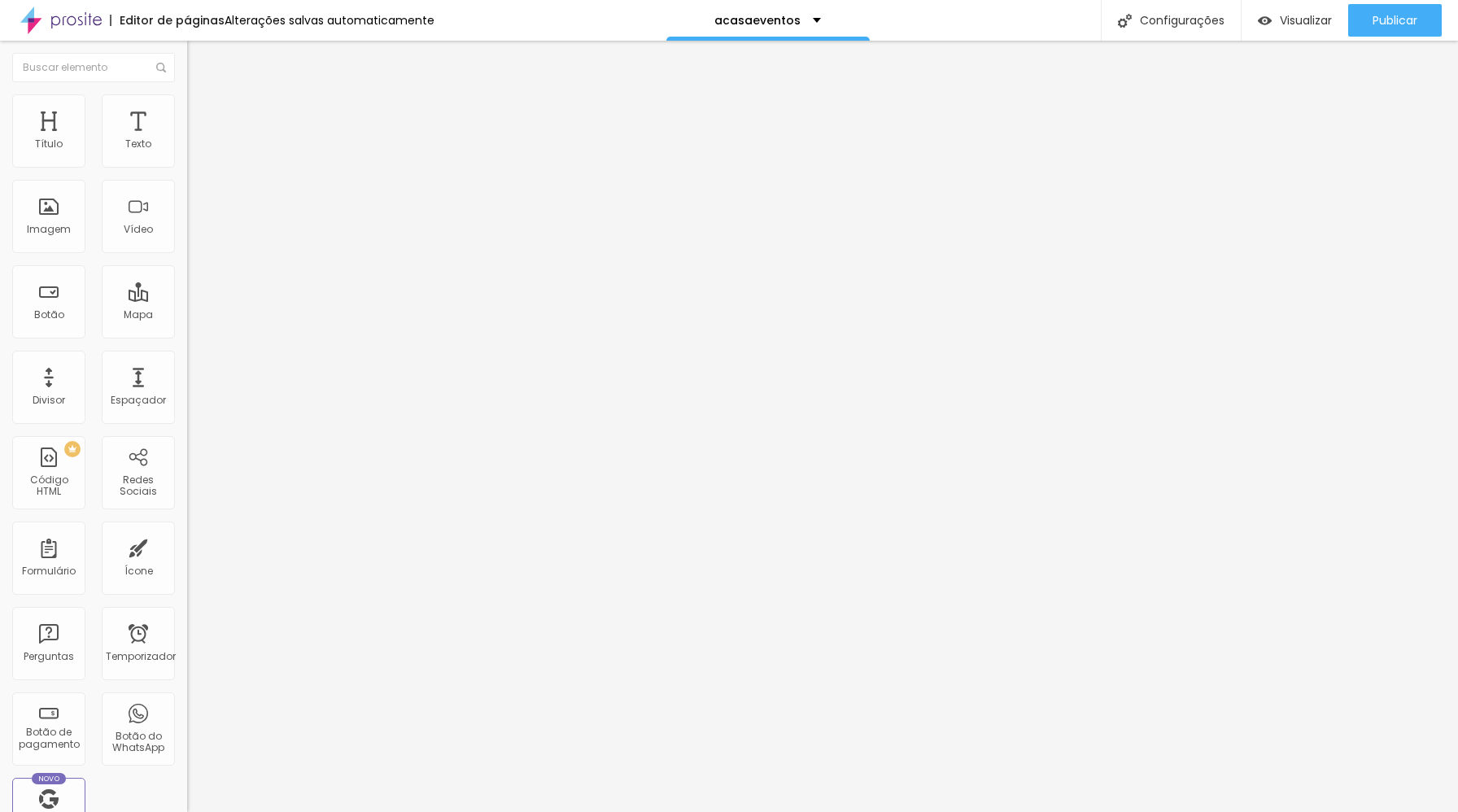
click at [197, 140] on font "Trocar imagem" at bounding box center [236, 133] width 79 height 14
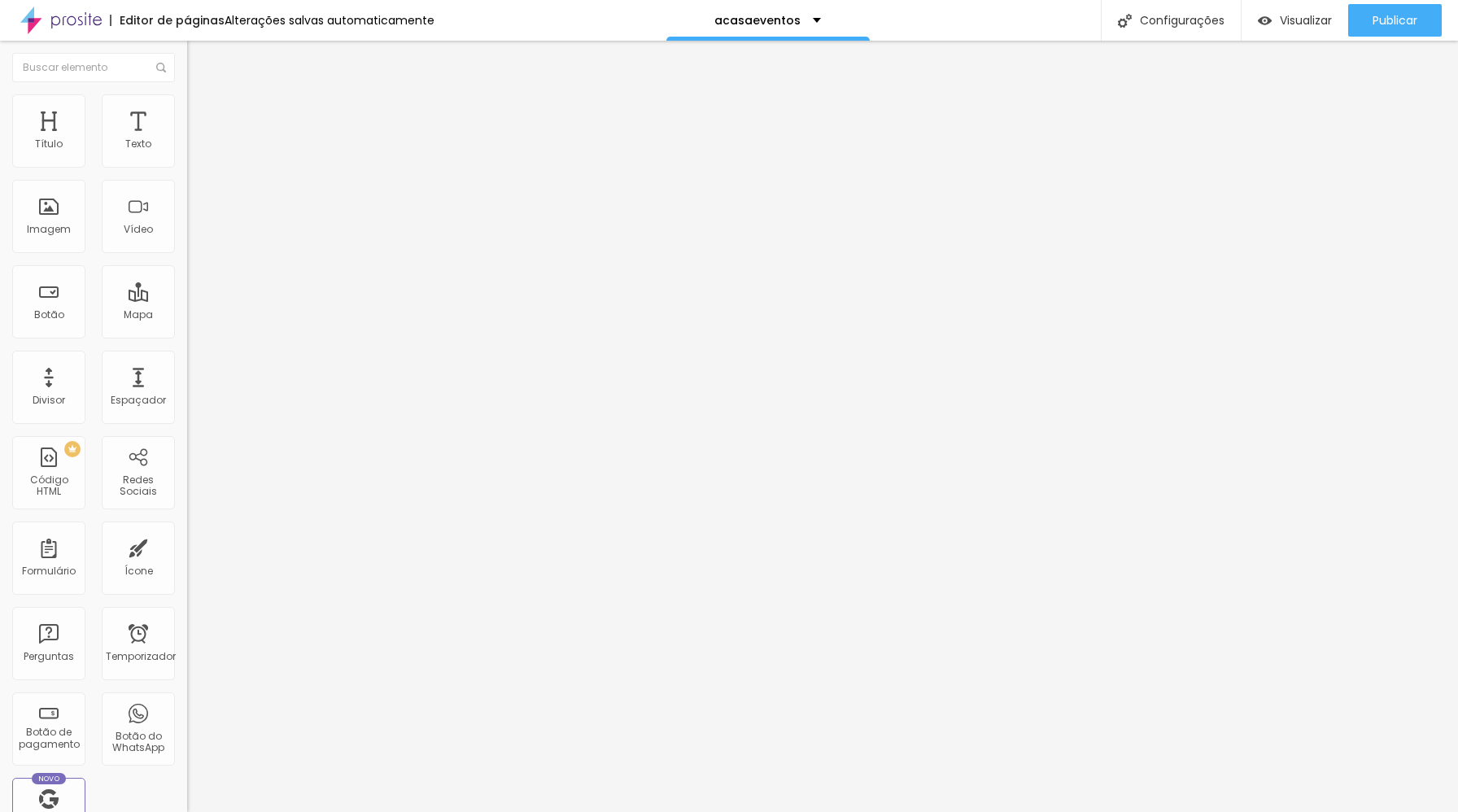
scroll to position [173, 0]
click at [197, 140] on font "Trocar imagem" at bounding box center [236, 133] width 79 height 14
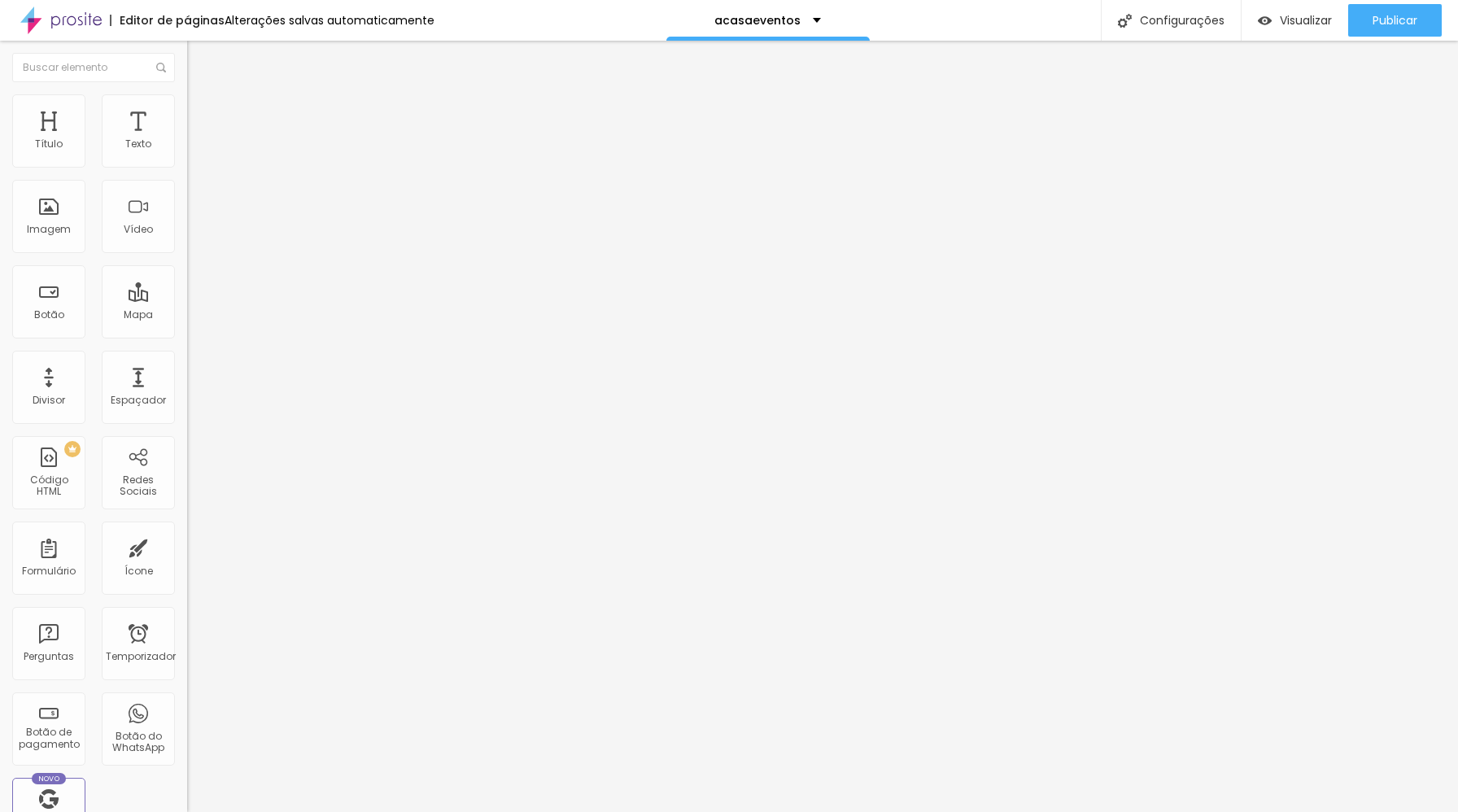
click at [197, 140] on font "Adicionar imagem" at bounding box center [244, 133] width 95 height 14
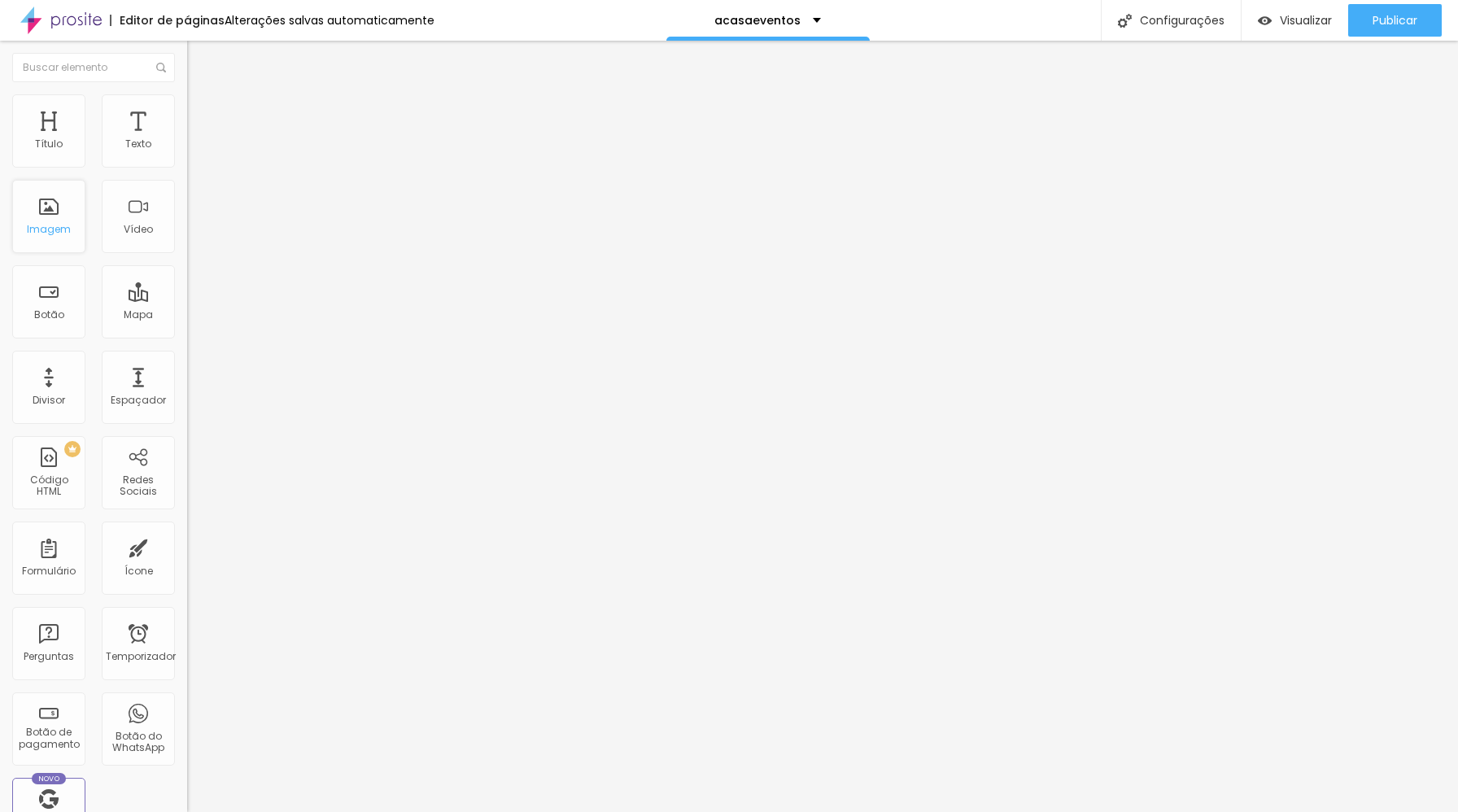
click at [64, 224] on font "Imagem" at bounding box center [49, 229] width 44 height 14
click at [197, 140] on font "Adicionar imagem" at bounding box center [244, 133] width 95 height 14
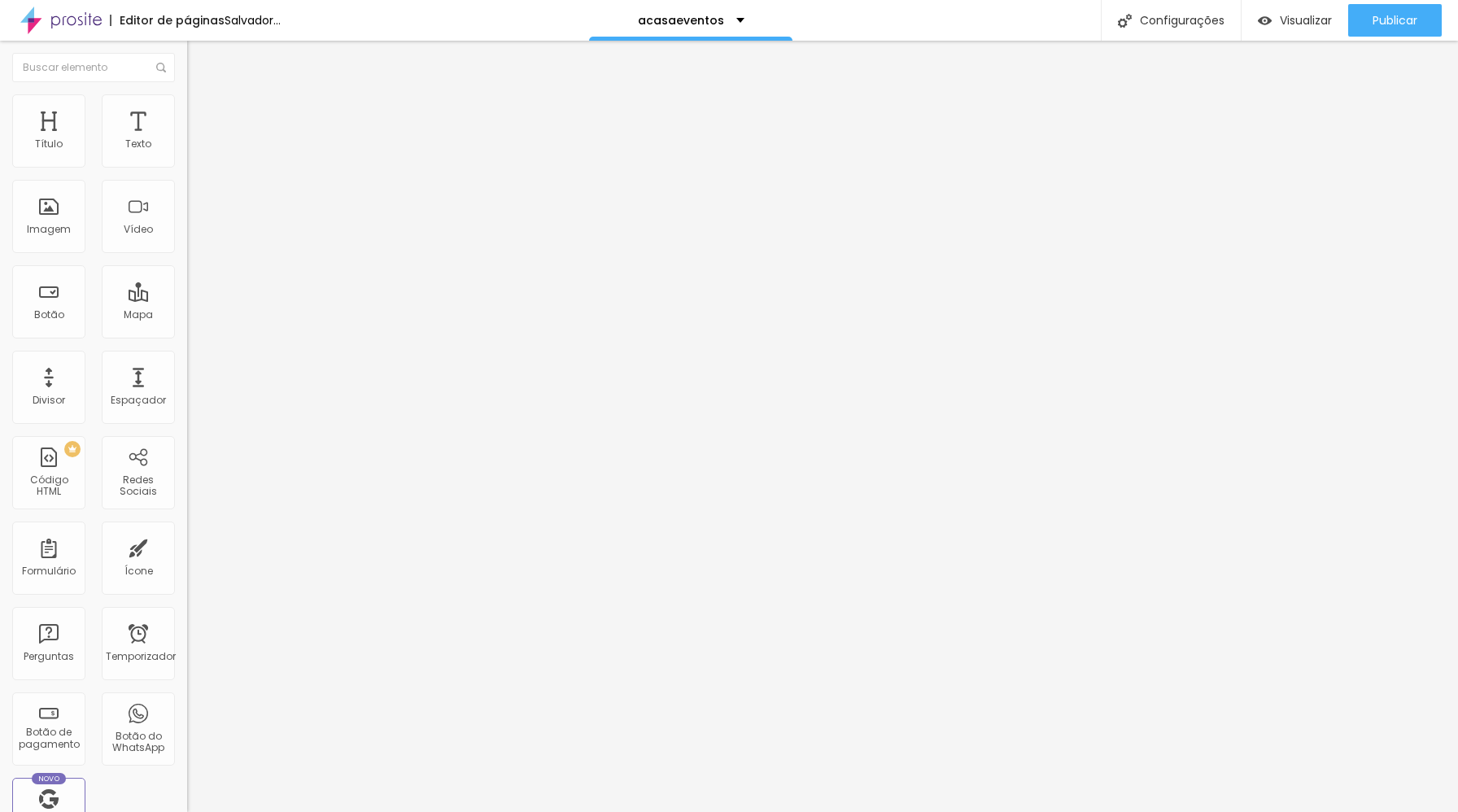
click at [197, 140] on font "Adicionar imagem" at bounding box center [244, 133] width 95 height 14
click at [197, 140] on font "Trocar imagem" at bounding box center [236, 133] width 79 height 14
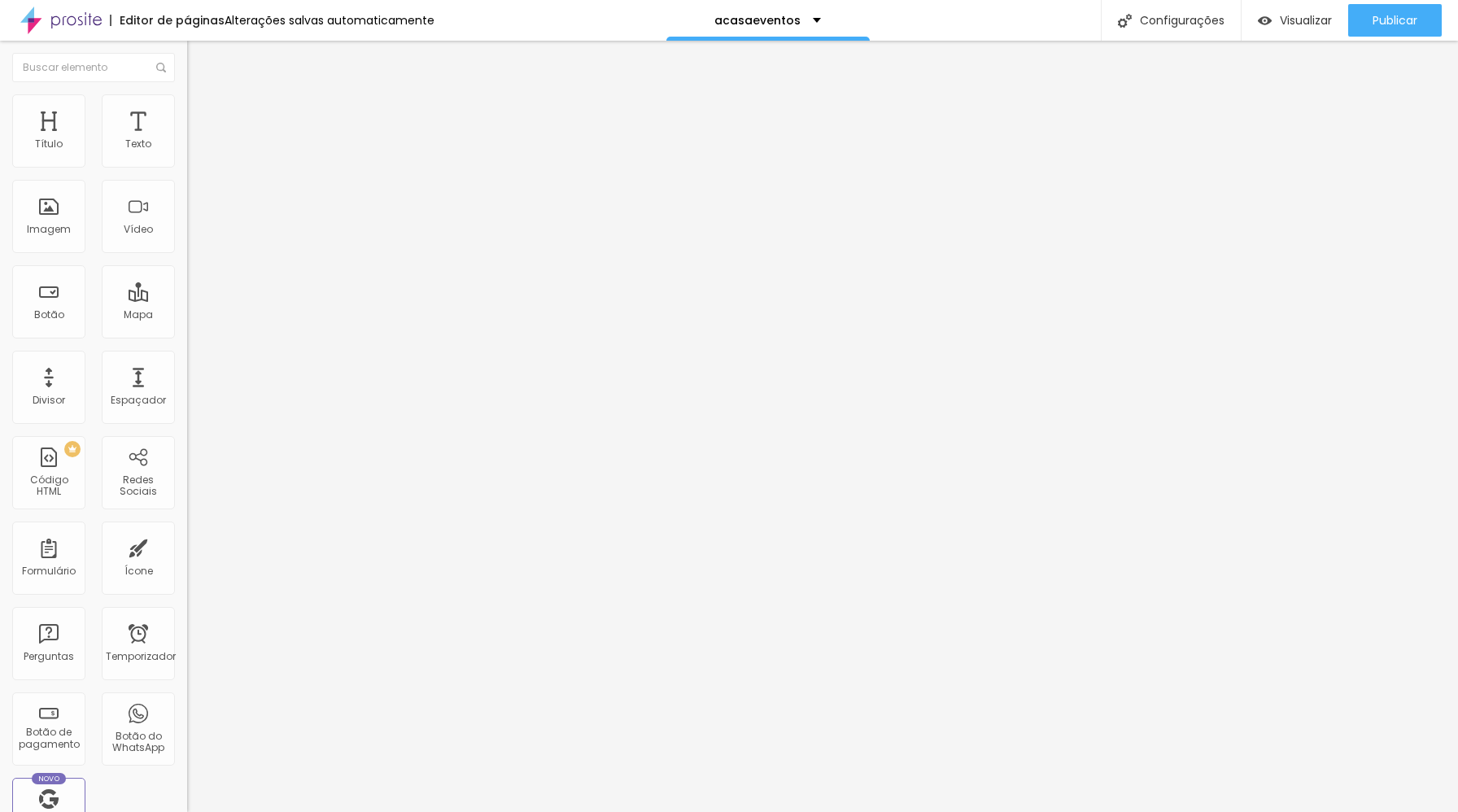
click at [197, 140] on font "Trocar imagem" at bounding box center [236, 133] width 79 height 14
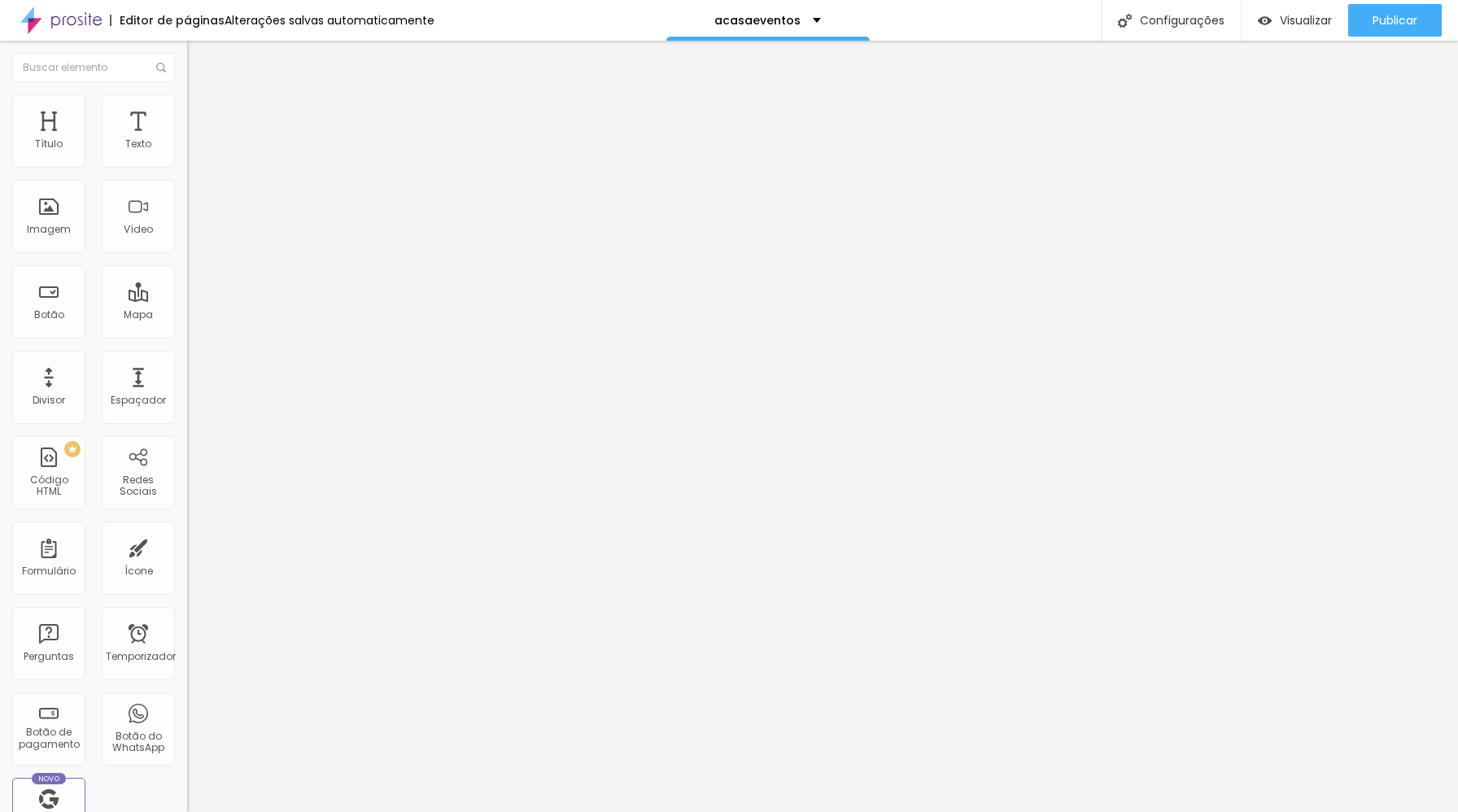
click at [197, 140] on font "Adicionar imagem" at bounding box center [244, 133] width 95 height 14
click at [197, 140] on font "Trocar imagem" at bounding box center [236, 133] width 79 height 14
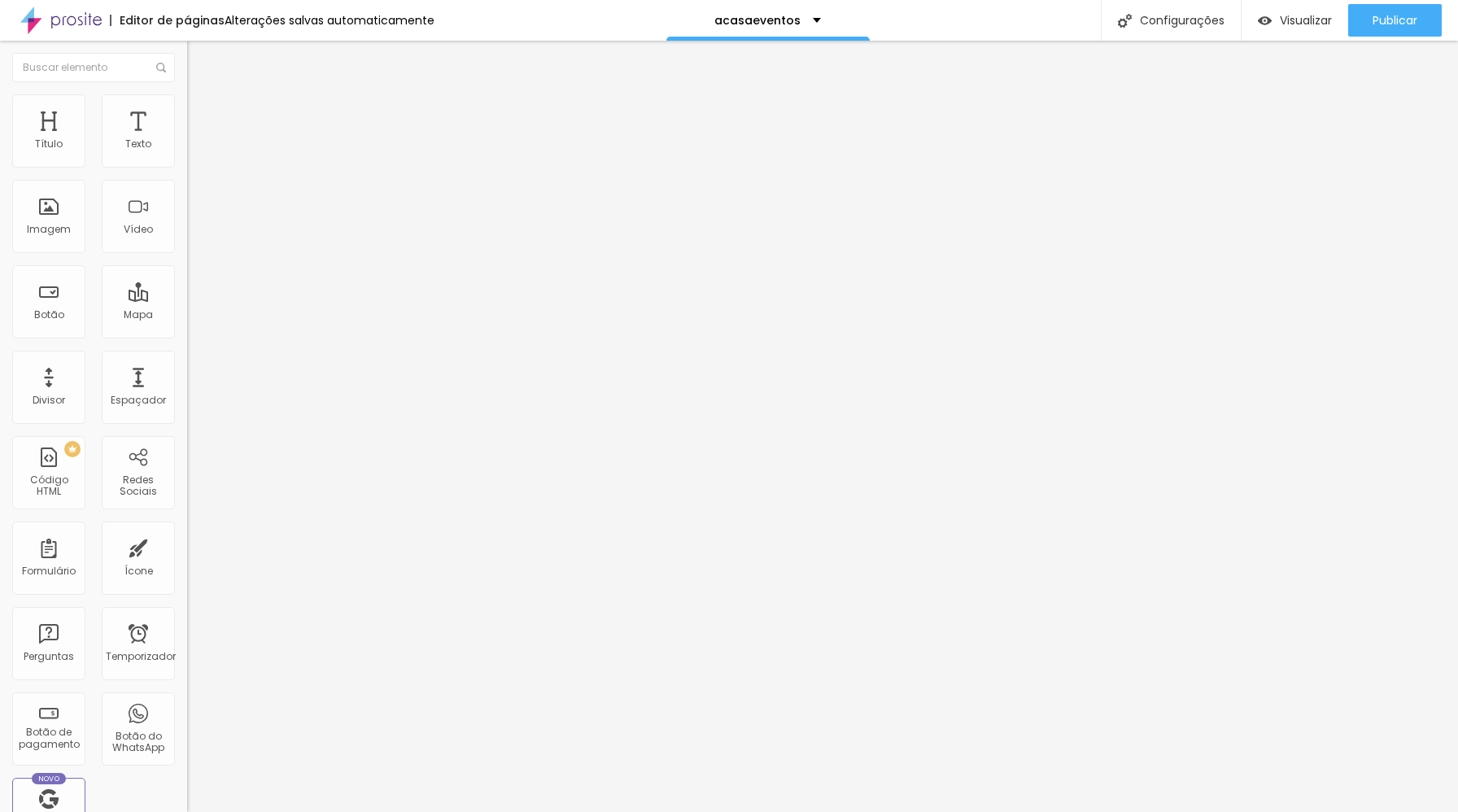
click at [1174, 22] on font "Configurações" at bounding box center [1182, 20] width 84 height 17
click at [197, 140] on font "Trocar imagem" at bounding box center [236, 133] width 79 height 14
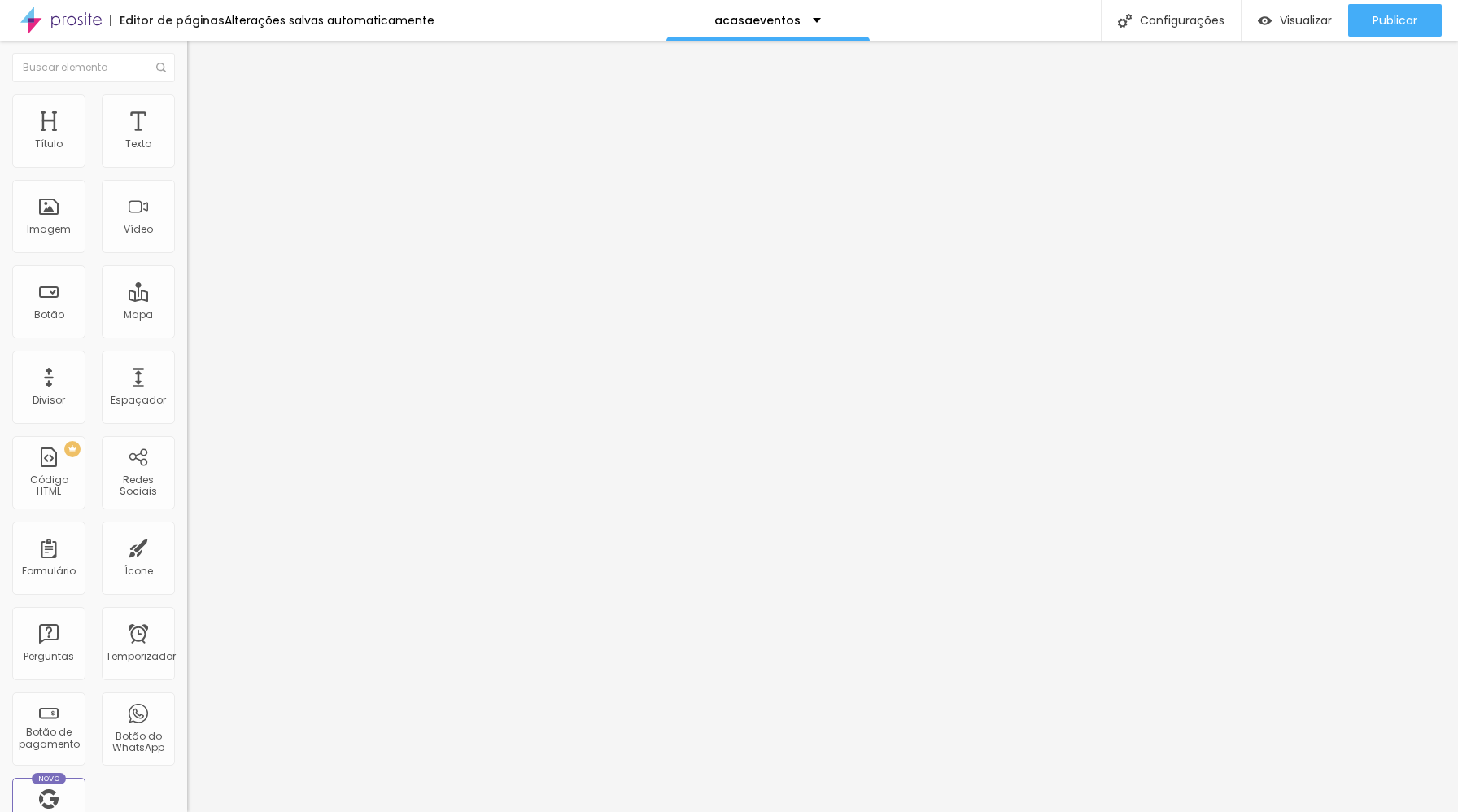
click at [197, 140] on font "Adicionar imagem" at bounding box center [244, 133] width 95 height 14
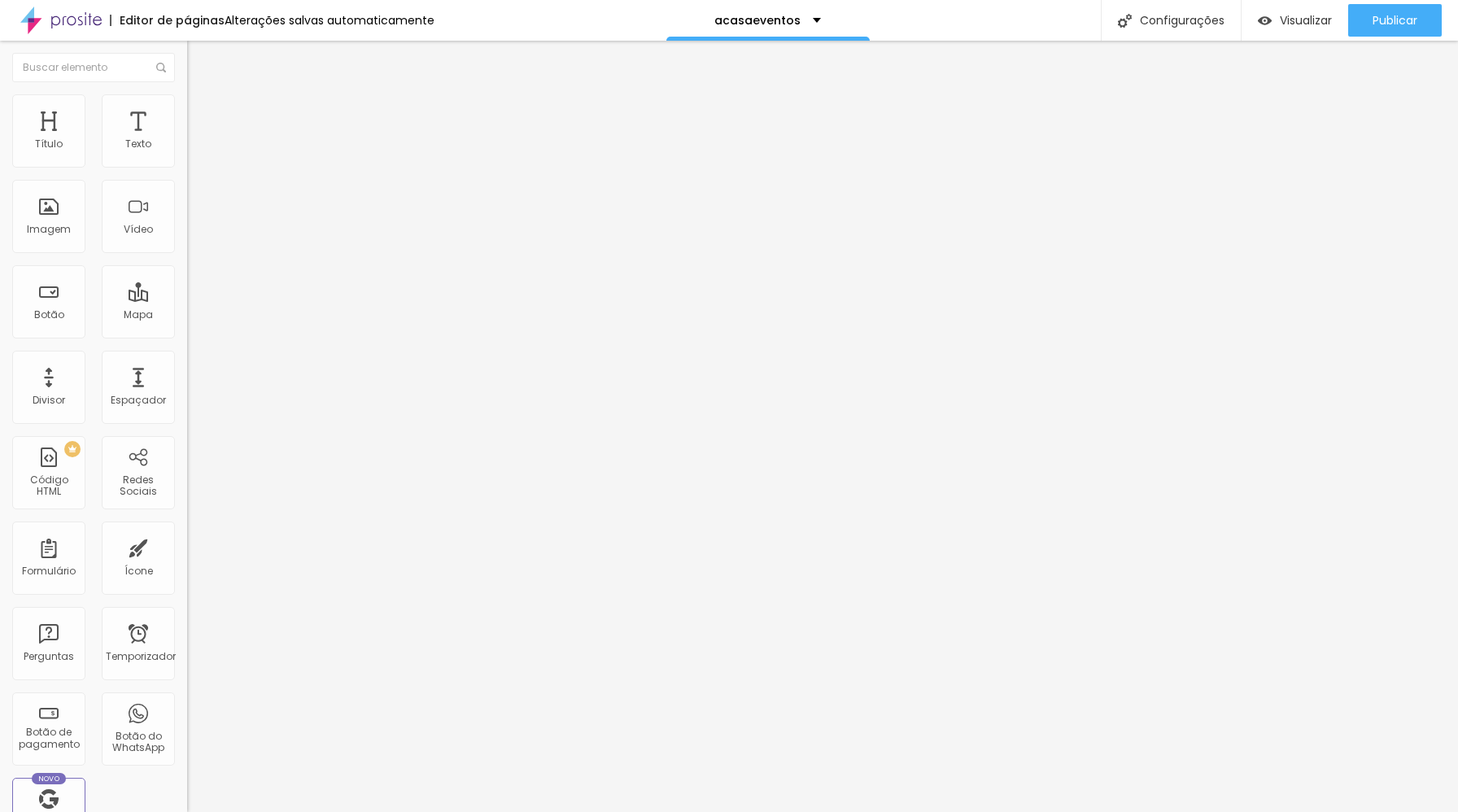
click at [187, 140] on span "Adicionar imagem" at bounding box center [239, 133] width 105 height 14
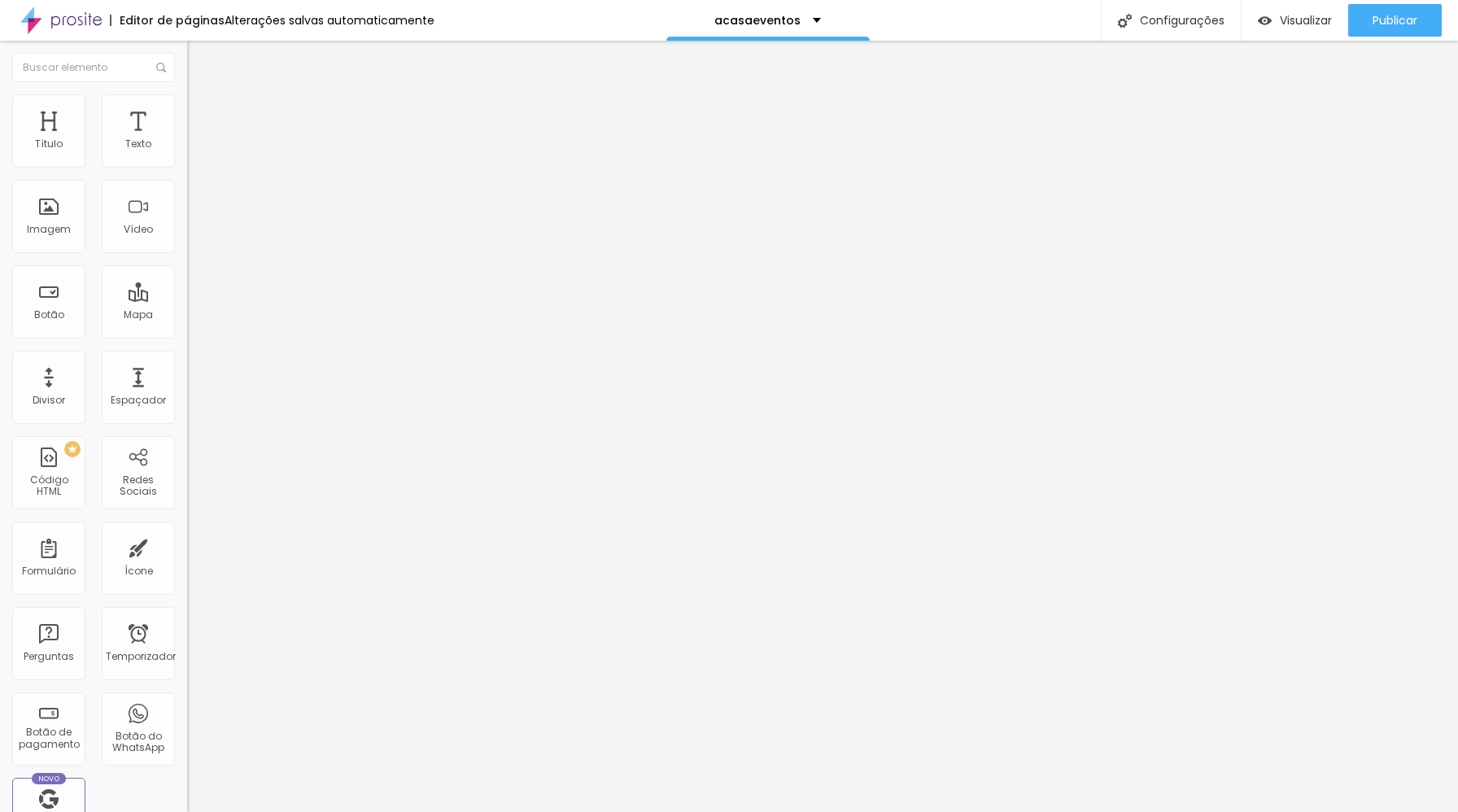
click at [187, 138] on div "Adicionar imagem" at bounding box center [280, 132] width 187 height 11
click at [197, 140] on font "Adicionar imagem" at bounding box center [244, 133] width 95 height 14
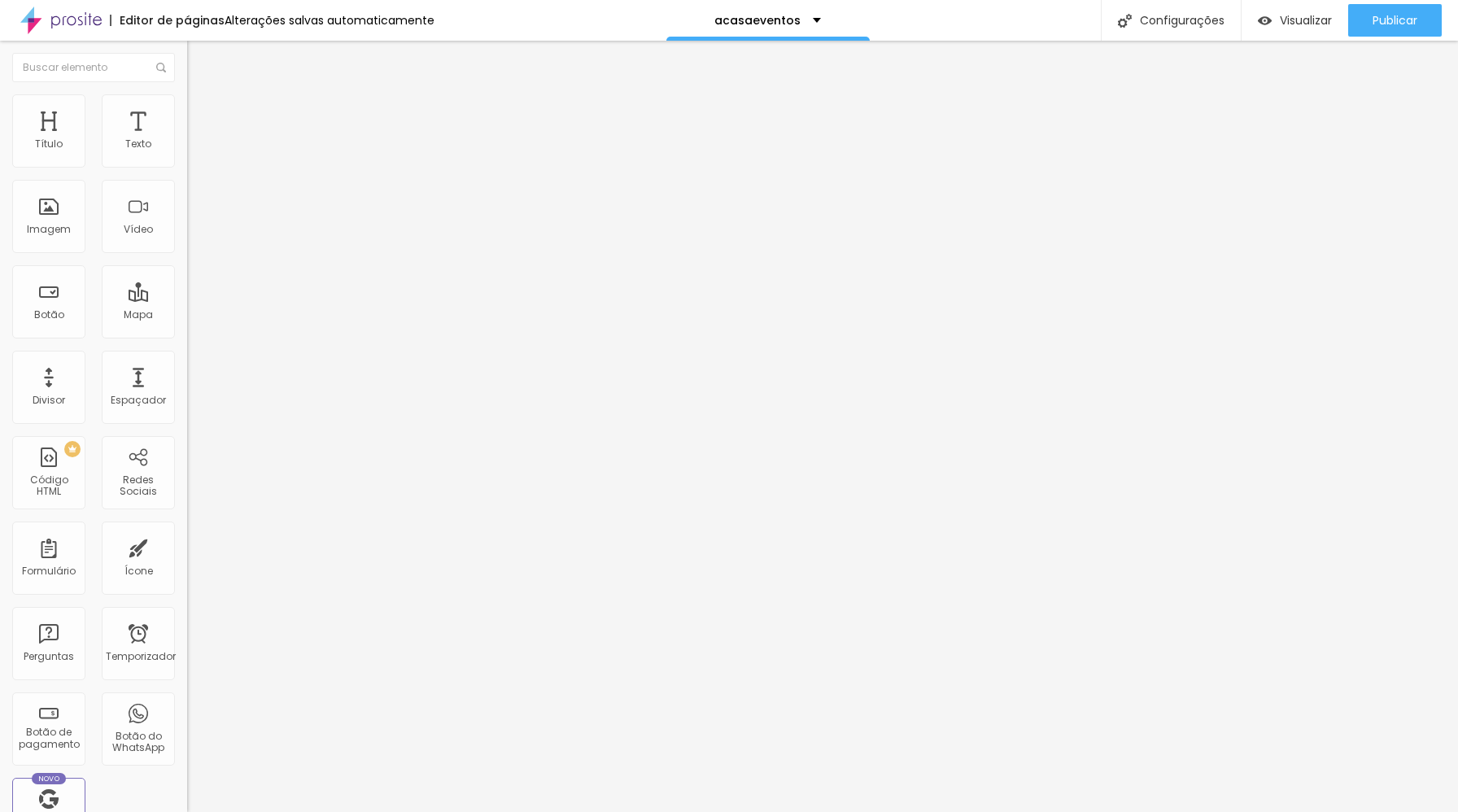
click at [187, 140] on span "Adicionar imagem" at bounding box center [239, 133] width 105 height 14
drag, startPoint x: 70, startPoint y: 222, endPoint x: 734, endPoint y: 4, distance: 698.9
click at [187, 140] on span "Adicionar imagem" at bounding box center [239, 133] width 105 height 14
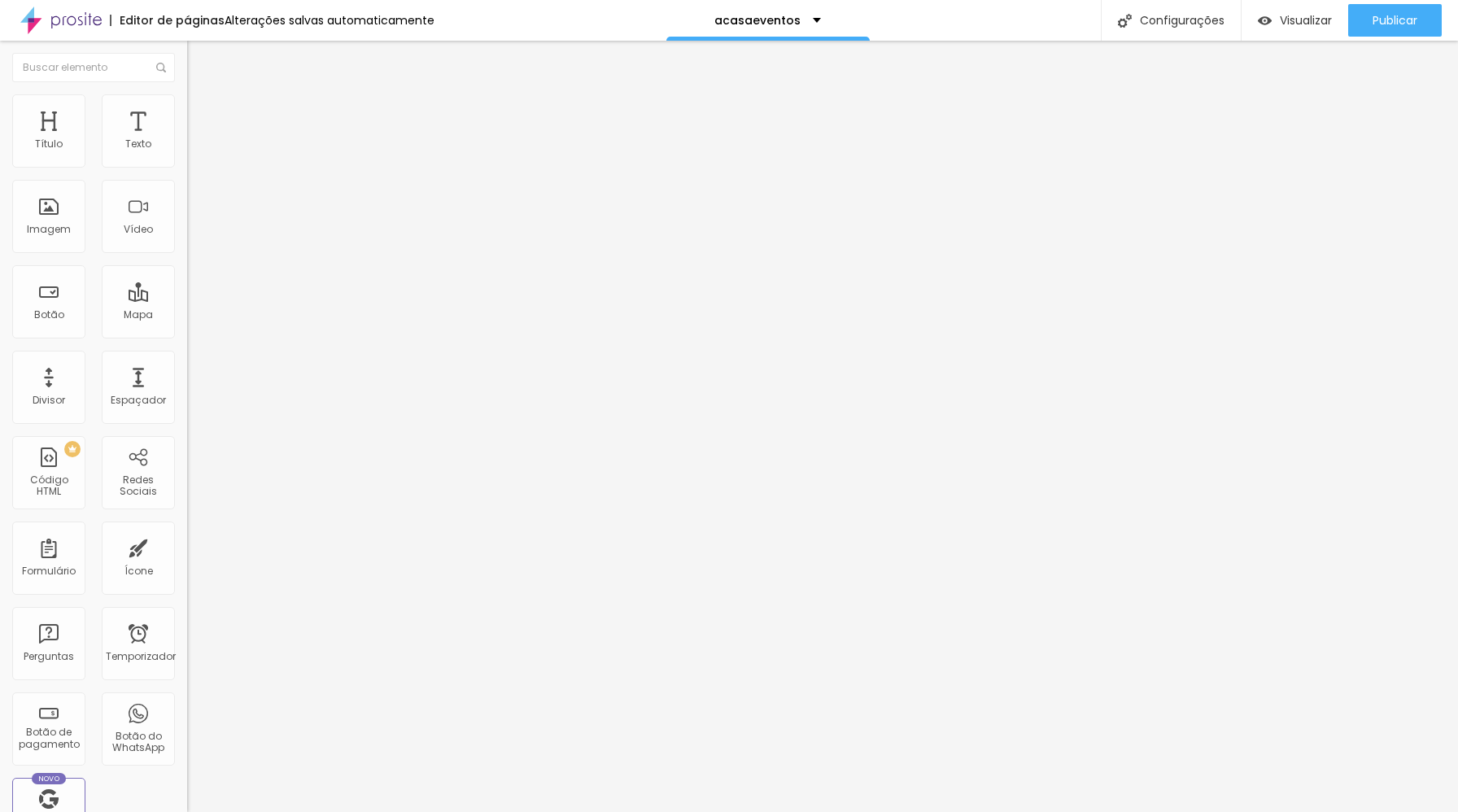
click at [197, 140] on font "Adicionar imagem" at bounding box center [244, 133] width 95 height 14
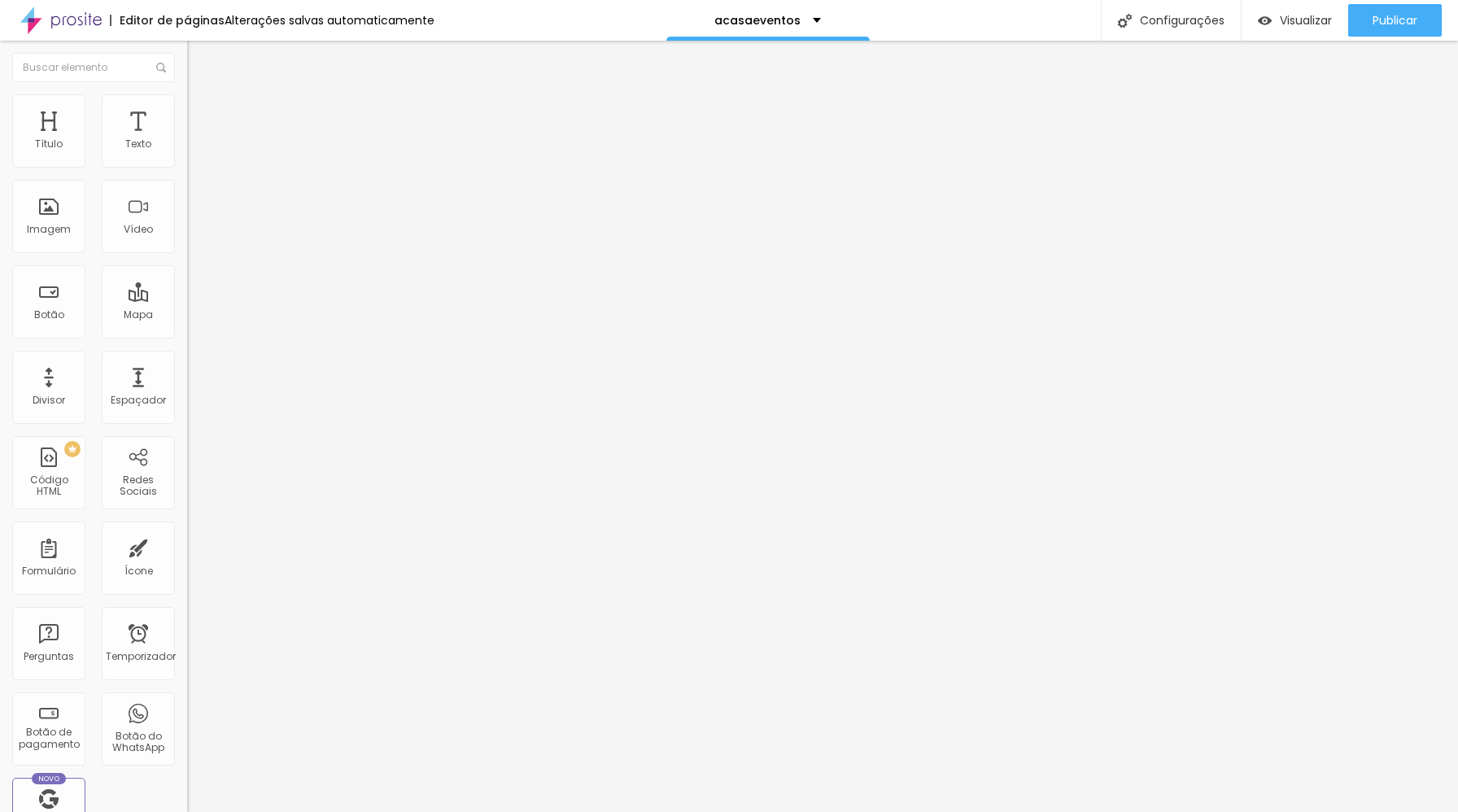
click at [187, 140] on span "Adicionar imagem" at bounding box center [239, 133] width 105 height 14
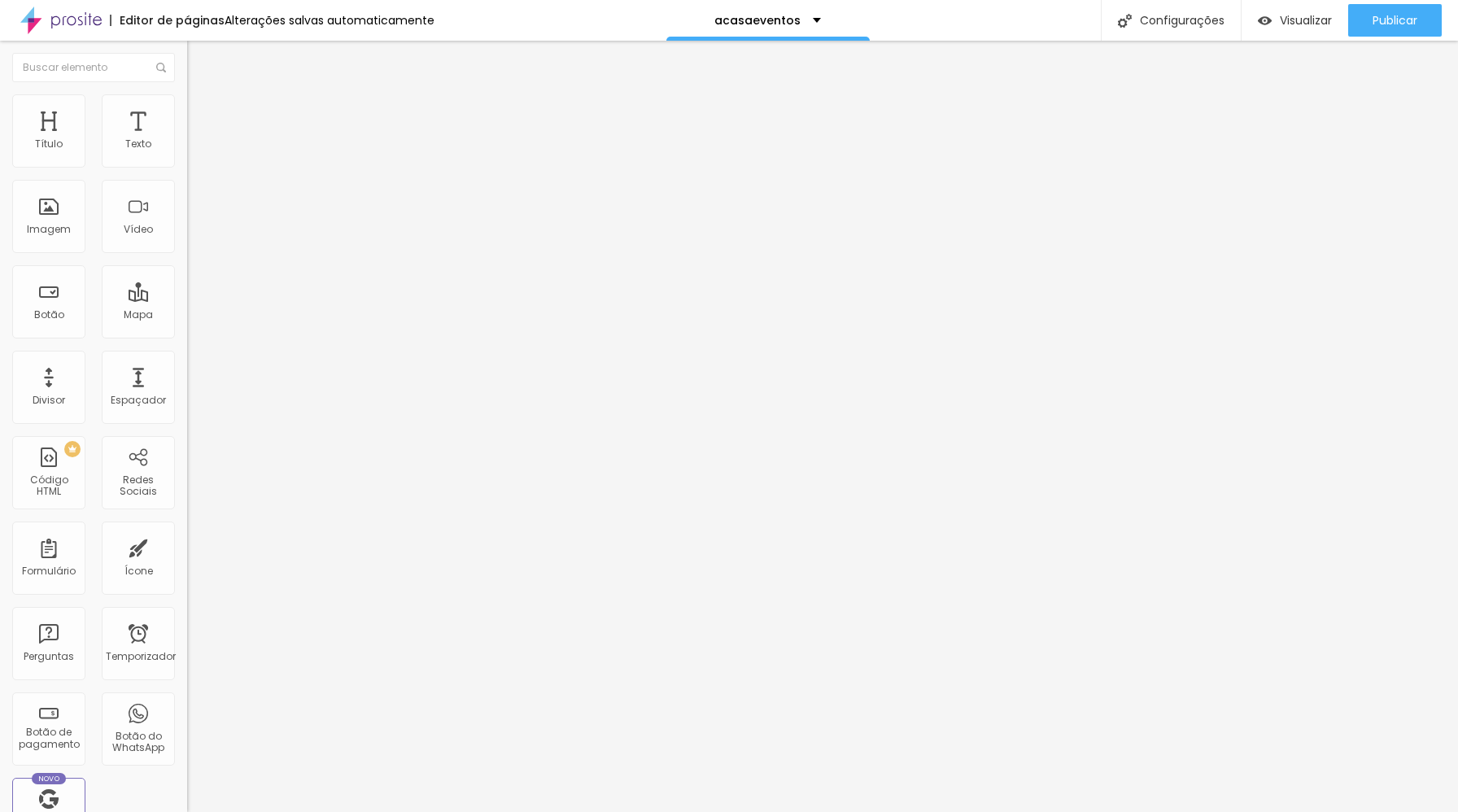
click at [187, 140] on span "Adicionar imagem" at bounding box center [239, 133] width 105 height 14
click at [187, 138] on div "Adicionar imagem" at bounding box center [280, 132] width 187 height 11
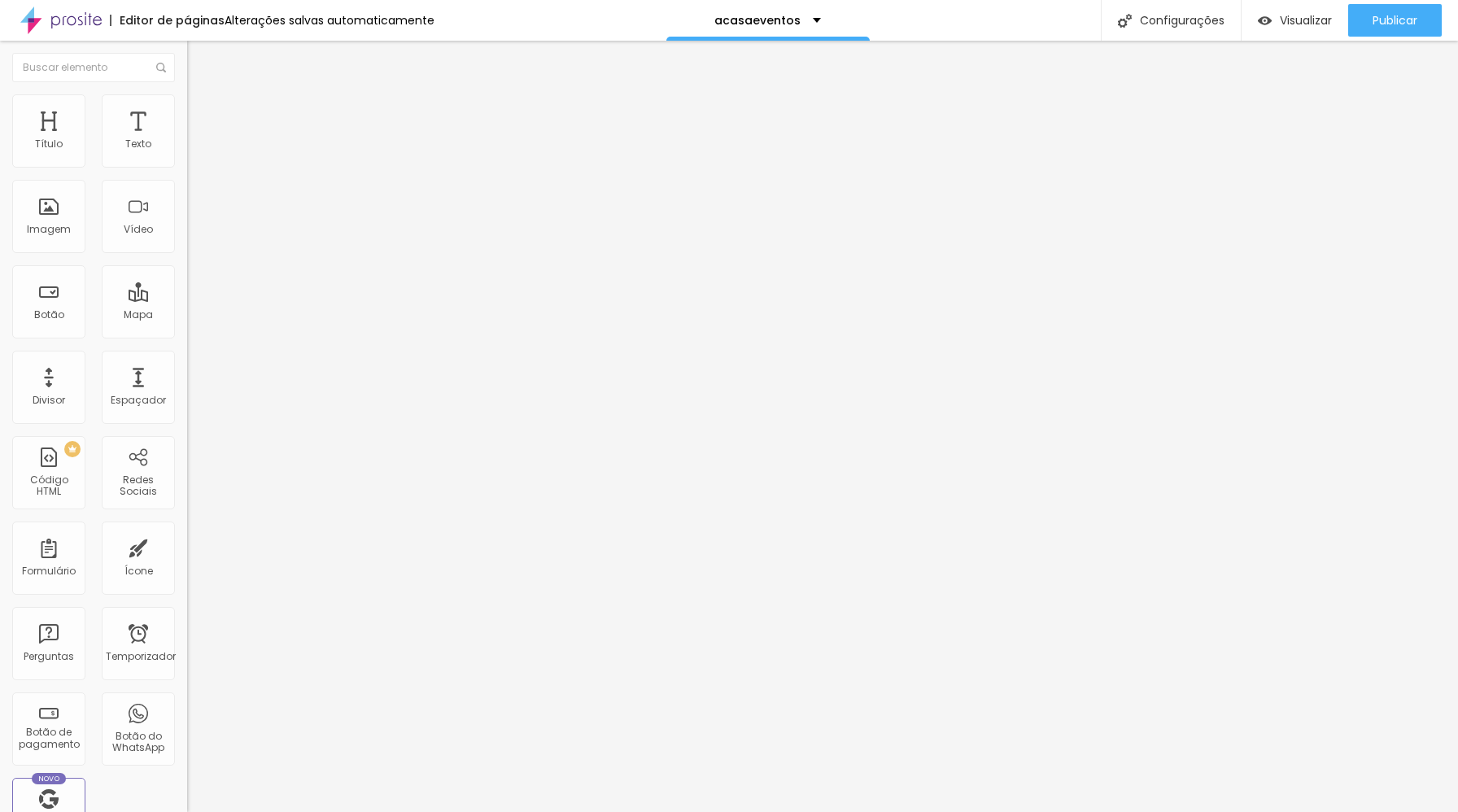
click at [197, 140] on font "Adicionar imagem" at bounding box center [244, 133] width 95 height 14
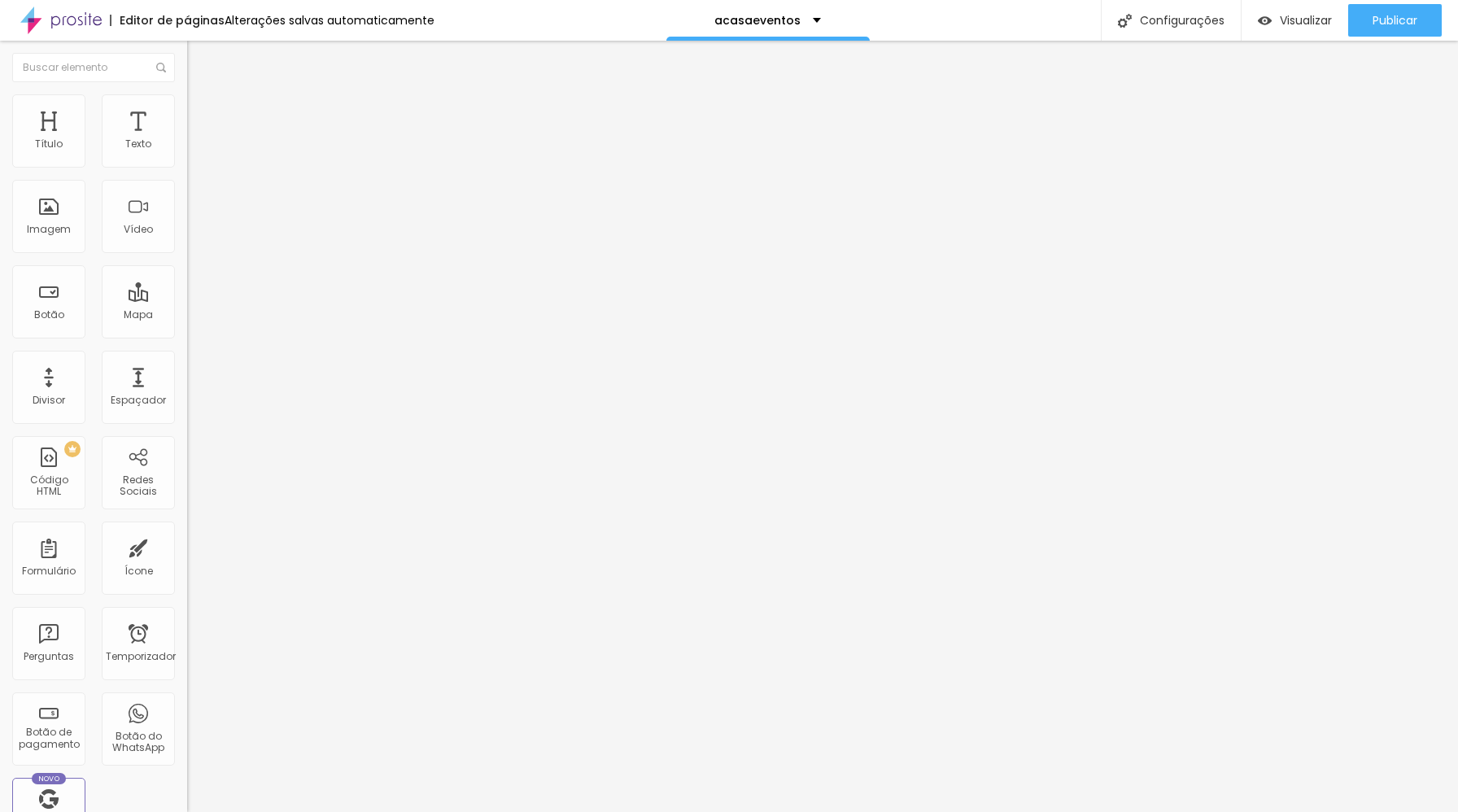
click at [197, 140] on font "Trocar imagem" at bounding box center [236, 133] width 79 height 14
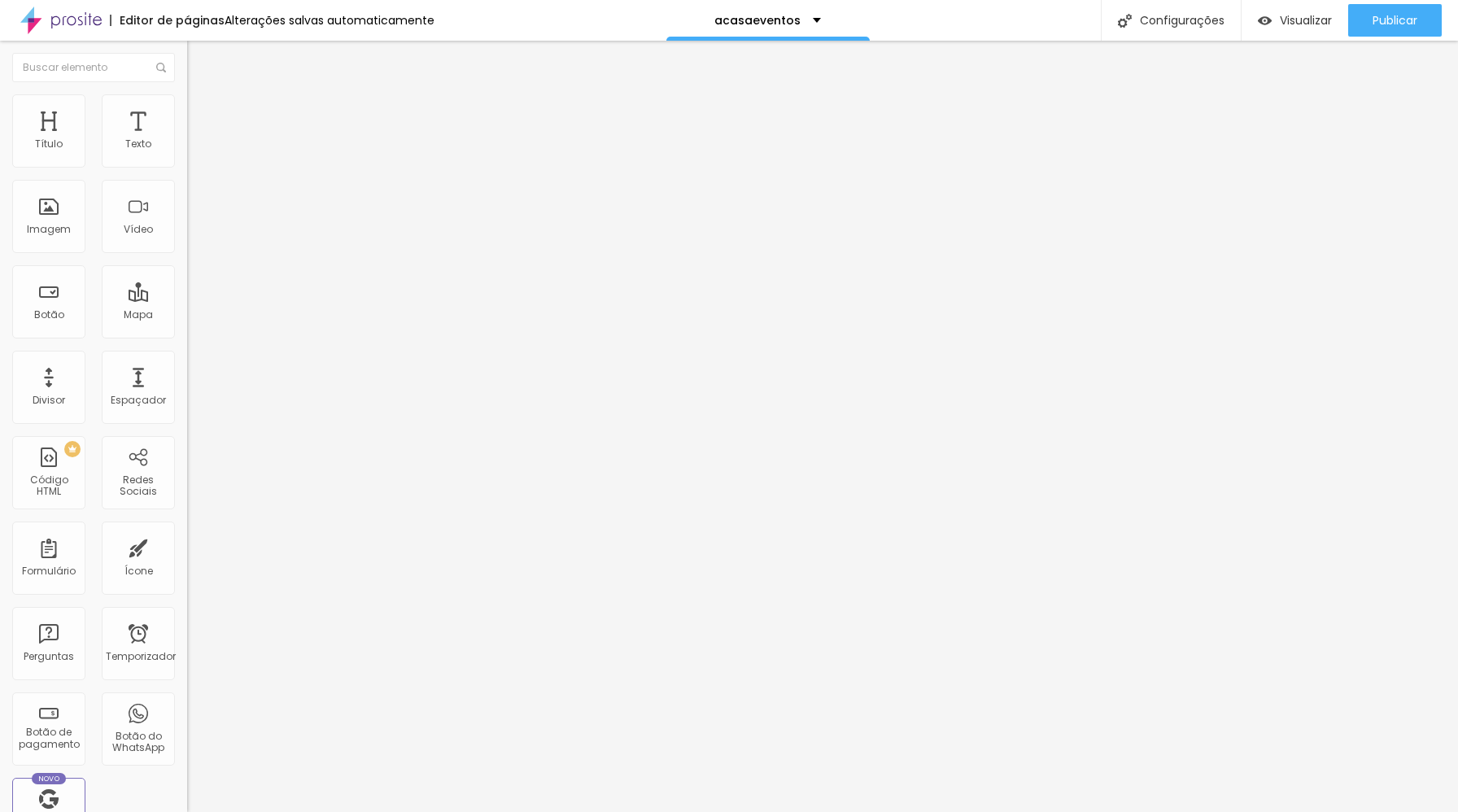
click at [197, 140] on font "Trocar imagem" at bounding box center [236, 133] width 79 height 14
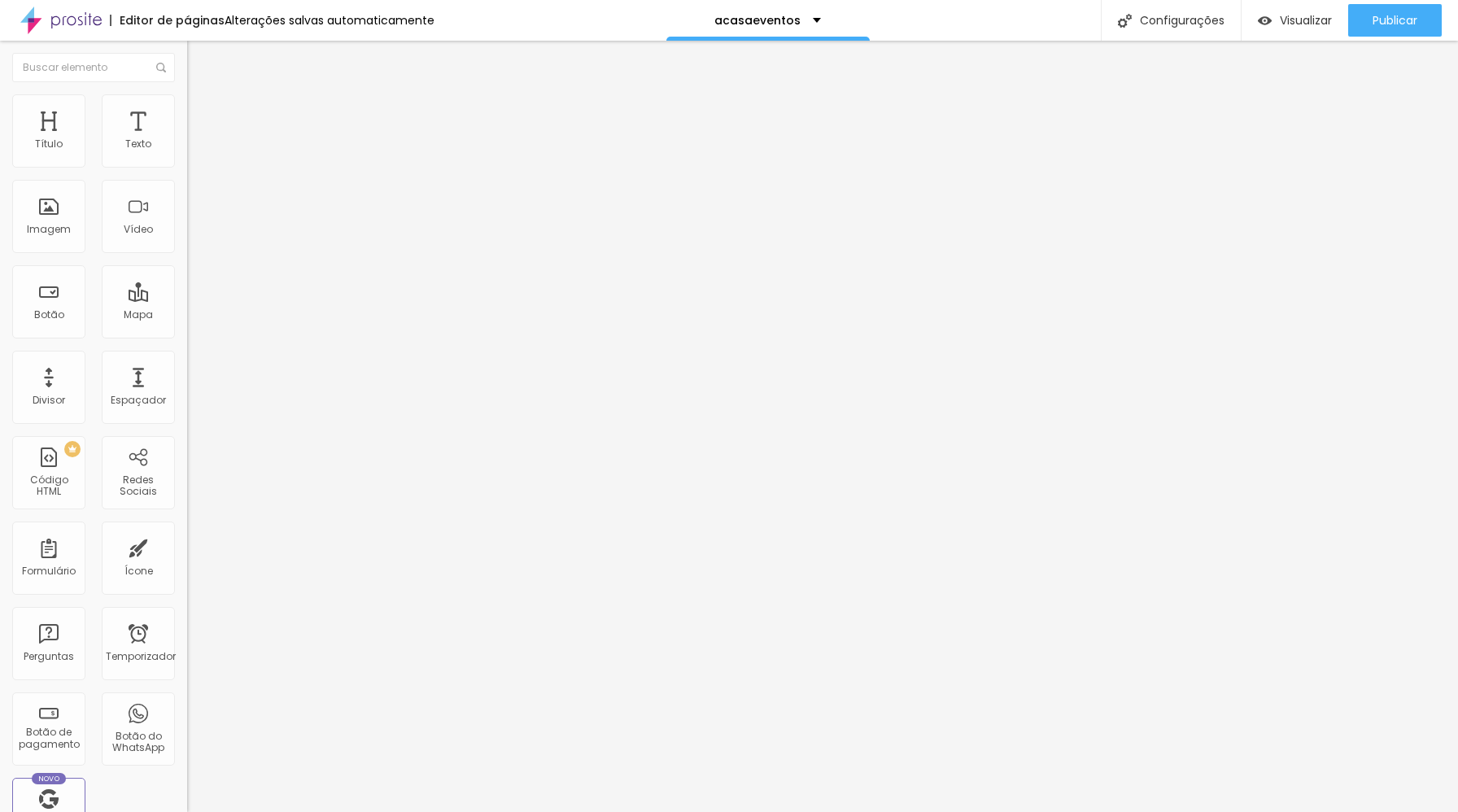
click at [197, 140] on font "Trocar imagem" at bounding box center [236, 133] width 79 height 14
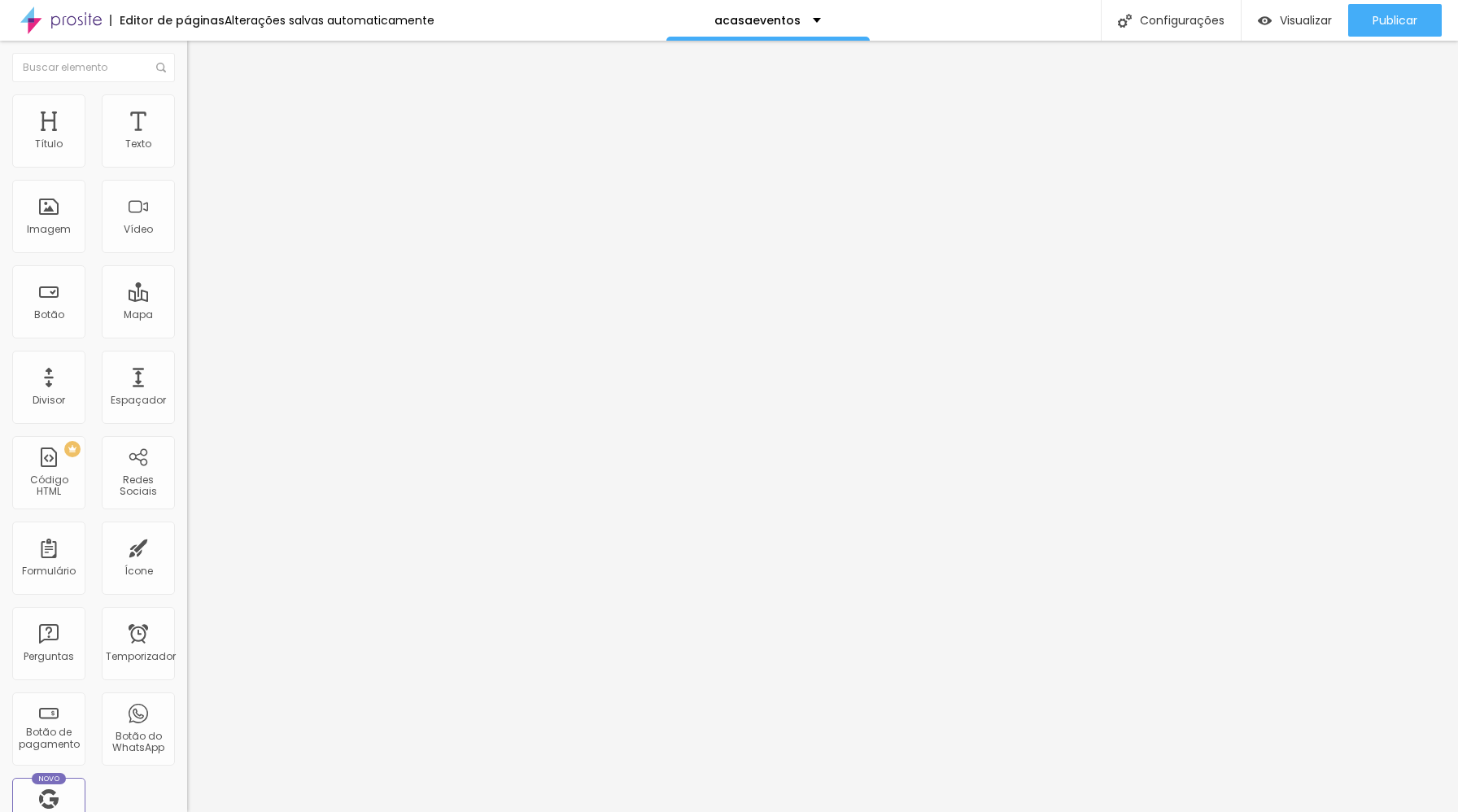
click at [187, 140] on span "Trocar imagem" at bounding box center [231, 133] width 89 height 14
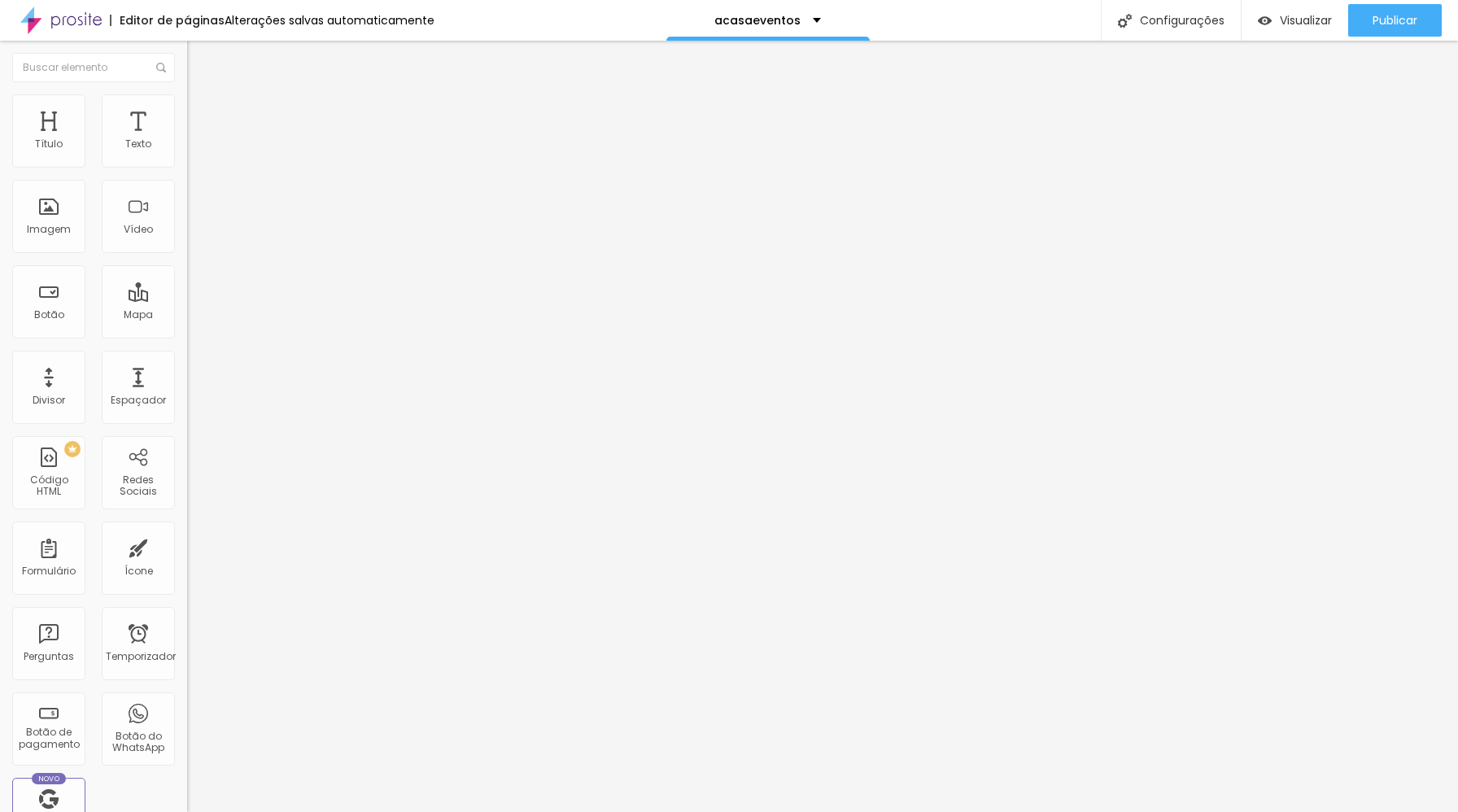
click at [197, 140] on font "Trocar imagem" at bounding box center [236, 133] width 79 height 14
click at [1306, 23] on font "Visualizar" at bounding box center [1305, 20] width 52 height 17
click at [1379, 12] on font "Publicar" at bounding box center [1394, 20] width 45 height 17
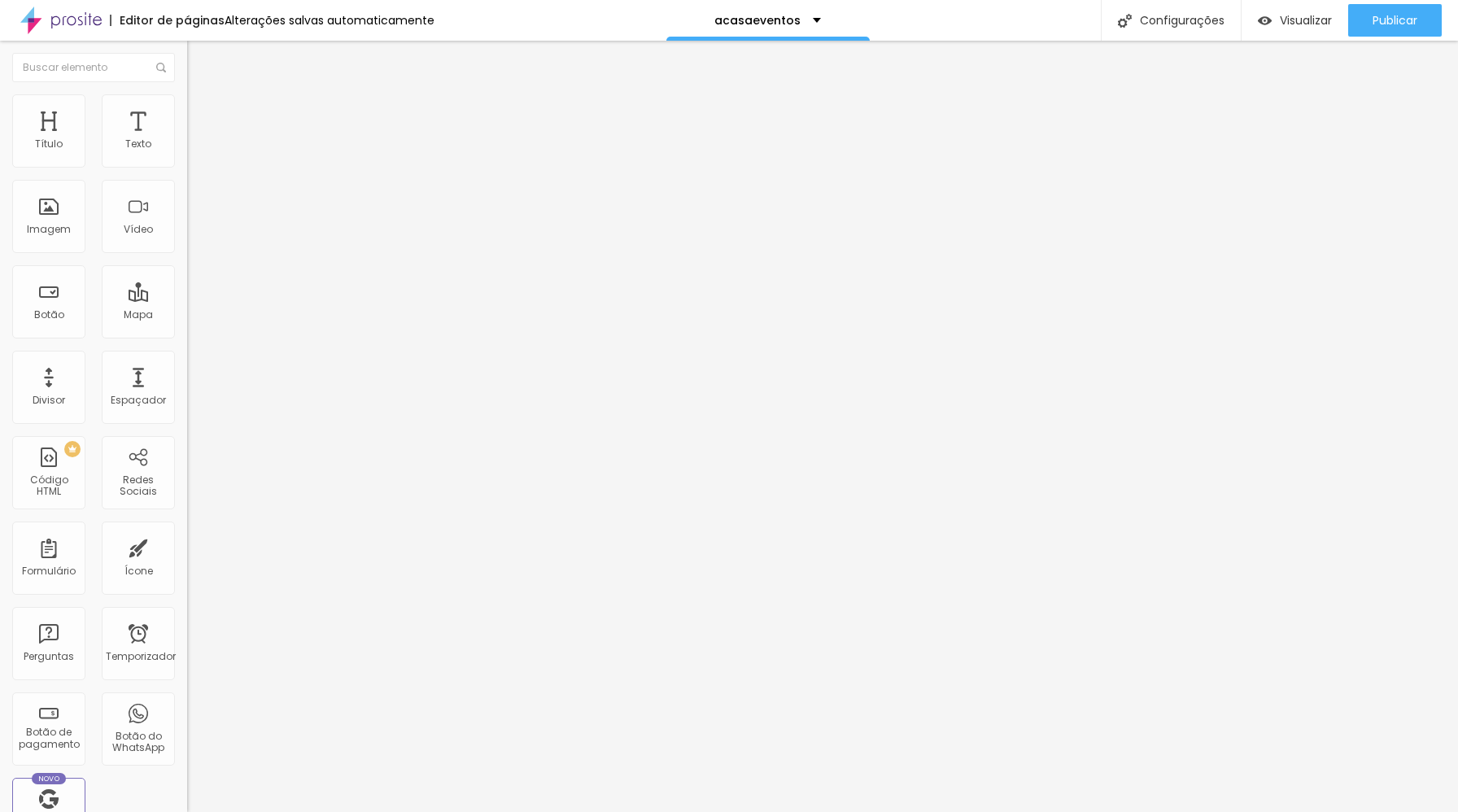
click at [195, 235] on icon "button" at bounding box center [198, 230] width 6 height 6
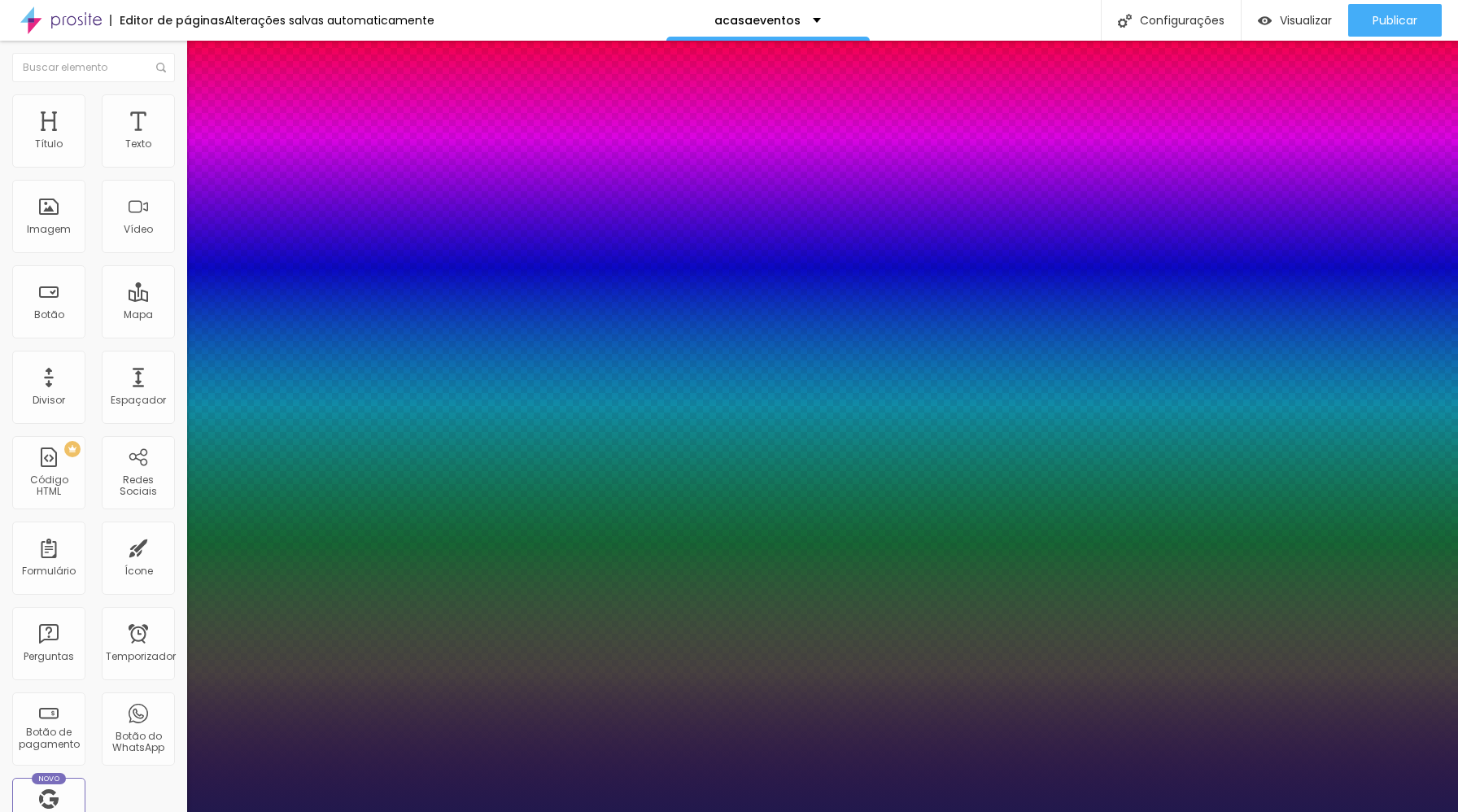
type input "1"
type input "17"
type input "1"
type input "23"
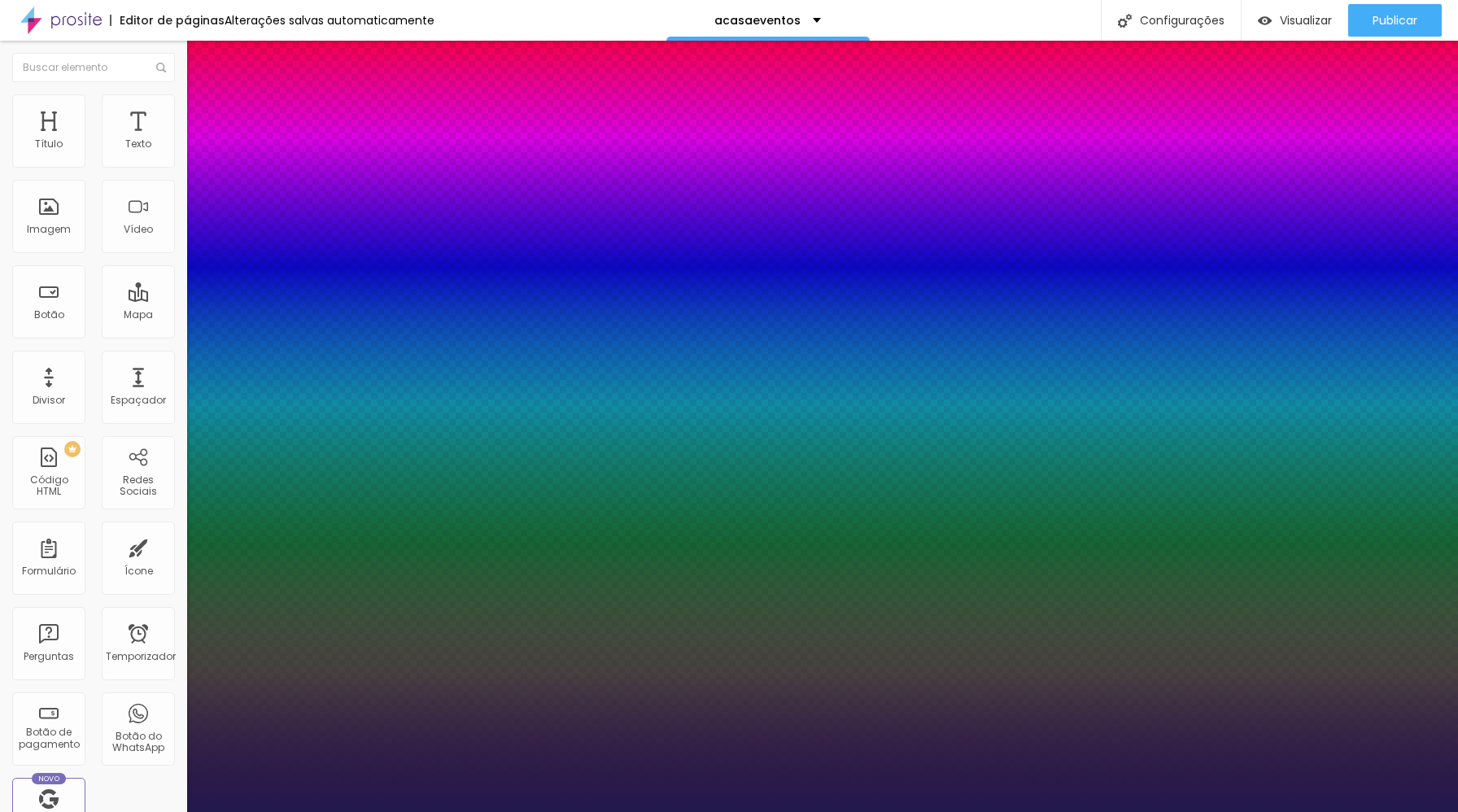
type input "23"
type input "1"
type input "24"
type input "1"
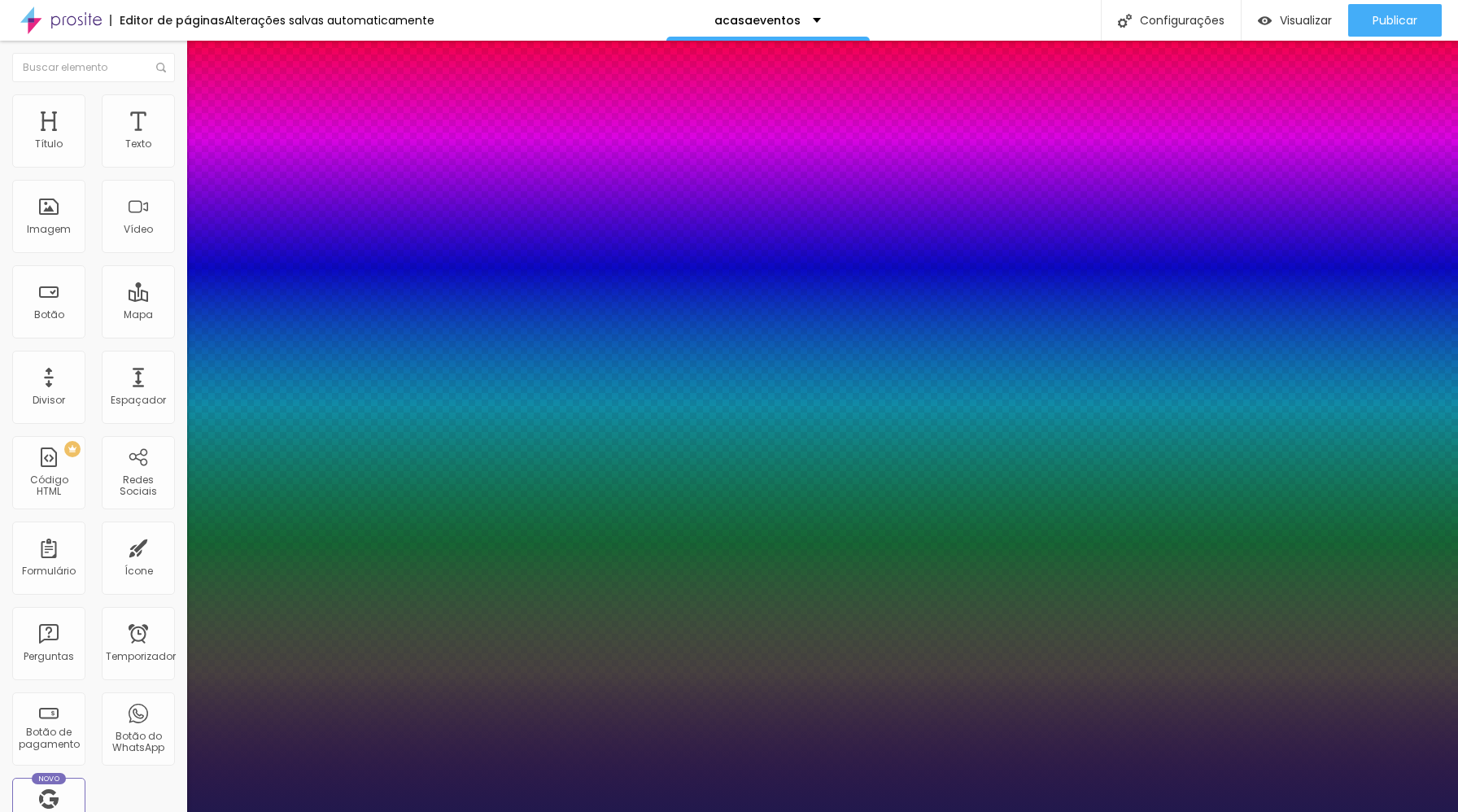
type input "25"
type input "1"
type input "26"
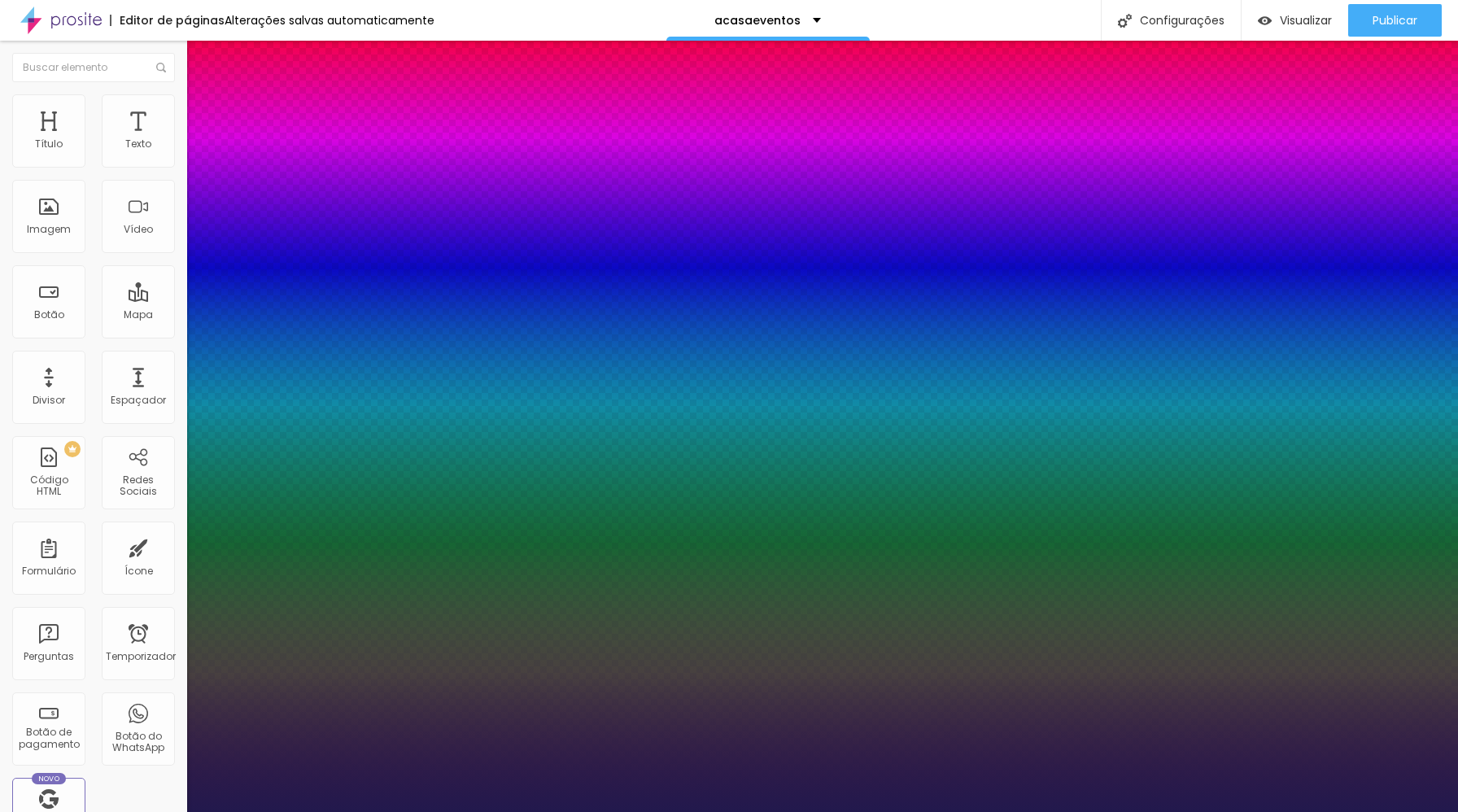
type input "1"
type input "27"
type input "1"
type input "31"
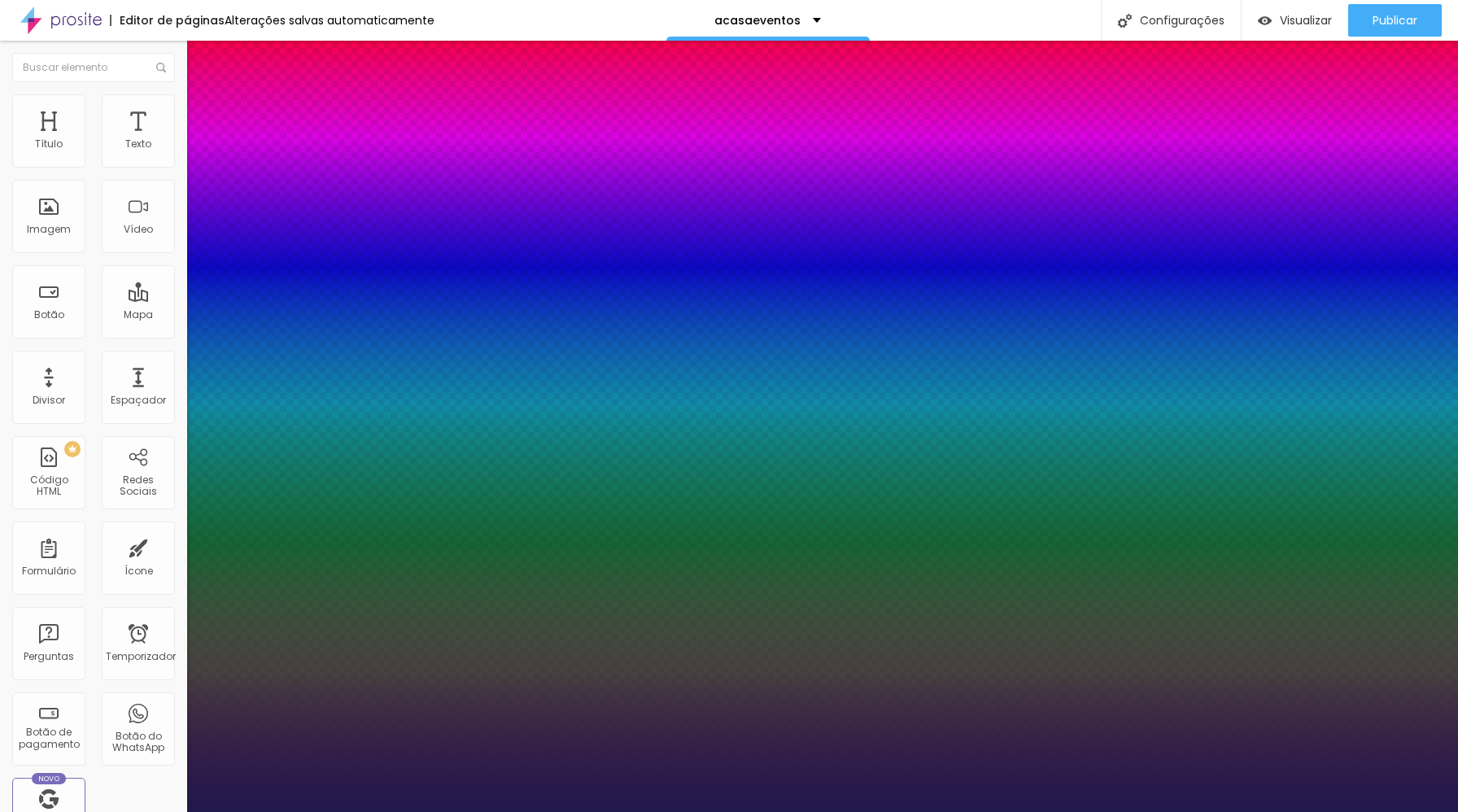
type input "31"
type input "1"
type input "30"
type input "1"
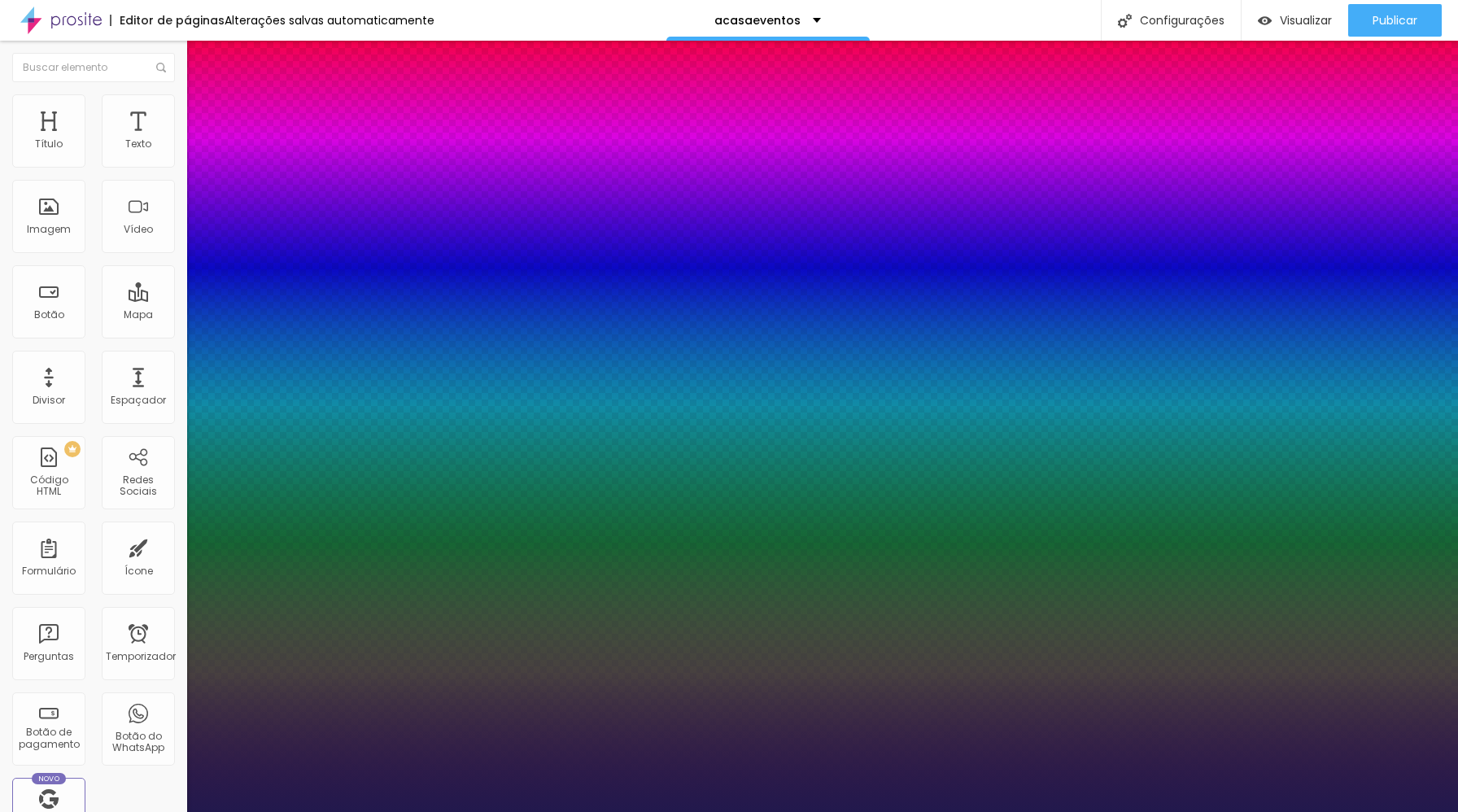
drag, startPoint x: 221, startPoint y: 458, endPoint x: 236, endPoint y: 458, distance: 15.0
type input "30"
click at [490, 811] on div at bounding box center [729, 812] width 1458 height 0
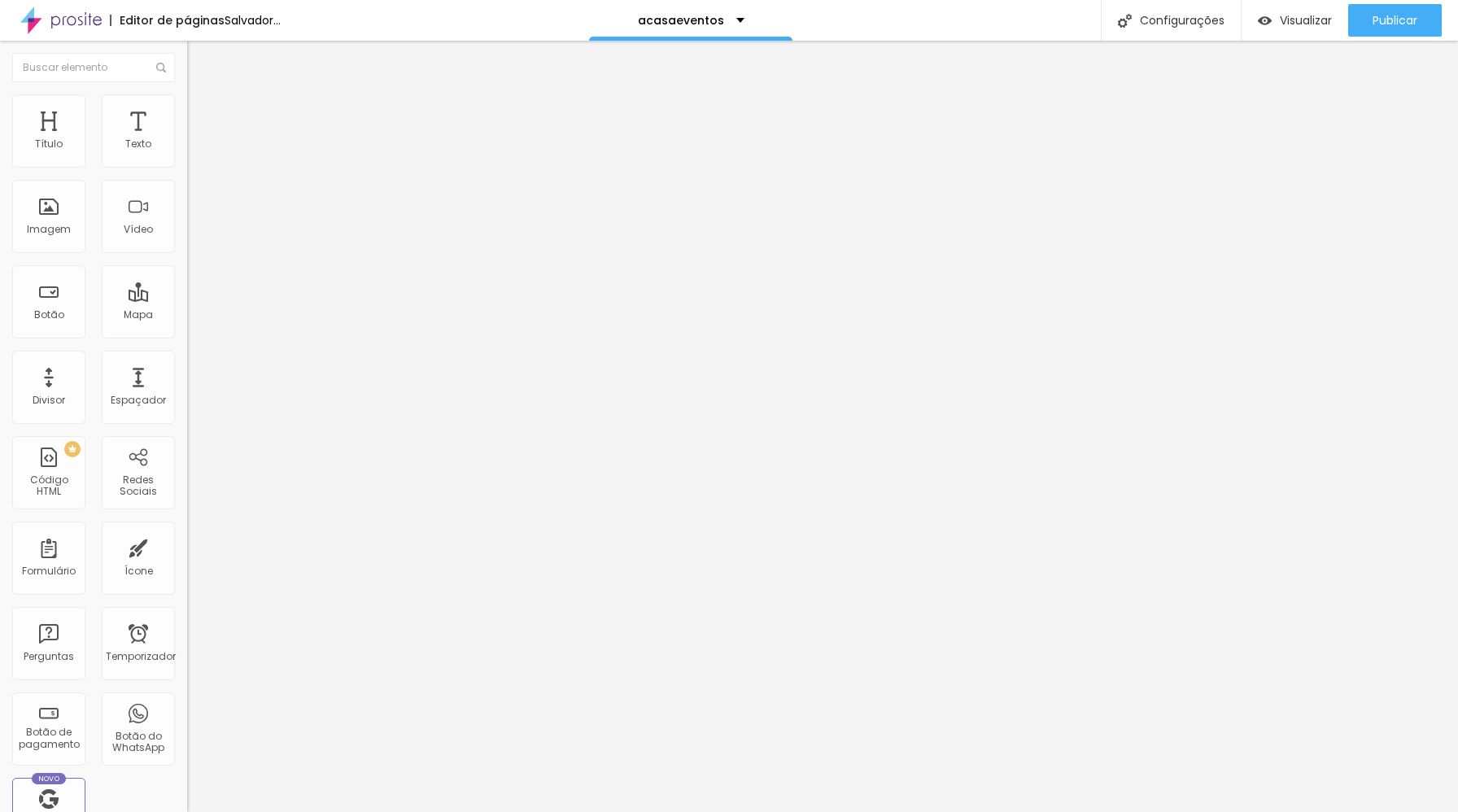
click at [193, 236] on icon "button" at bounding box center [198, 230] width 10 height 10
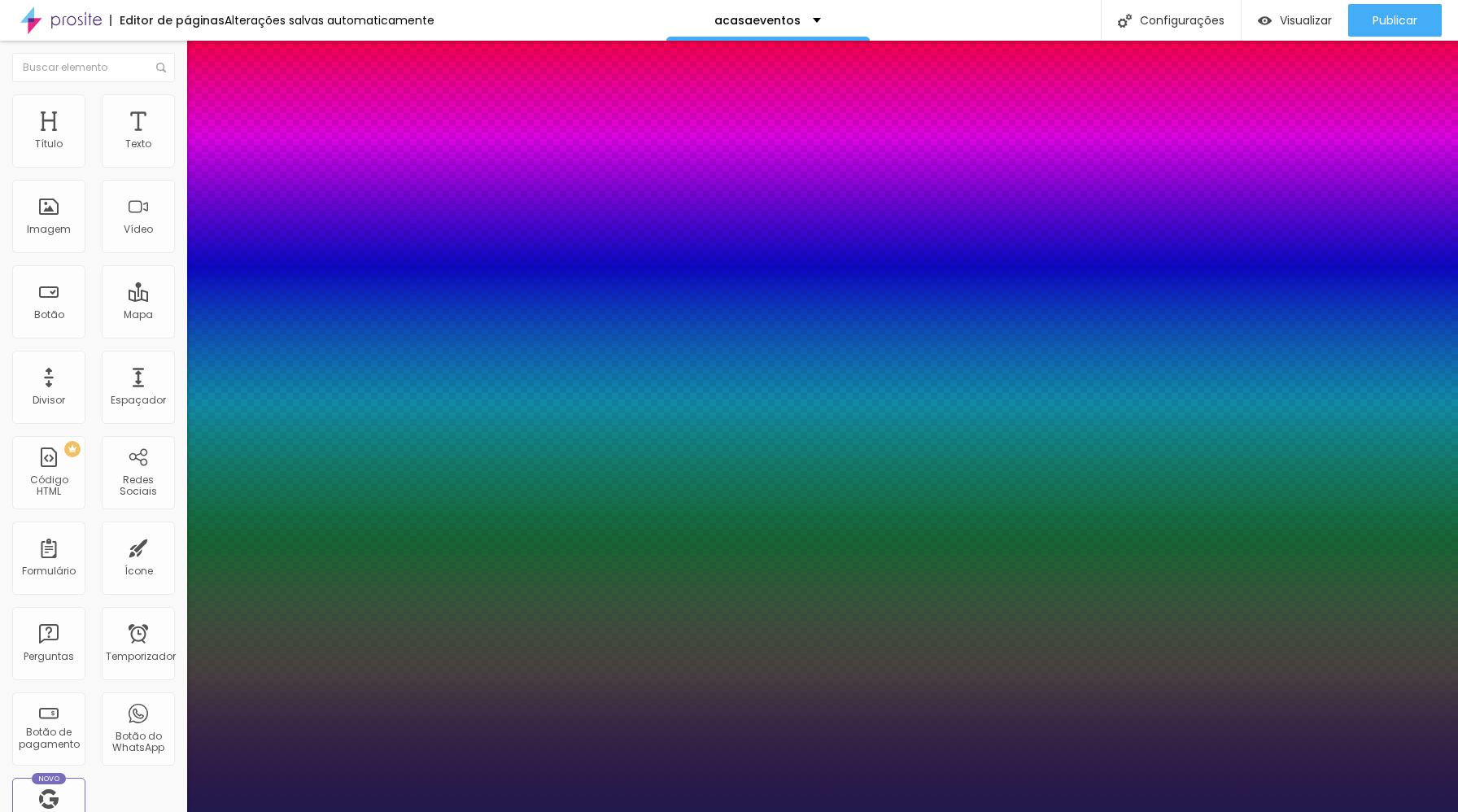
type input "1"
type input "29"
type input "1"
type input "28"
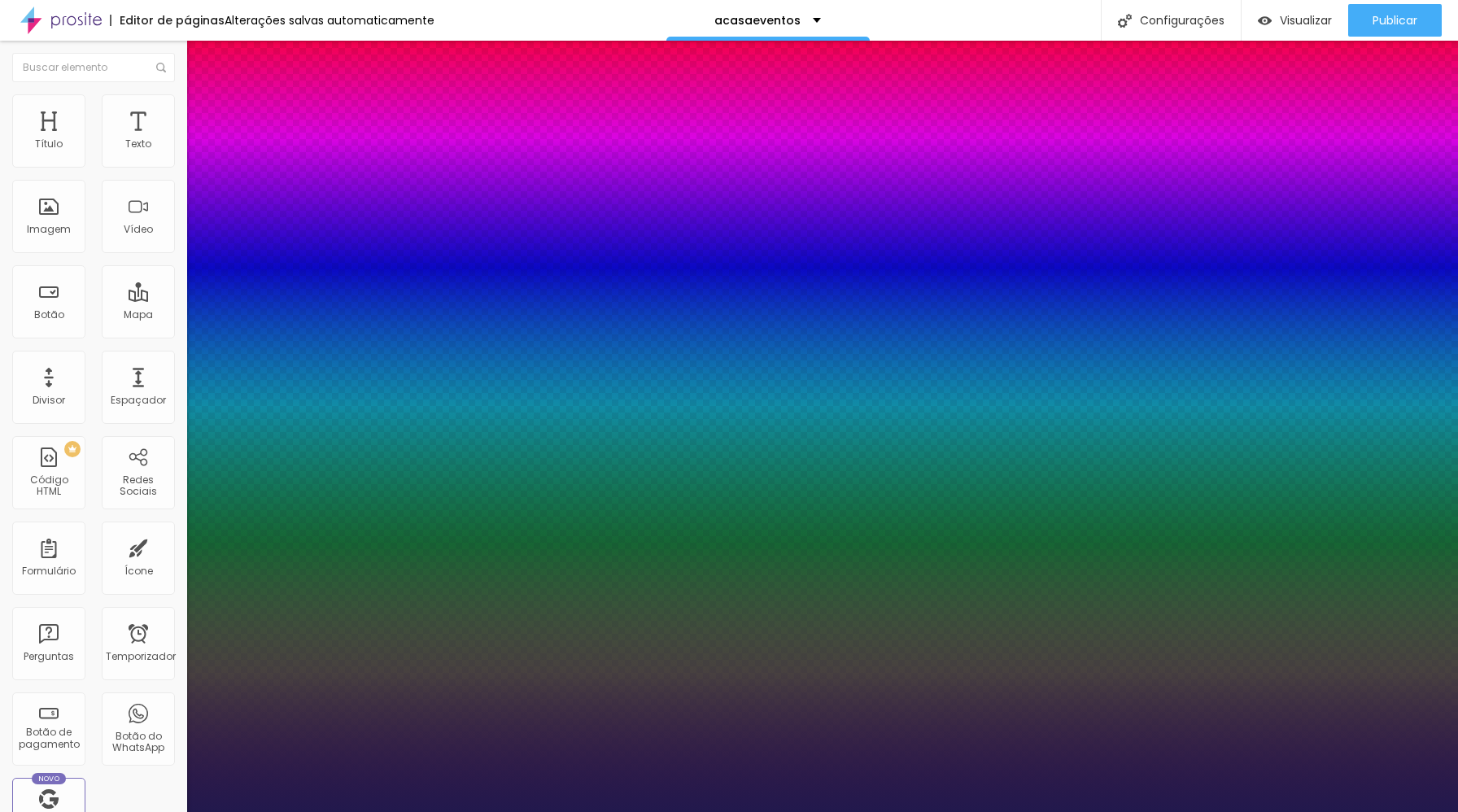
type input "28"
type input "1"
type input "27"
type input "1"
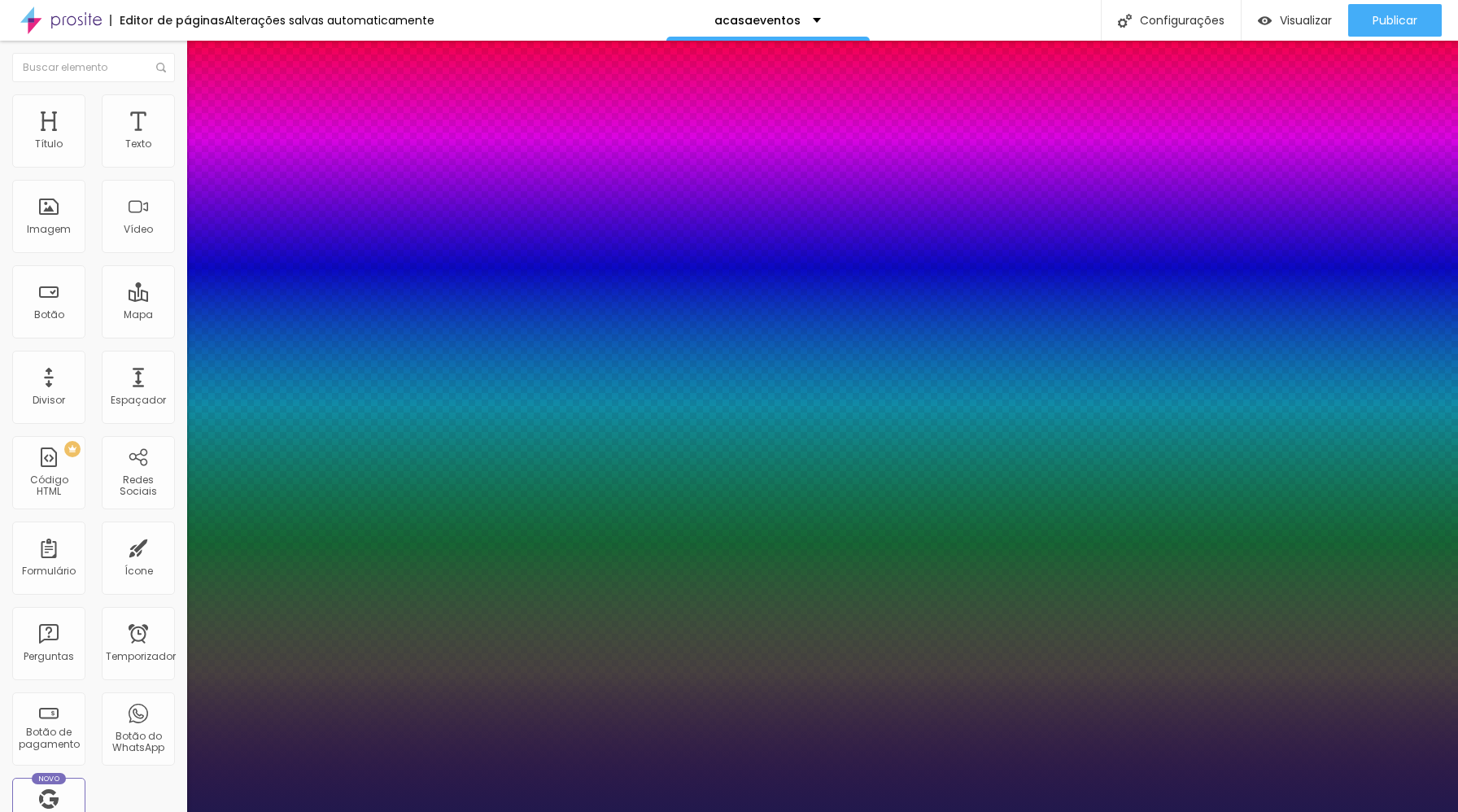
type input "26"
type input "1"
type input "25"
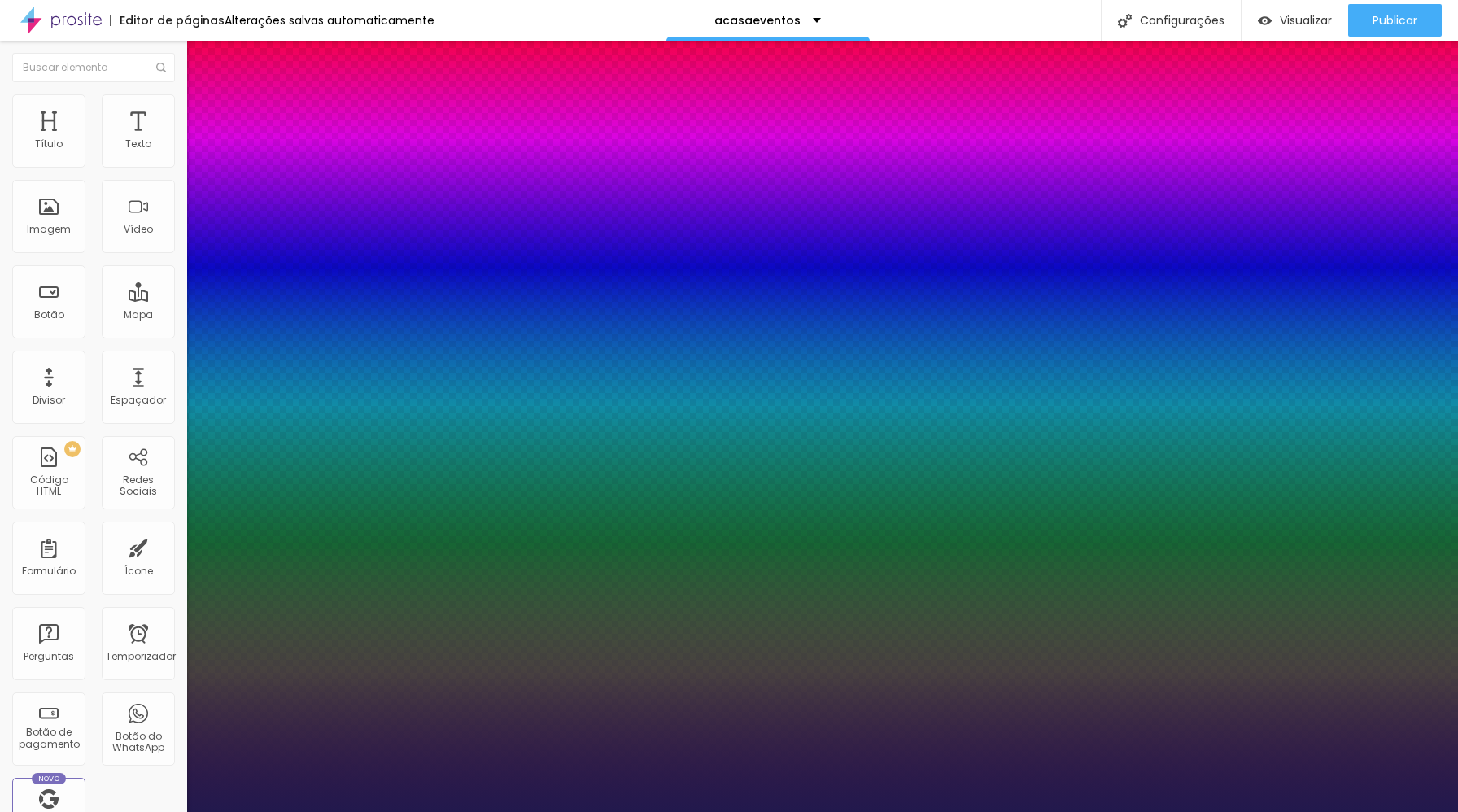
type input "1"
type input "26"
type input "1"
type input "28"
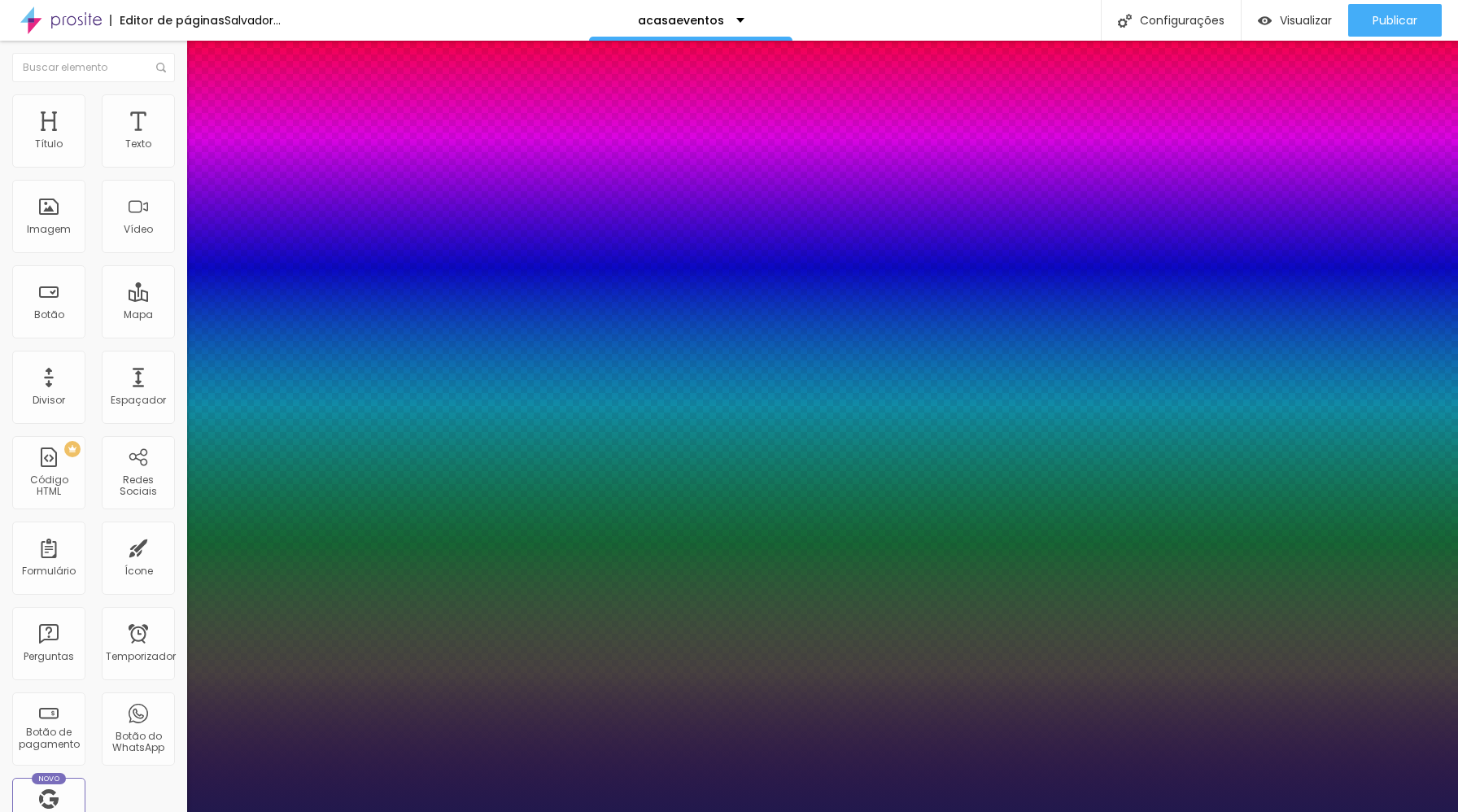
type input "28"
type input "1"
type input "29"
type input "1"
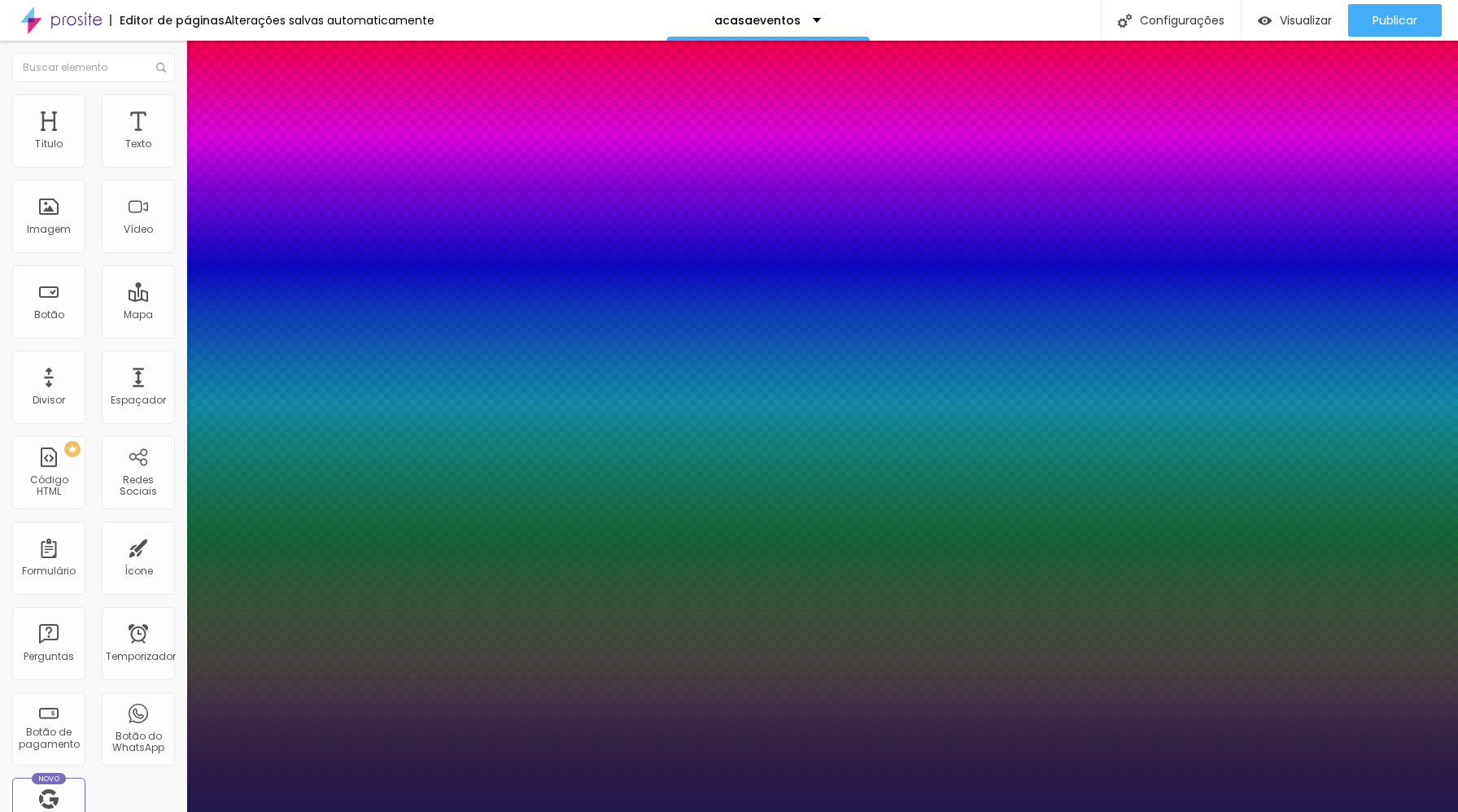
type input "30"
type input "1"
type input "31"
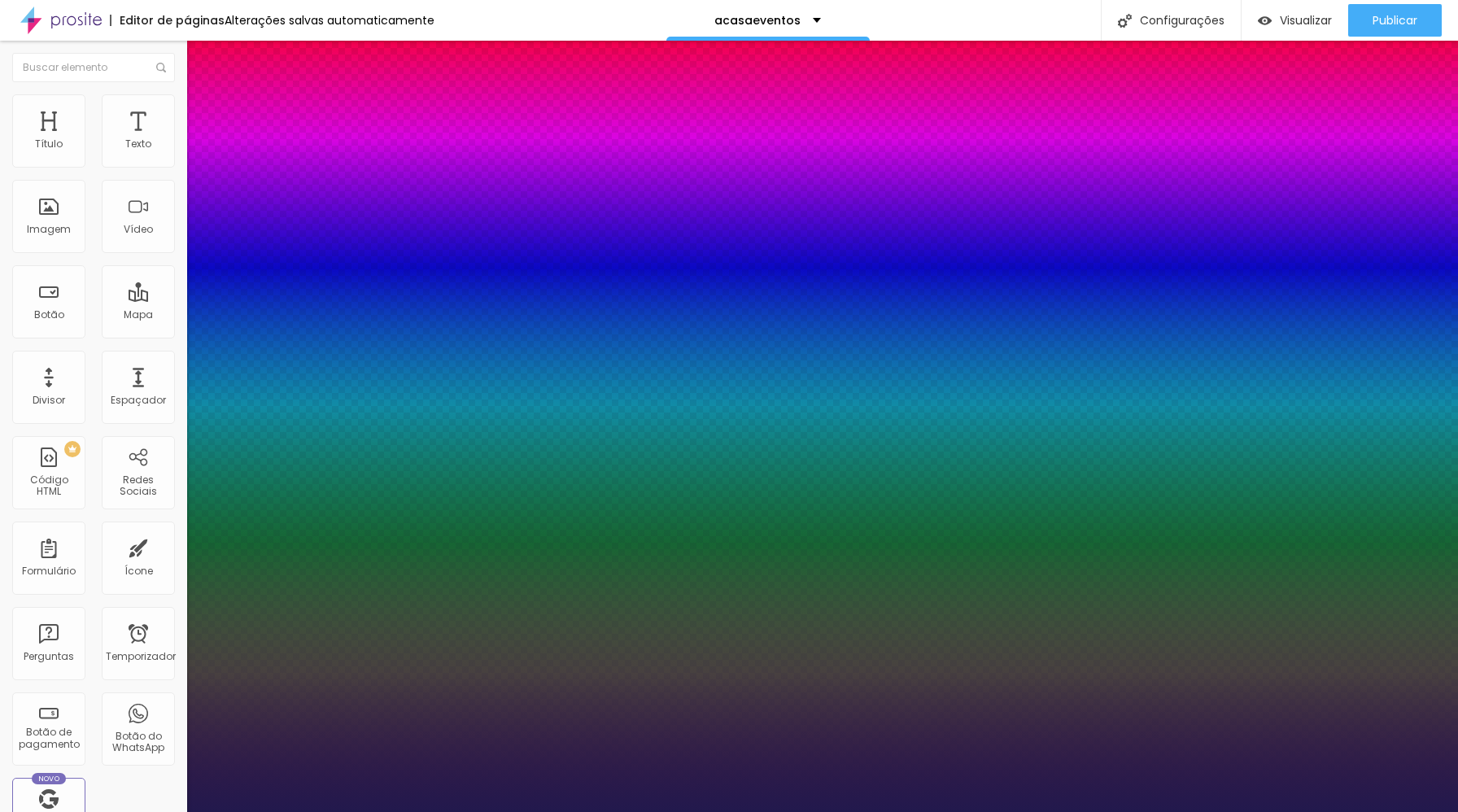
type input "1"
type input "31"
type input "1"
click at [80, 811] on div at bounding box center [729, 812] width 1458 height 0
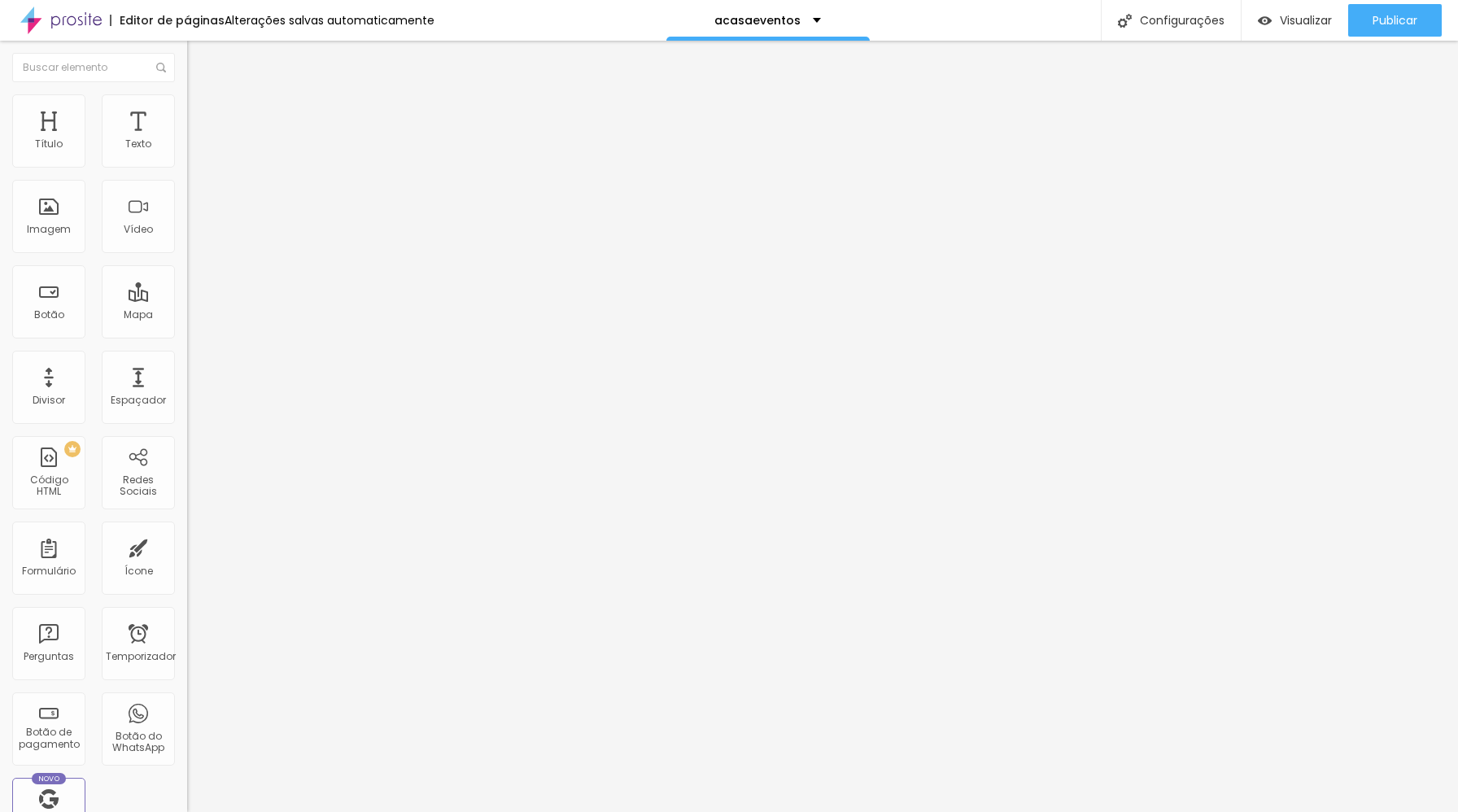
click at [199, 57] on img "button" at bounding box center [206, 59] width 13 height 13
click at [187, 443] on div "Editar nulo Estilo Avançado Tipografia Voltar ao padrão Sombra DESATIVADO Volta…" at bounding box center [280, 425] width 187 height 771
click at [199, 62] on img "button" at bounding box center [206, 59] width 13 height 13
click at [187, 153] on input "(55)11973-4792" at bounding box center [285, 144] width 195 height 17
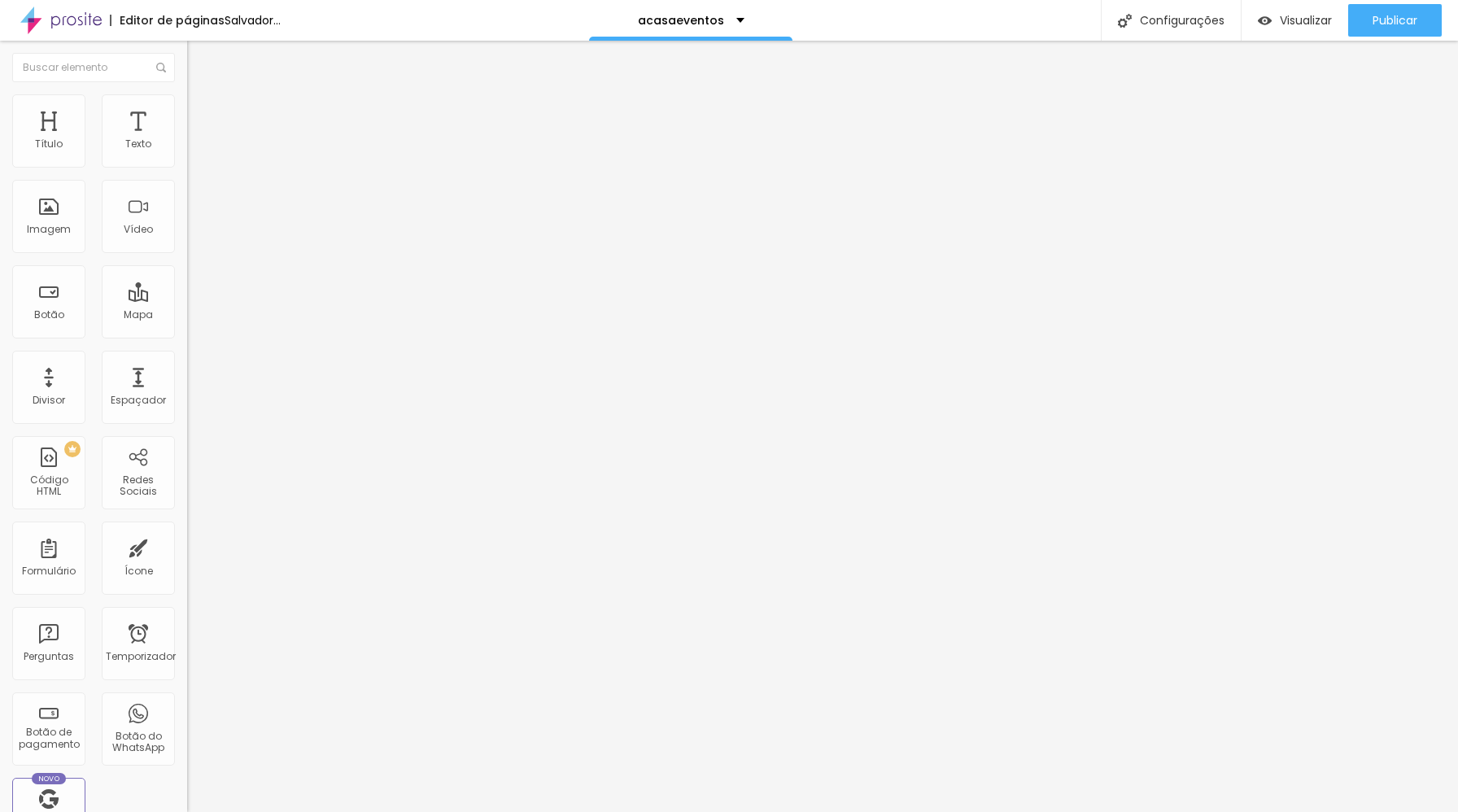
click at [187, 153] on input "(55)11973-4792" at bounding box center [285, 144] width 195 height 17
type input "(11)97347-9242"
click at [187, 632] on div "Editar nulo Conteúdo Estilo Avançado Número do WhatsApp * (11)97347-9242 + 55 T…" at bounding box center [280, 425] width 187 height 771
click at [199, 56] on img "button" at bounding box center [206, 59] width 13 height 13
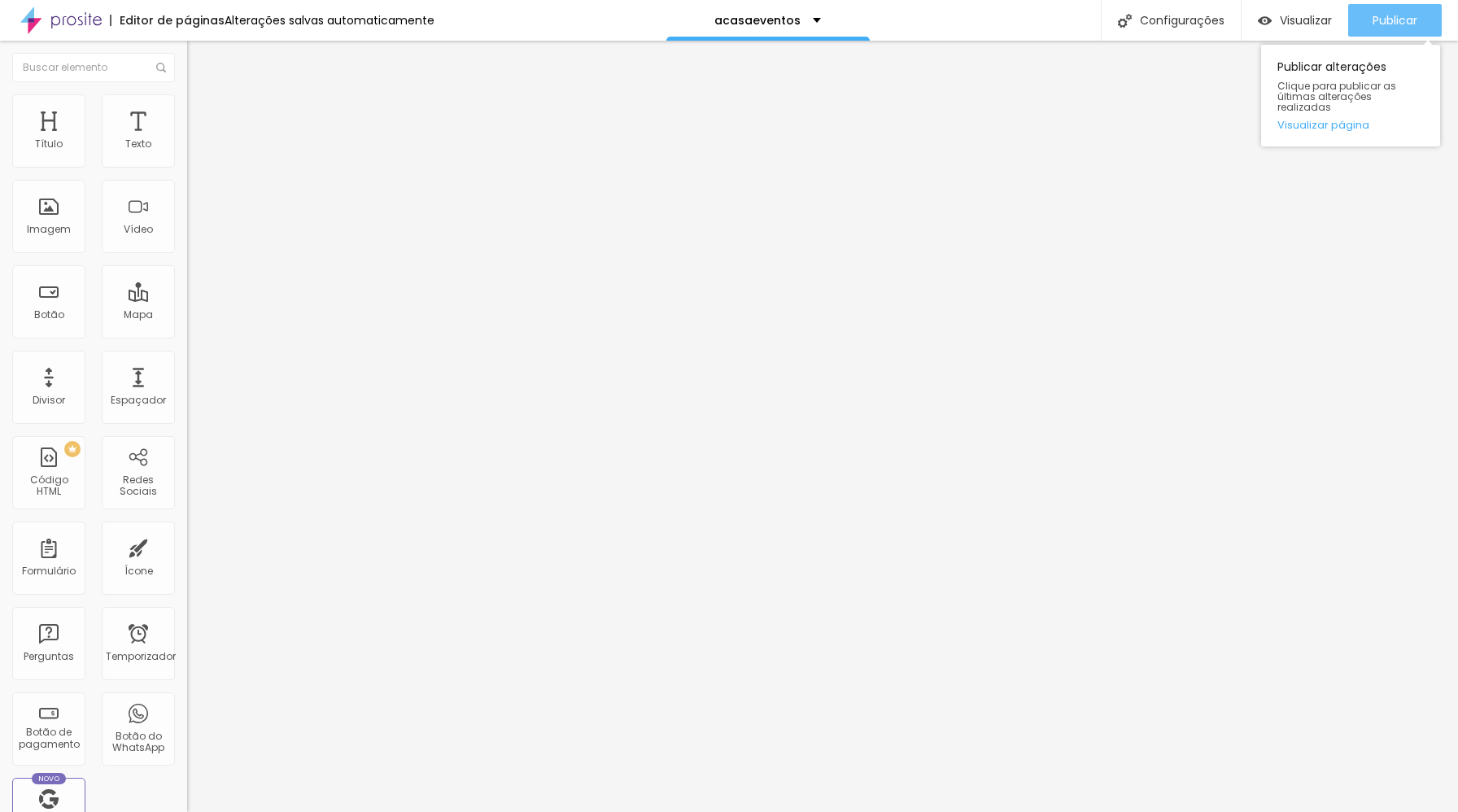
click at [1408, 24] on font "Publicar" at bounding box center [1394, 20] width 45 height 17
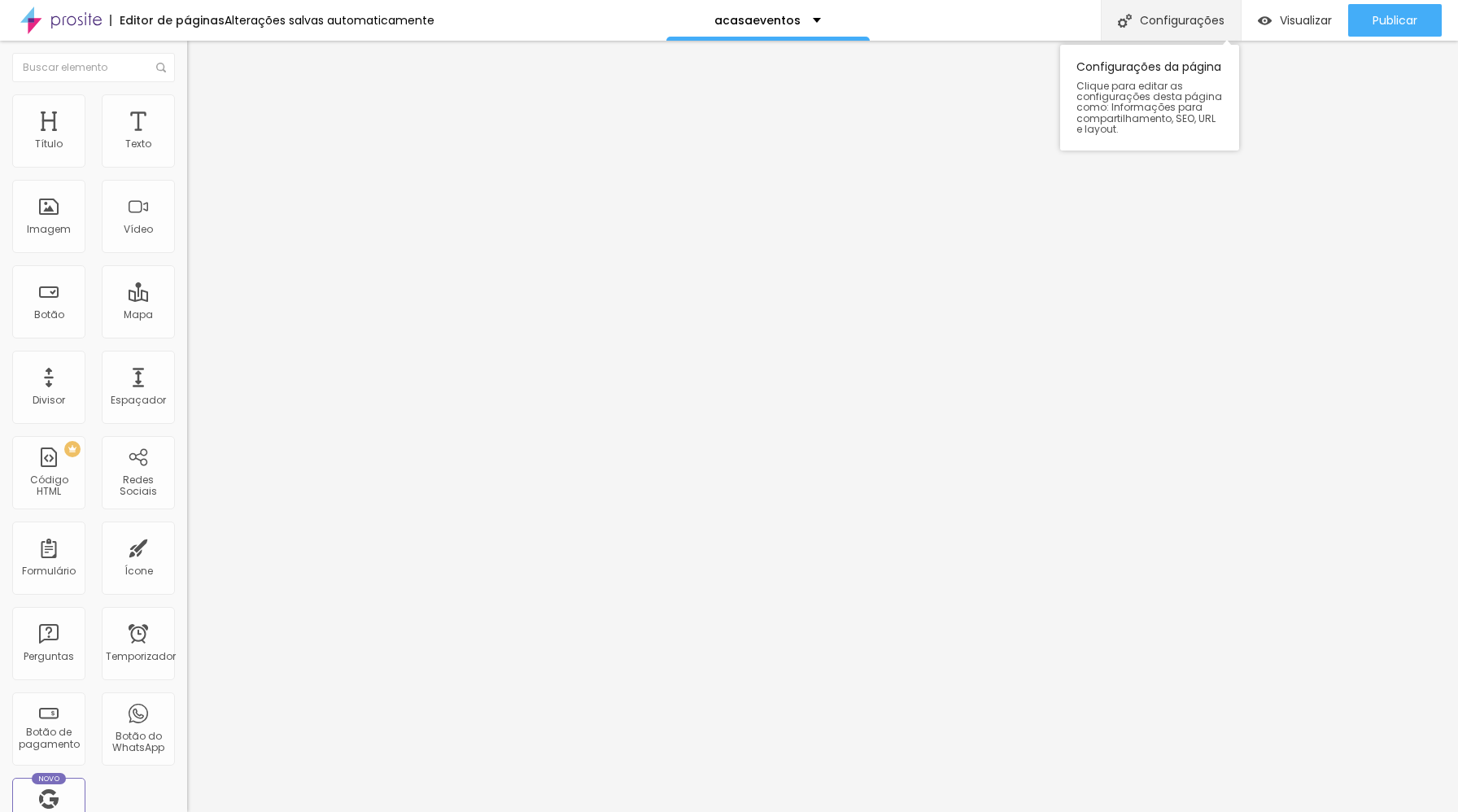
click at [1152, 26] on font "Configurações" at bounding box center [1182, 20] width 84 height 17
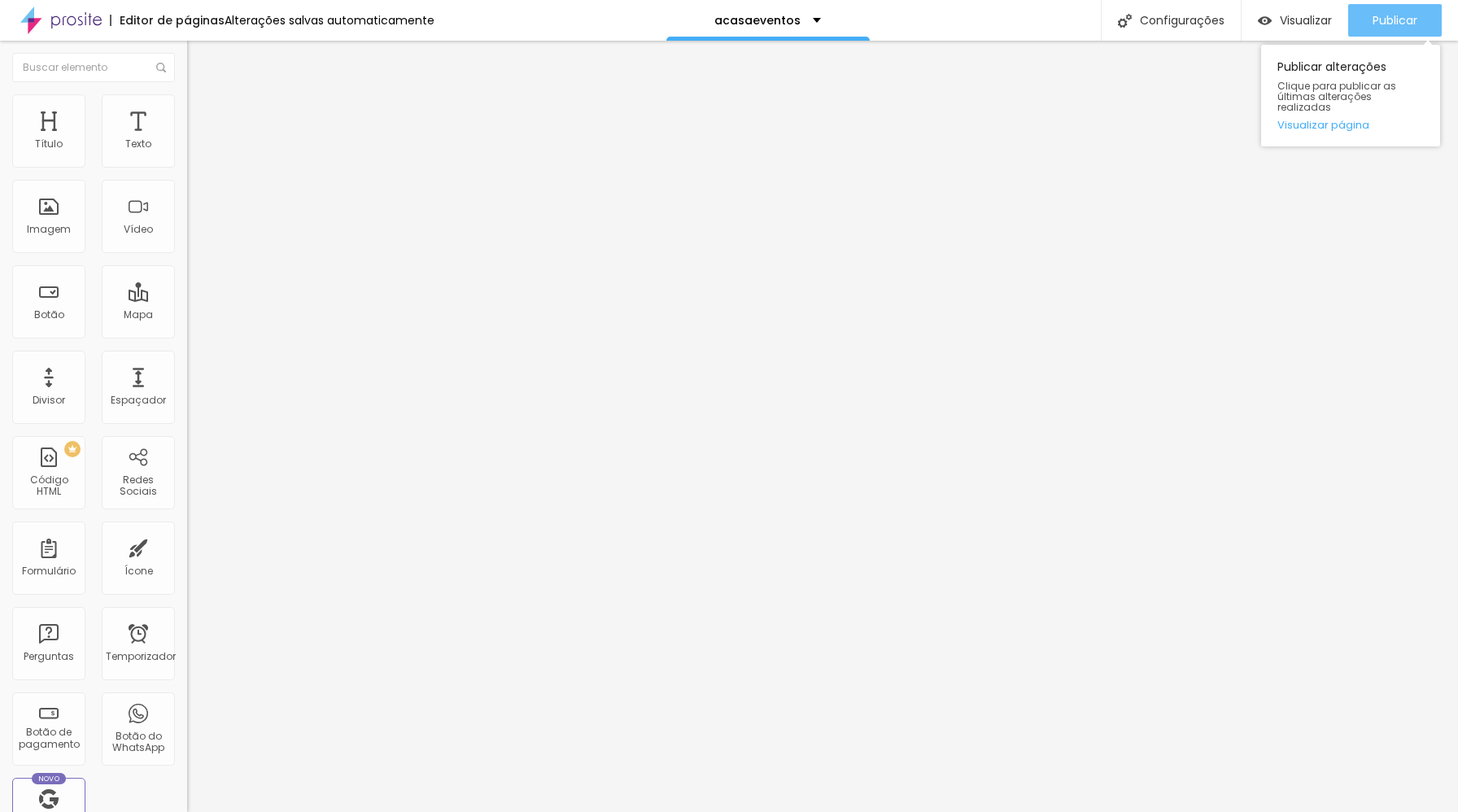
click at [1368, 28] on button "Publicar" at bounding box center [1395, 20] width 93 height 33
click at [1373, 25] on font "Publicar" at bounding box center [1394, 20] width 45 height 17
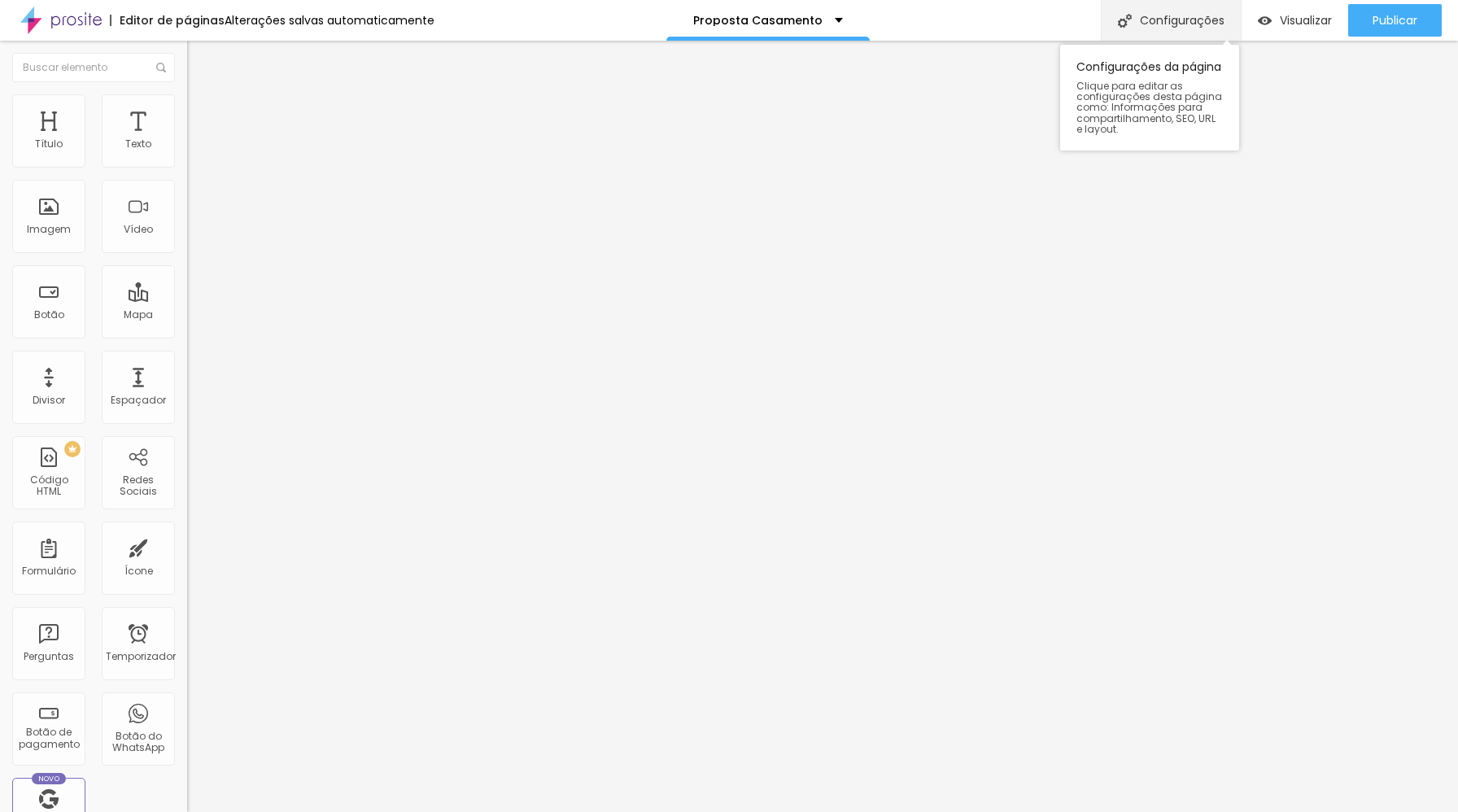
click at [1152, 9] on div "Configurações" at bounding box center [1170, 20] width 140 height 40
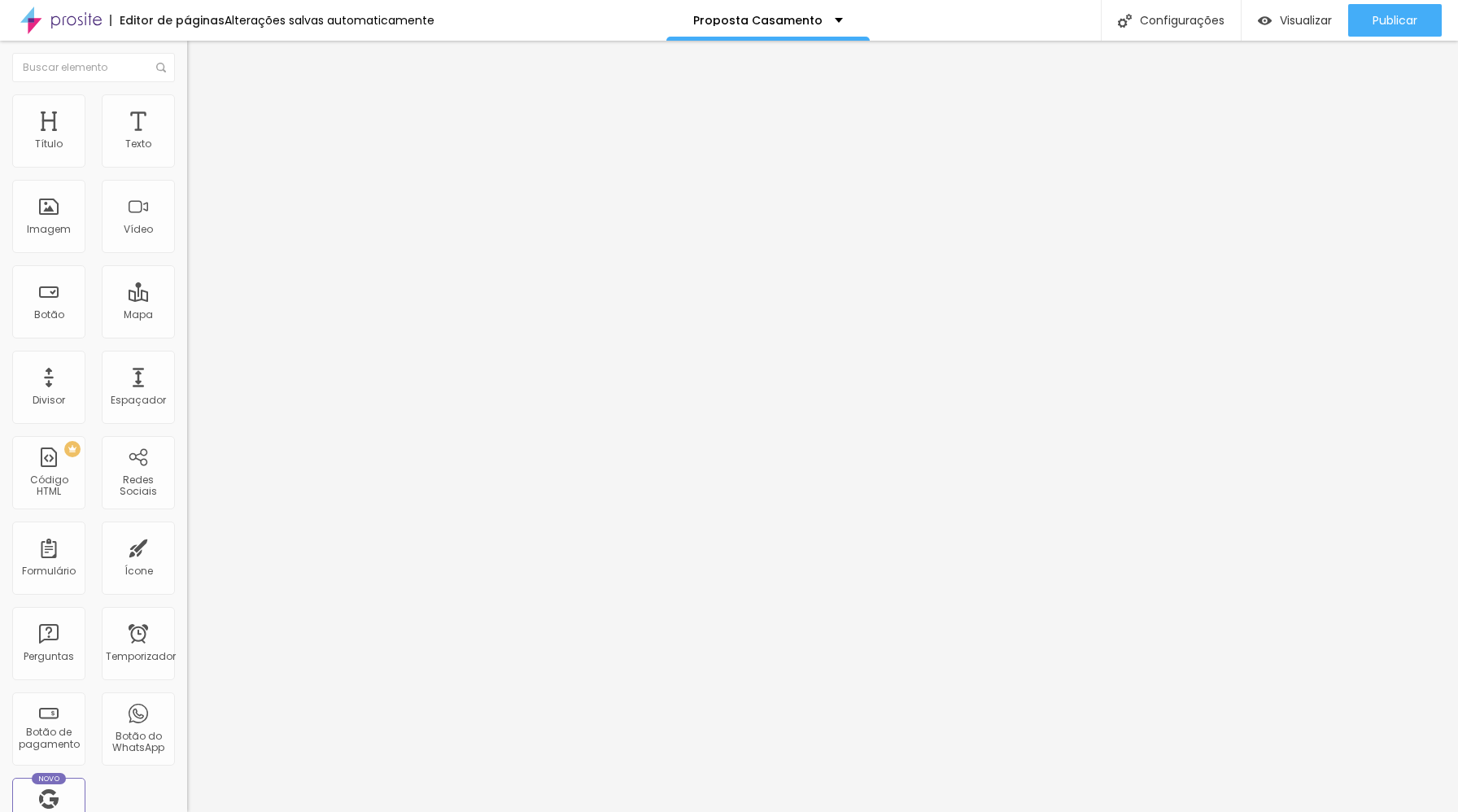
click at [1396, 23] on font "Publicar" at bounding box center [1394, 20] width 45 height 17
